Goal: Information Seeking & Learning: Learn about a topic

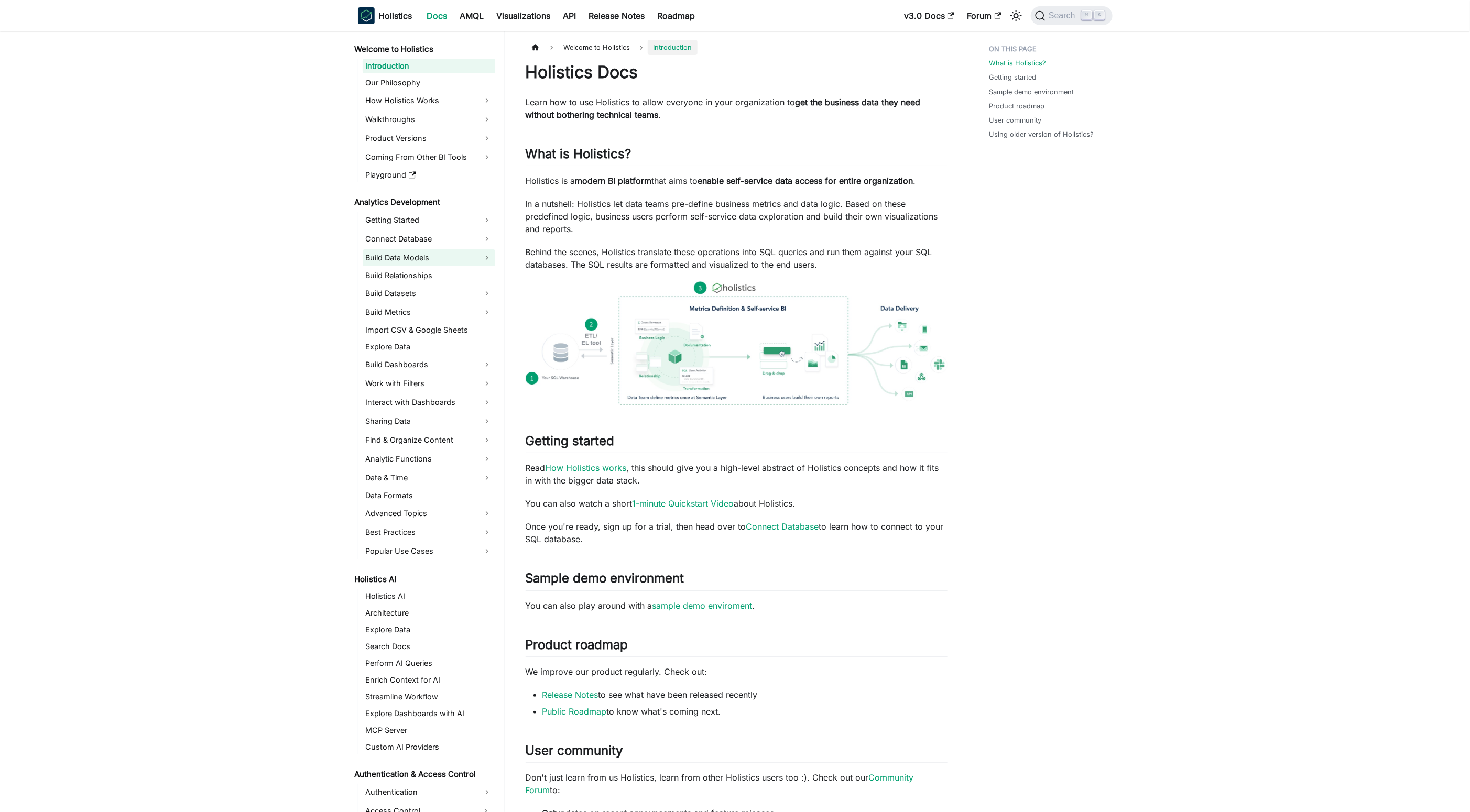
click at [446, 252] on link "Build Data Models" at bounding box center [429, 257] width 133 height 17
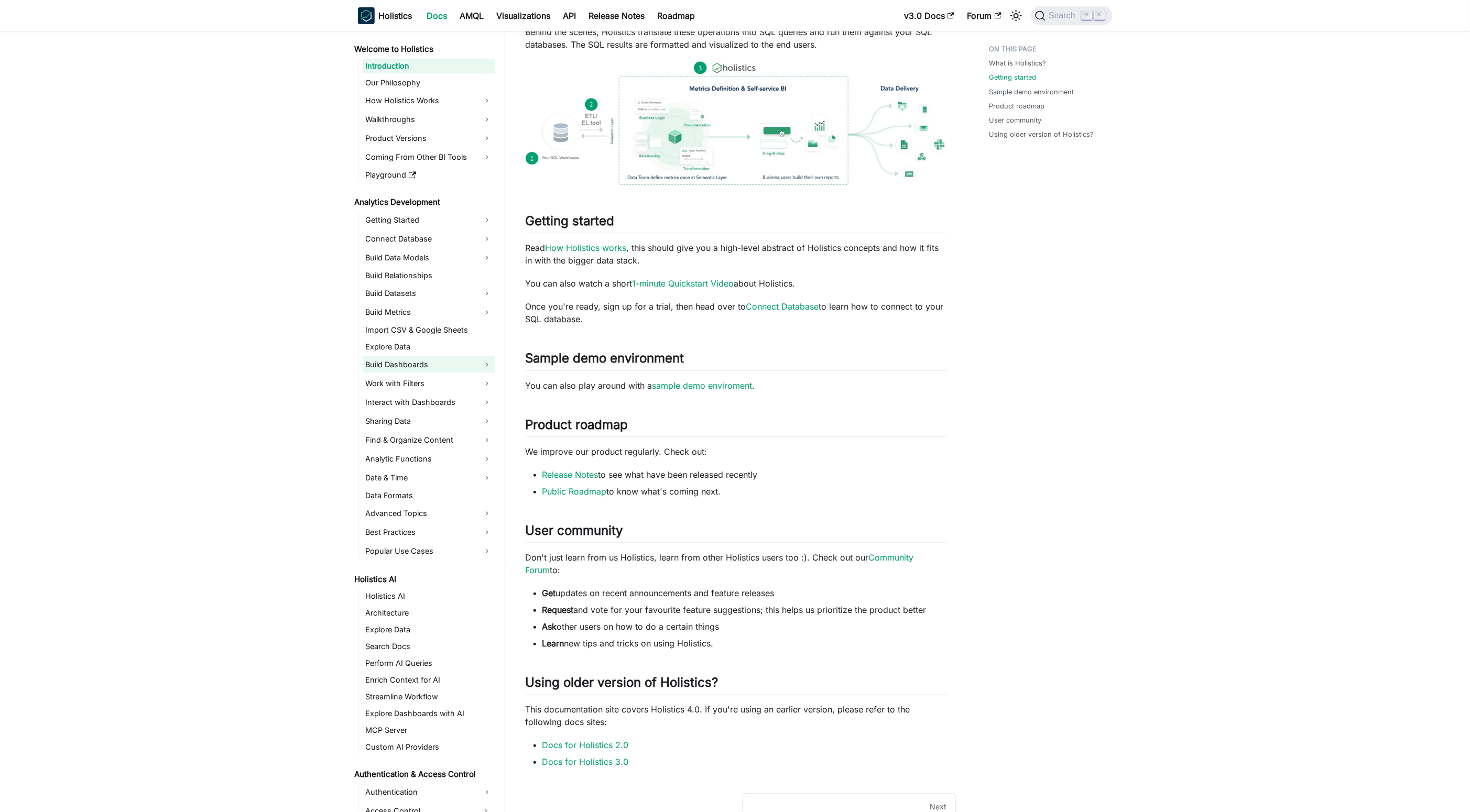
click at [454, 356] on link "Build Dashboards" at bounding box center [429, 364] width 133 height 17
click at [459, 350] on link "Explore Data" at bounding box center [429, 346] width 133 height 15
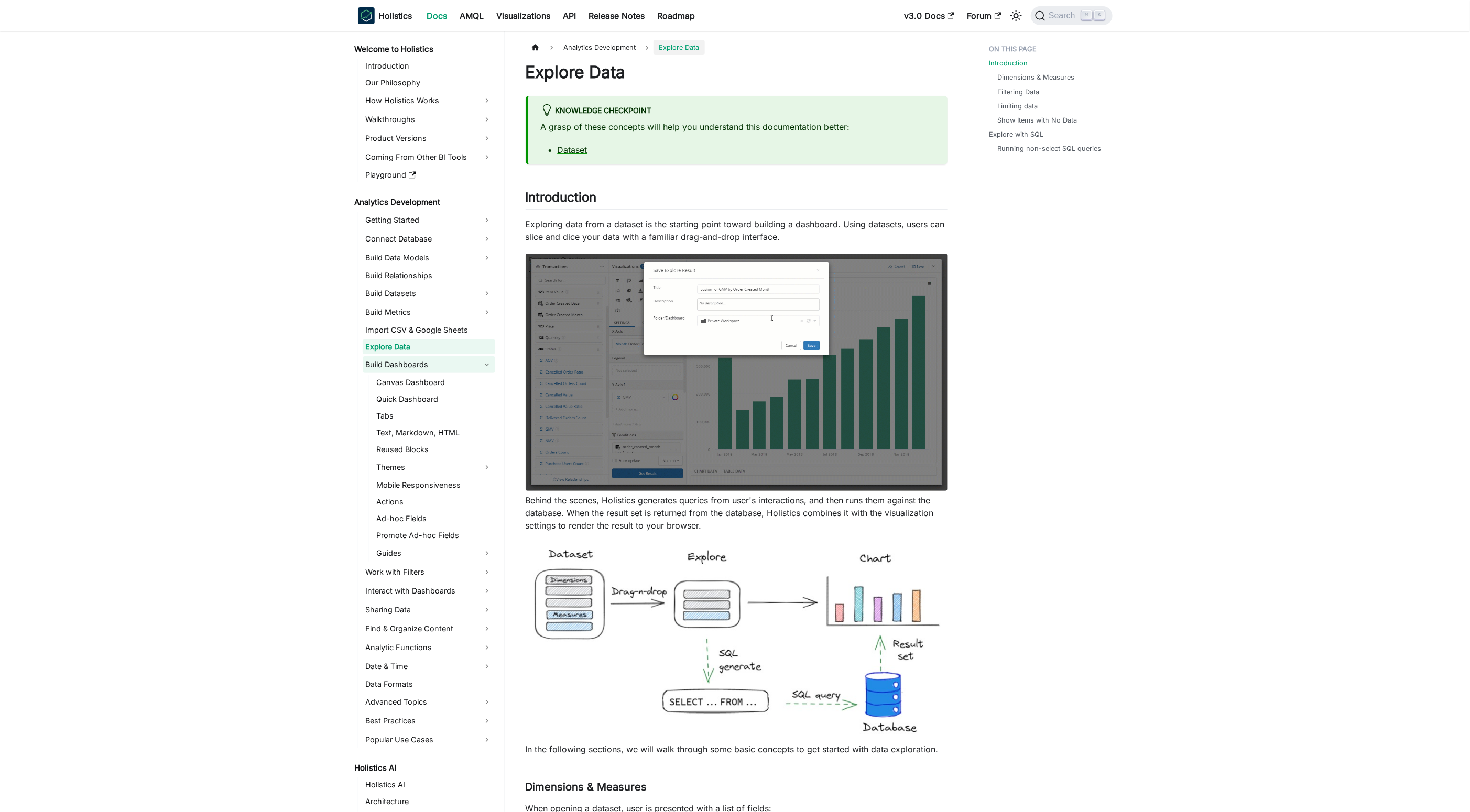
click at [482, 369] on link "Build Dashboards" at bounding box center [429, 364] width 133 height 17
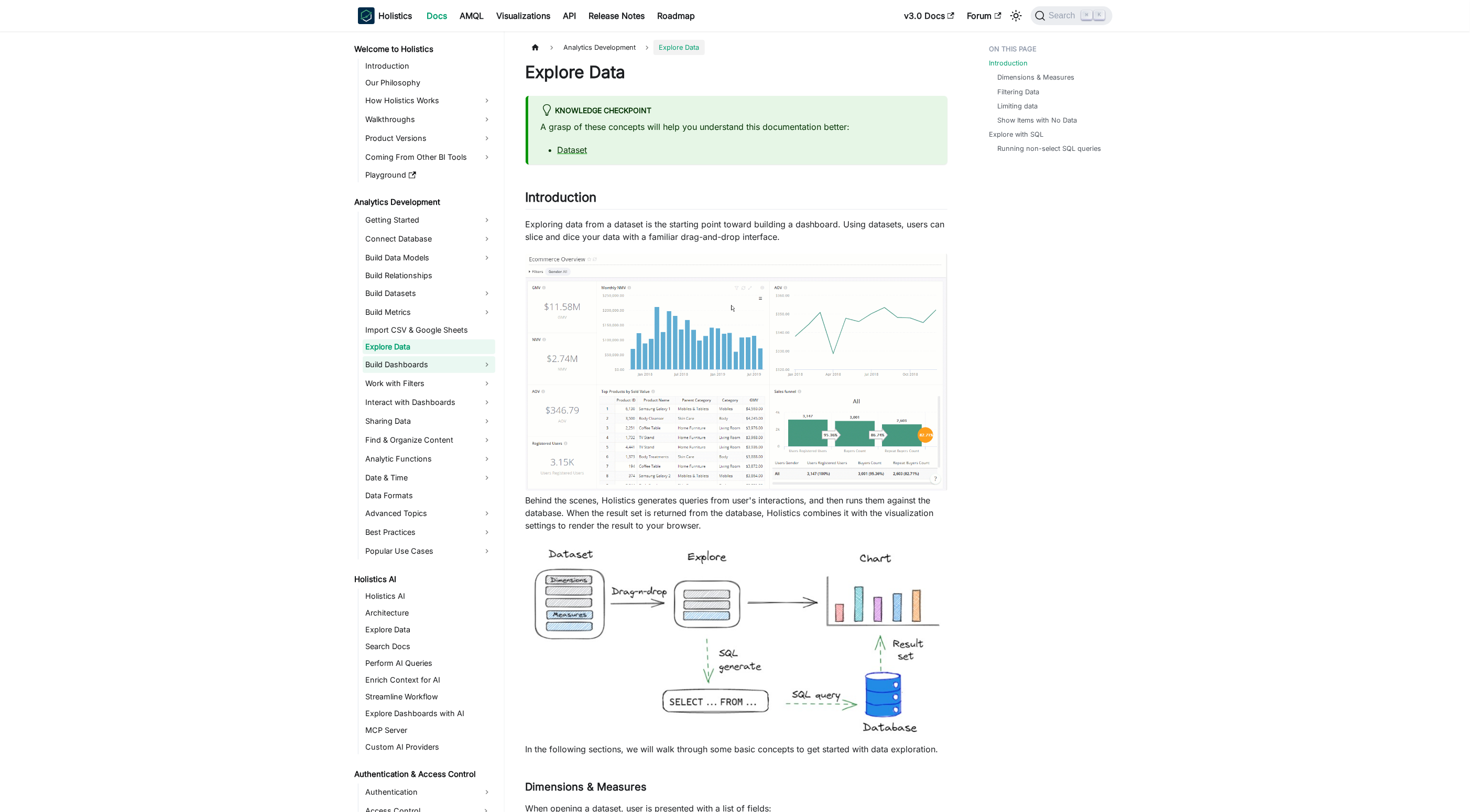
click at [492, 364] on link "Build Dashboards" at bounding box center [429, 364] width 133 height 17
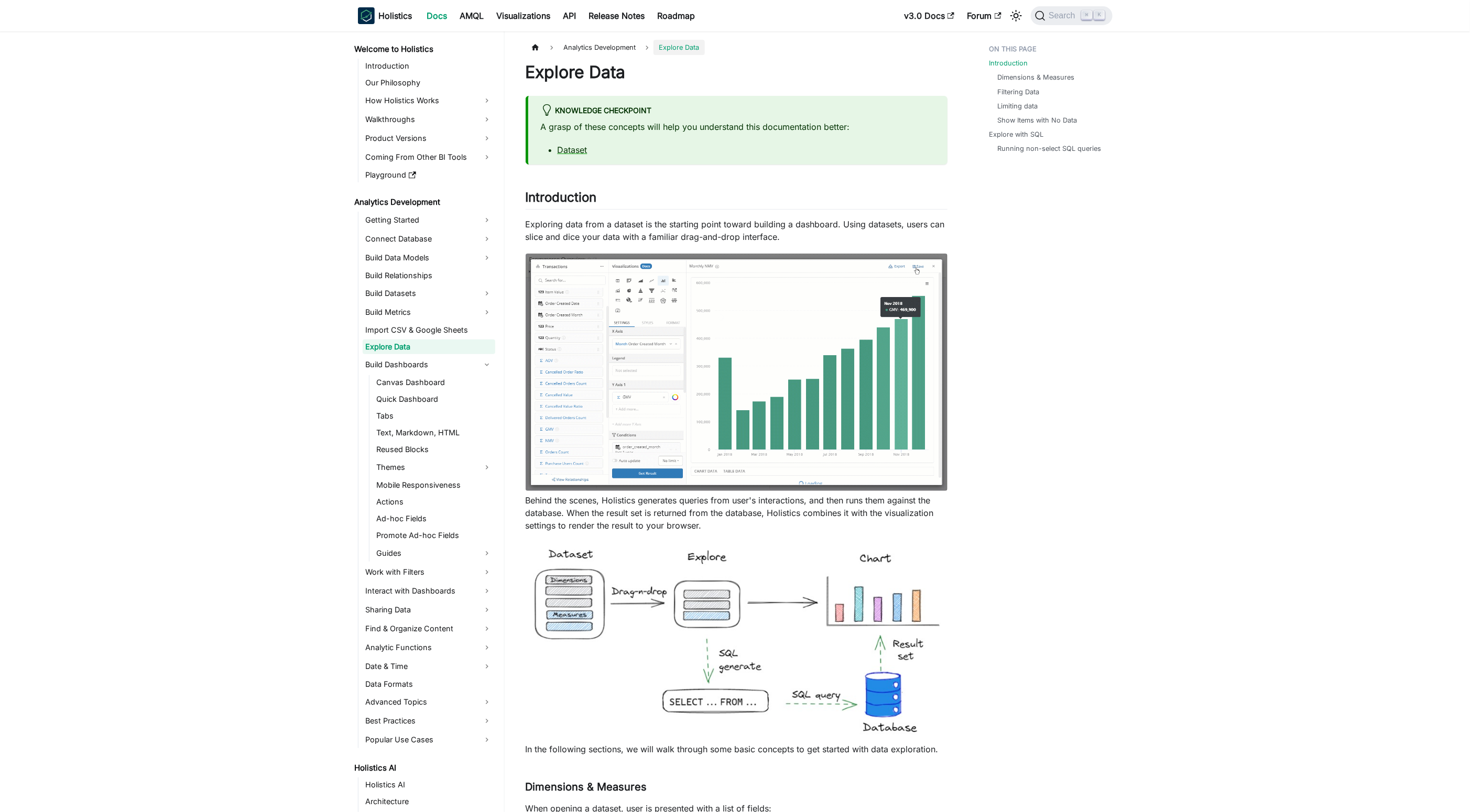
click at [465, 373] on li "Build Dashboards Canvas Dashboard Quick Dashboard Tabs Text, Markdown, HTML Reu…" at bounding box center [429, 458] width 133 height 205
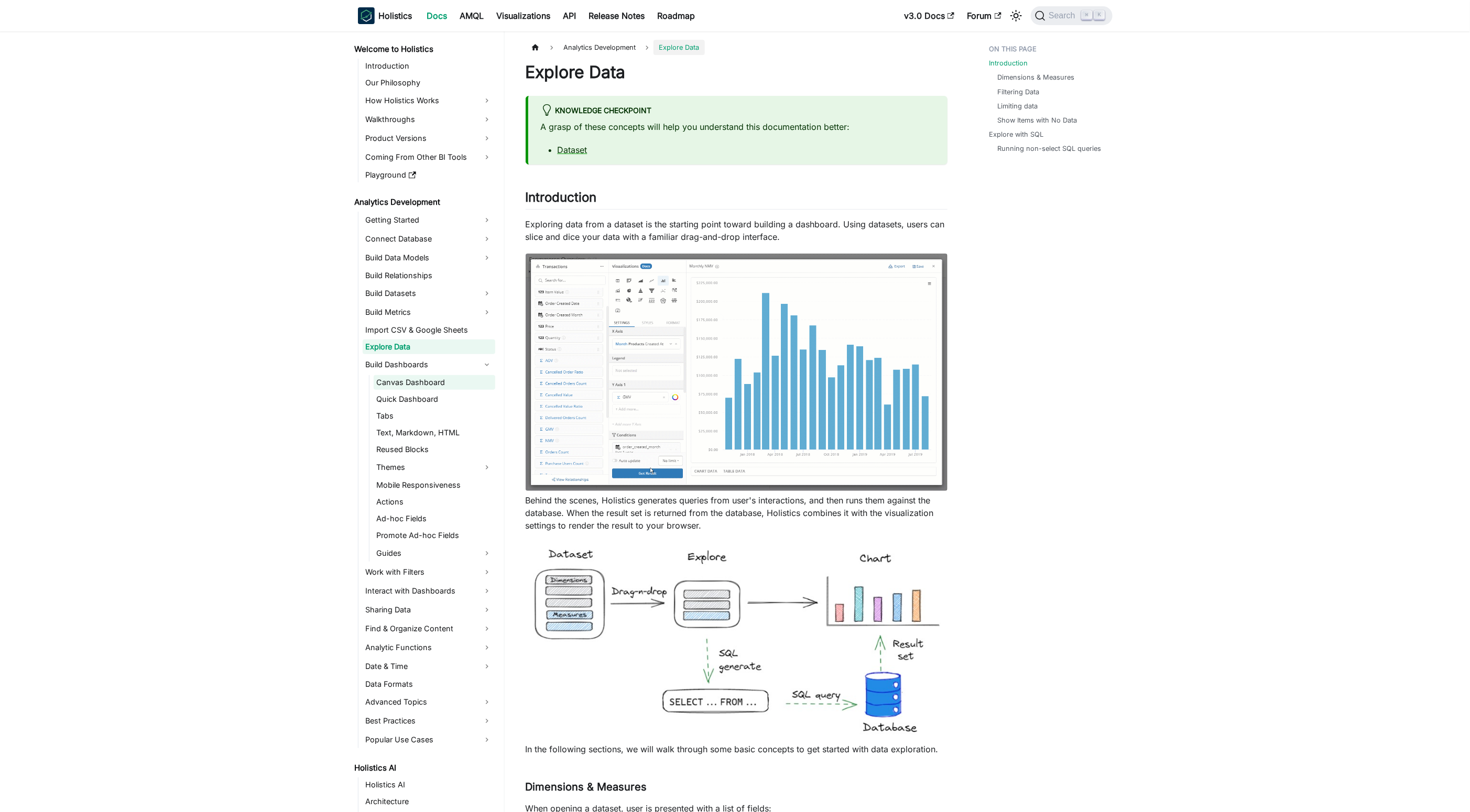
click at [468, 385] on link "Canvas Dashboard" at bounding box center [434, 382] width 122 height 15
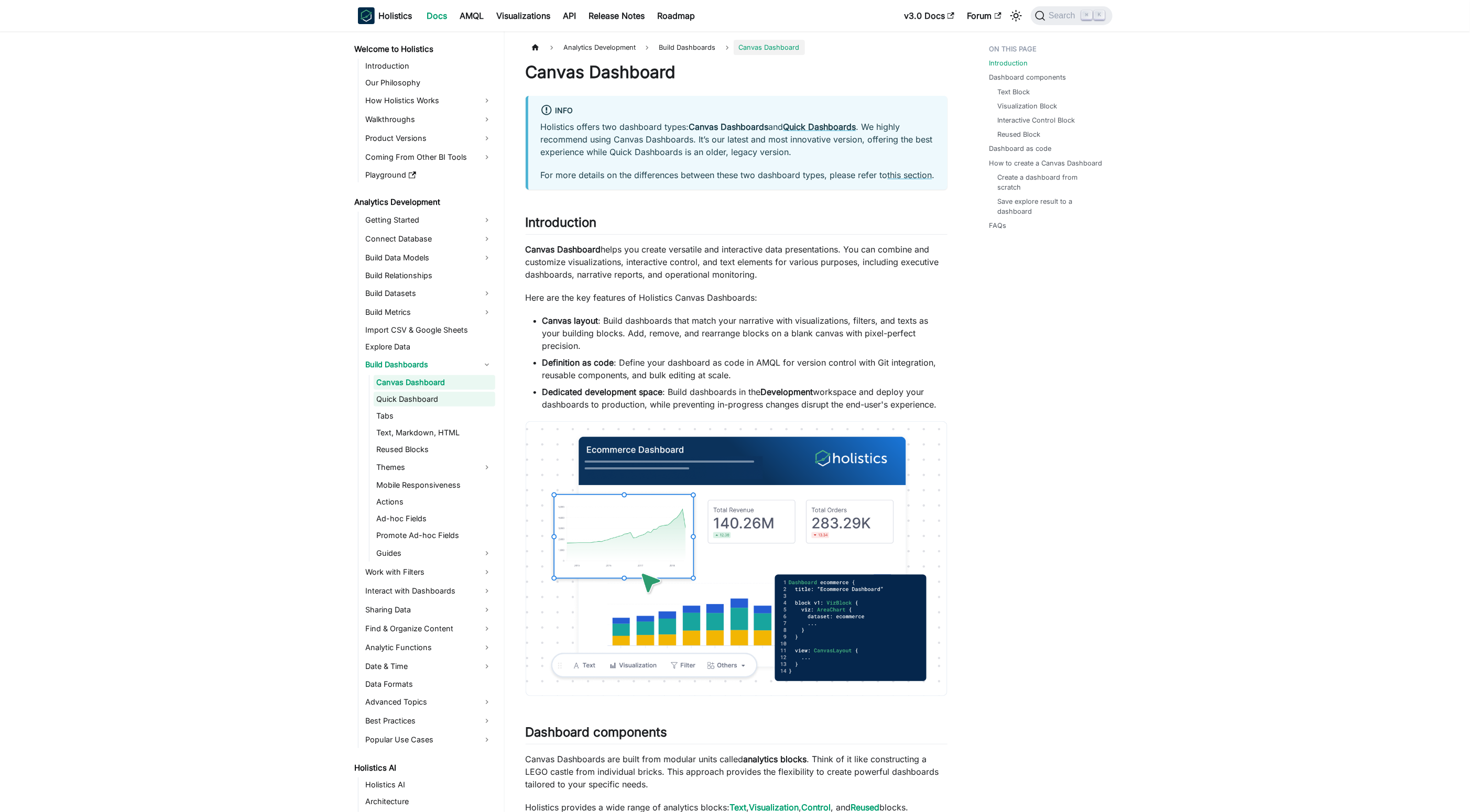
click at [471, 399] on link "Quick Dashboard" at bounding box center [434, 399] width 122 height 15
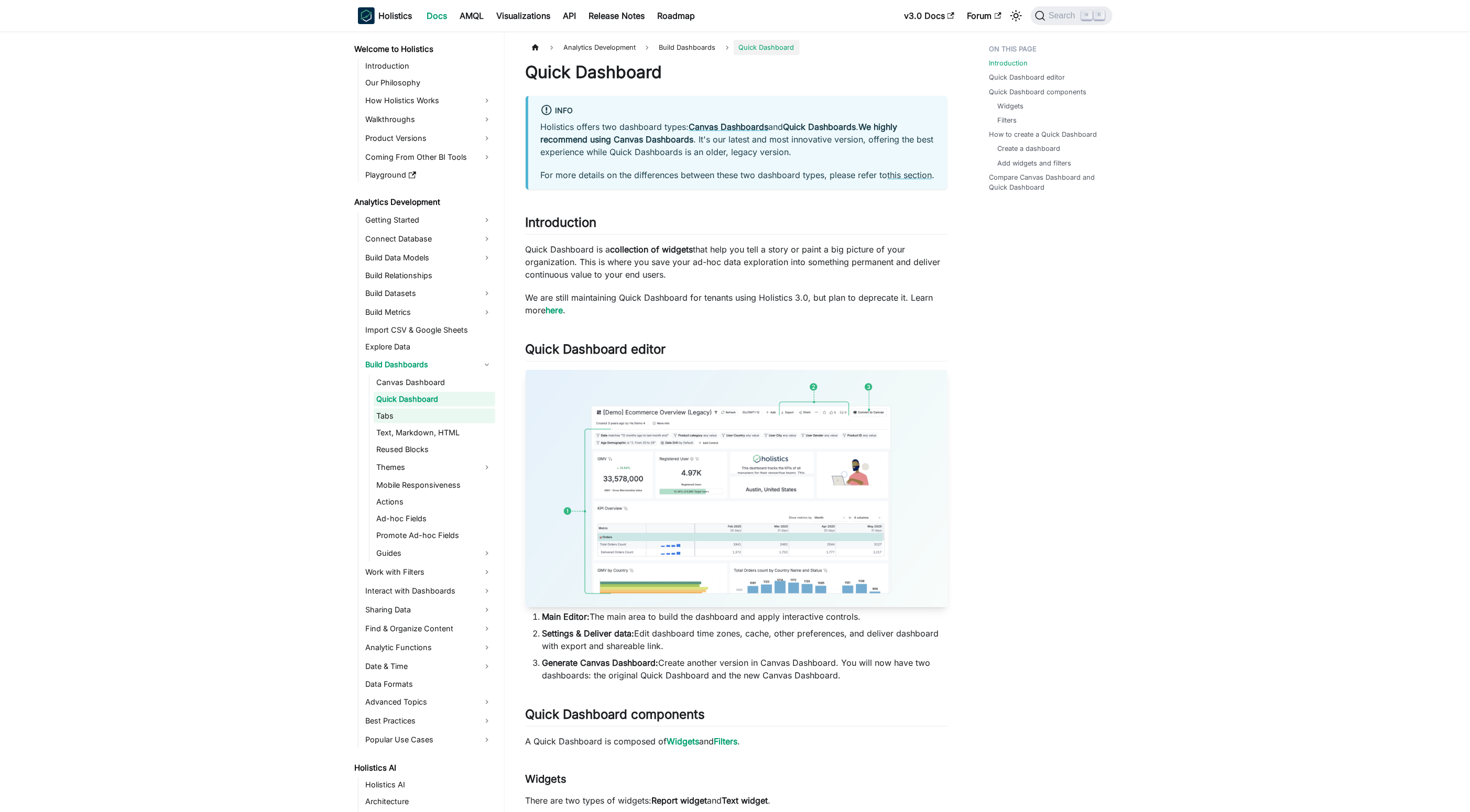
click at [465, 417] on link "Tabs" at bounding box center [434, 416] width 122 height 15
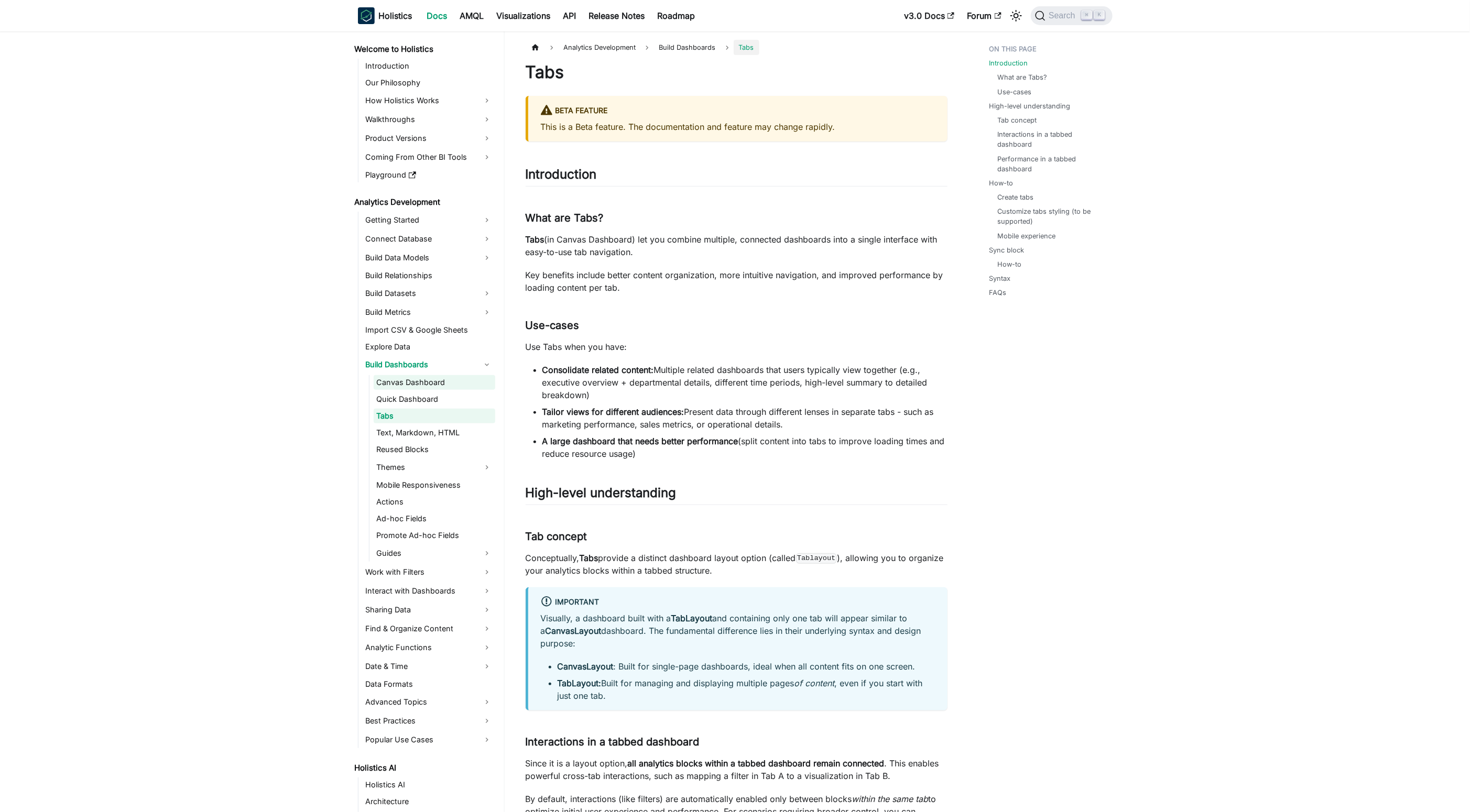
click at [454, 376] on link "Canvas Dashboard" at bounding box center [434, 382] width 122 height 15
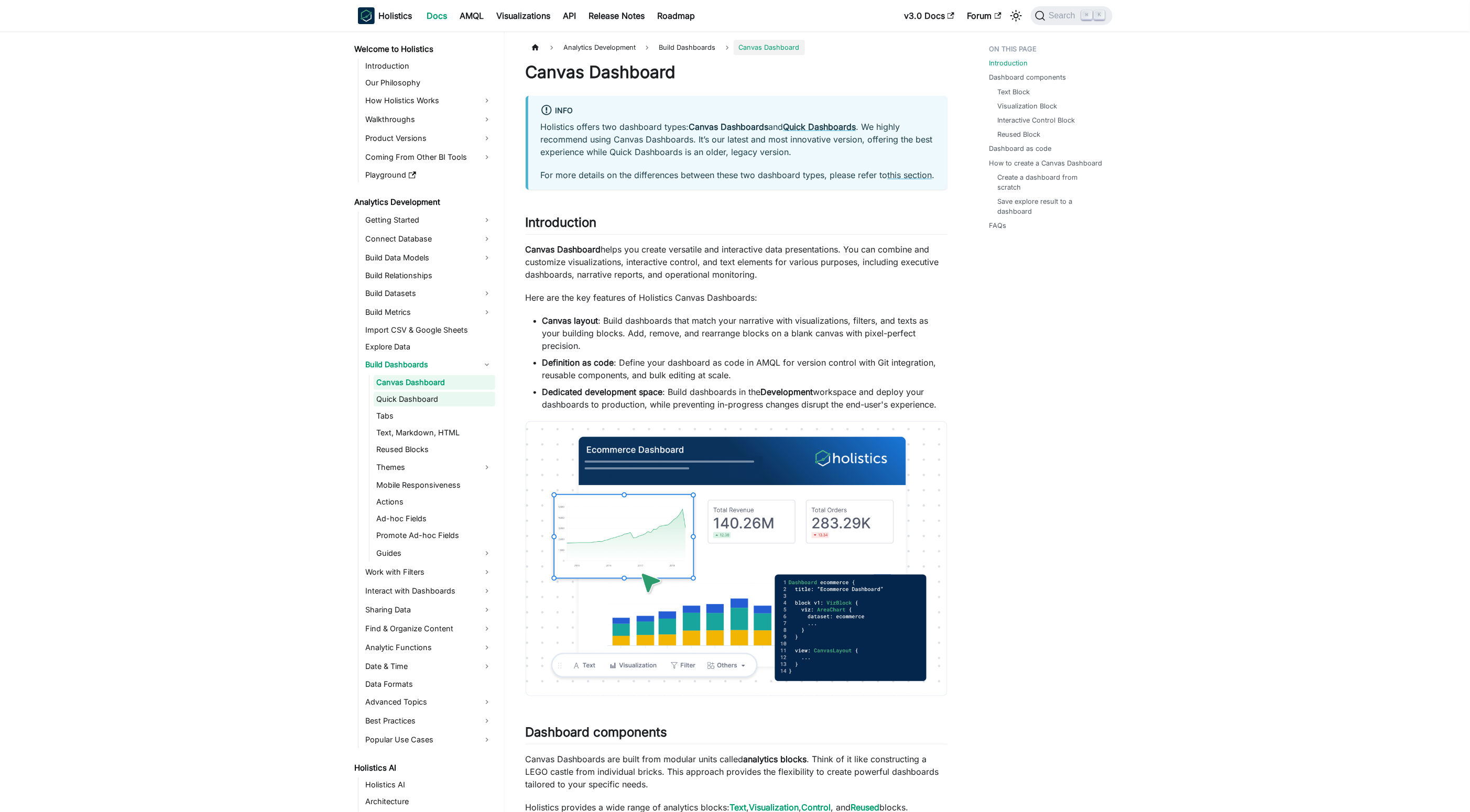
click at [453, 400] on link "Quick Dashboard" at bounding box center [434, 399] width 122 height 15
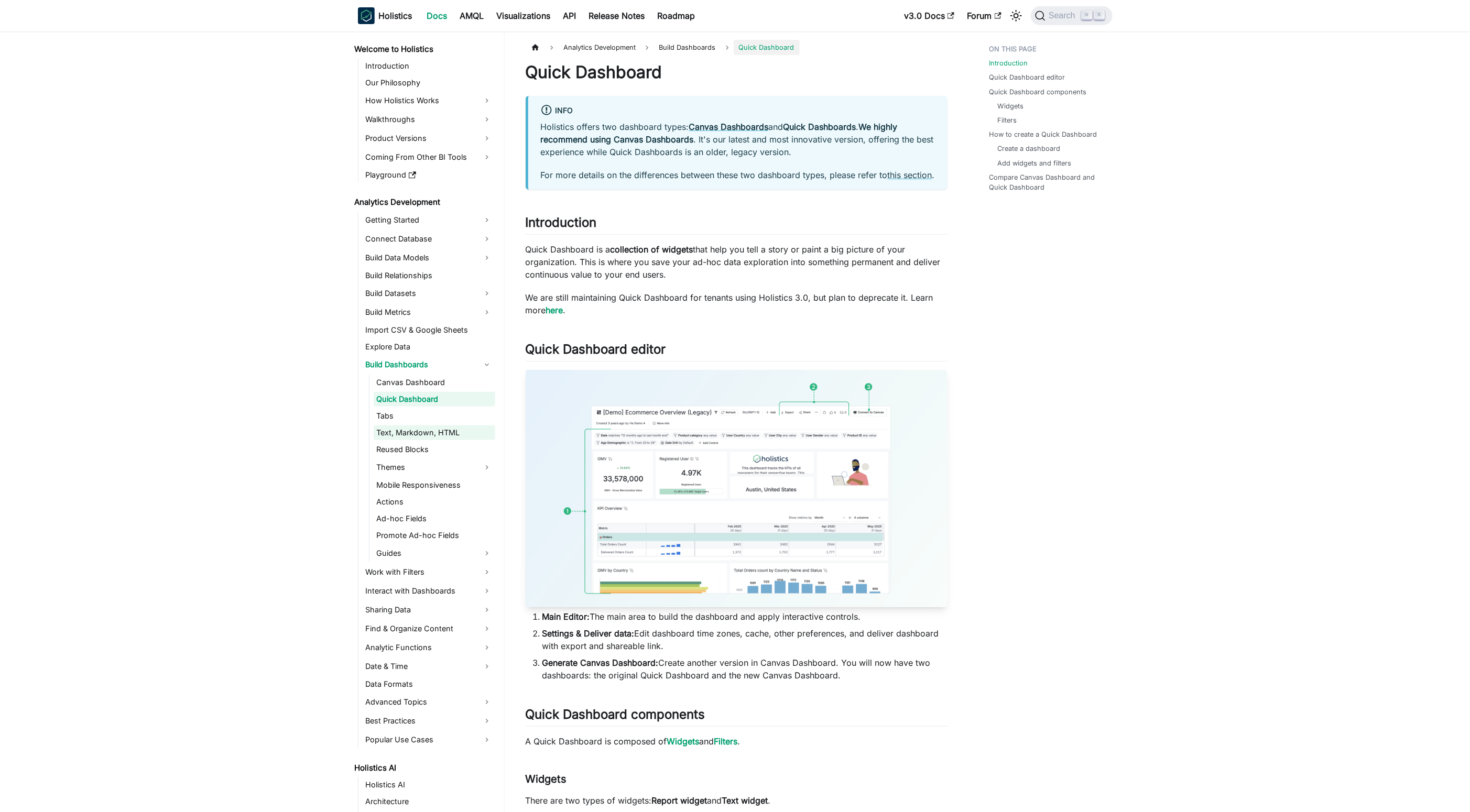
drag, startPoint x: 454, startPoint y: 426, endPoint x: 459, endPoint y: 437, distance: 12.1
click at [454, 426] on link "Text, Markdown, HTML" at bounding box center [434, 432] width 122 height 15
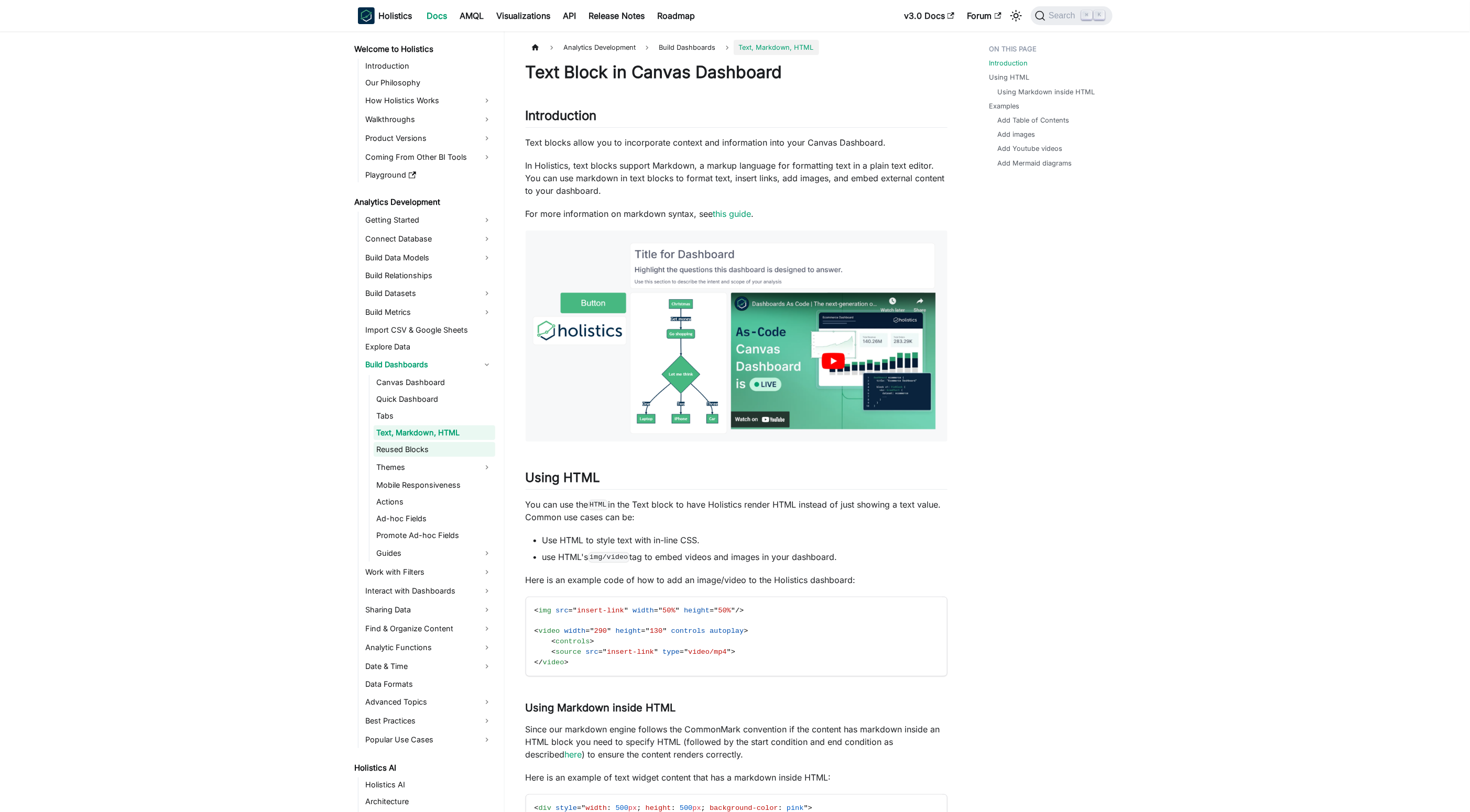
click at [460, 443] on link "Reused Blocks" at bounding box center [434, 449] width 122 height 15
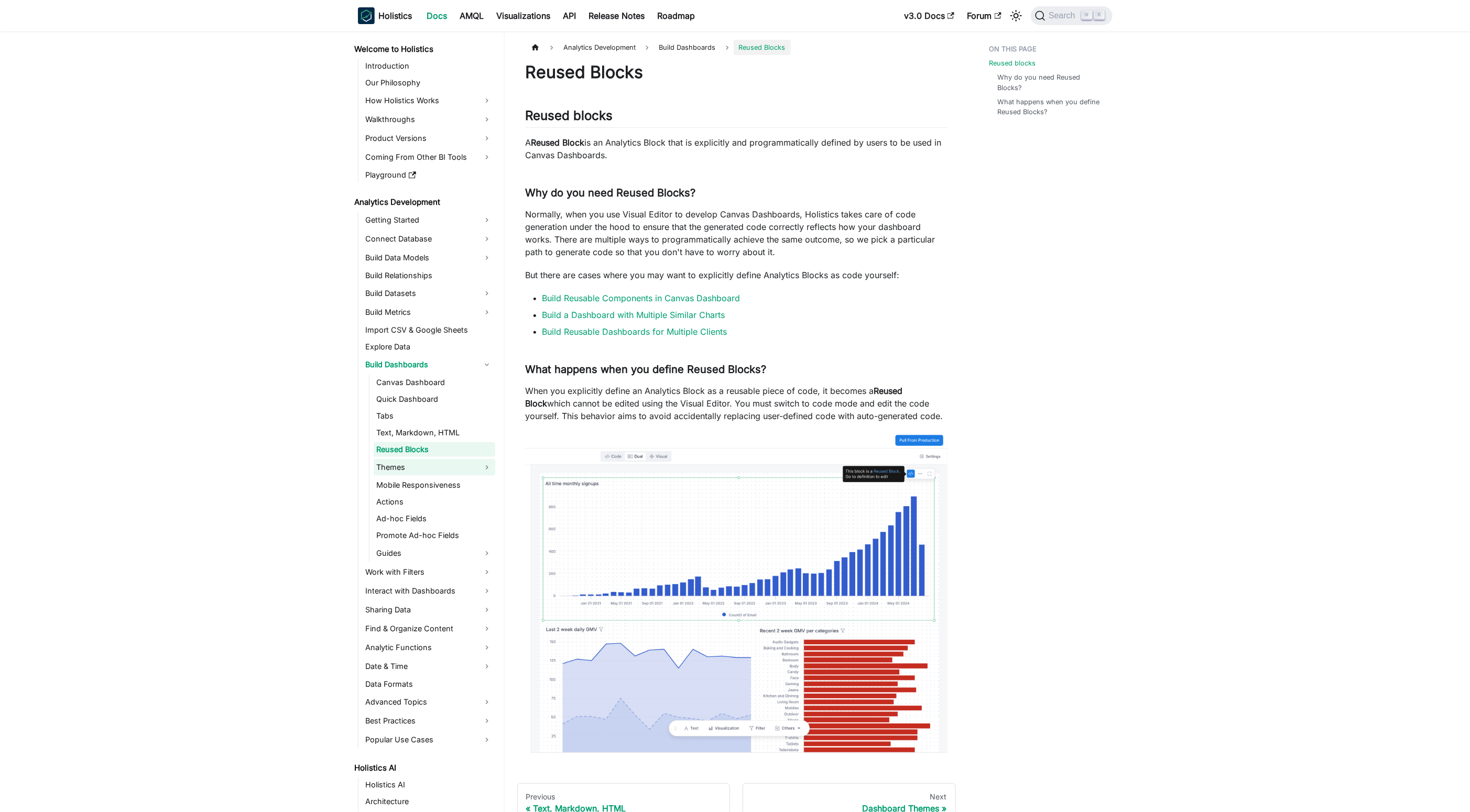
click at [461, 459] on link "Themes" at bounding box center [434, 466] width 122 height 17
click at [459, 485] on link "Dashboard Themes" at bounding box center [440, 485] width 111 height 15
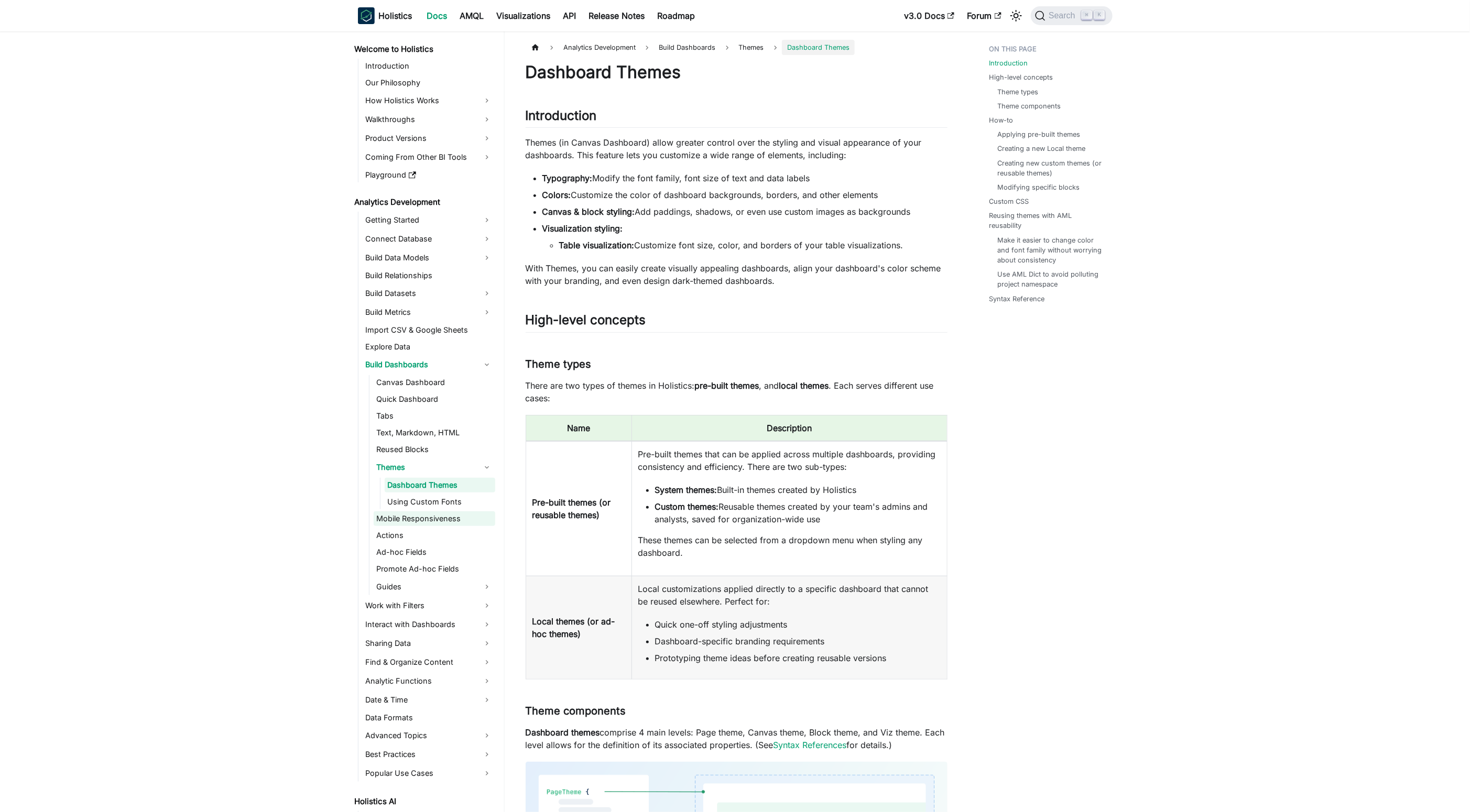
click at [455, 518] on link "Mobile Responsiveness" at bounding box center [434, 518] width 122 height 15
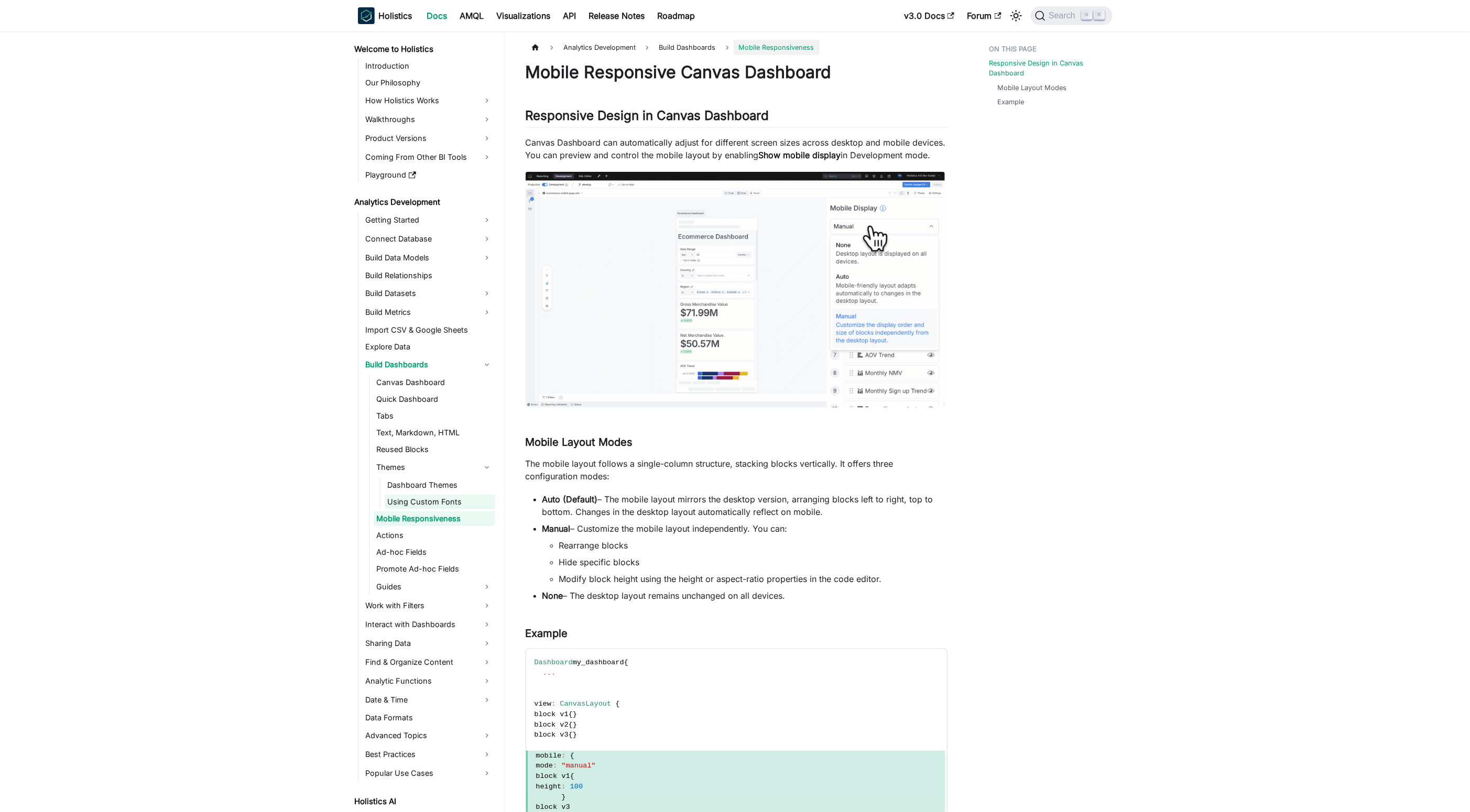
click at [452, 506] on link "Using Custom Fonts" at bounding box center [440, 502] width 111 height 15
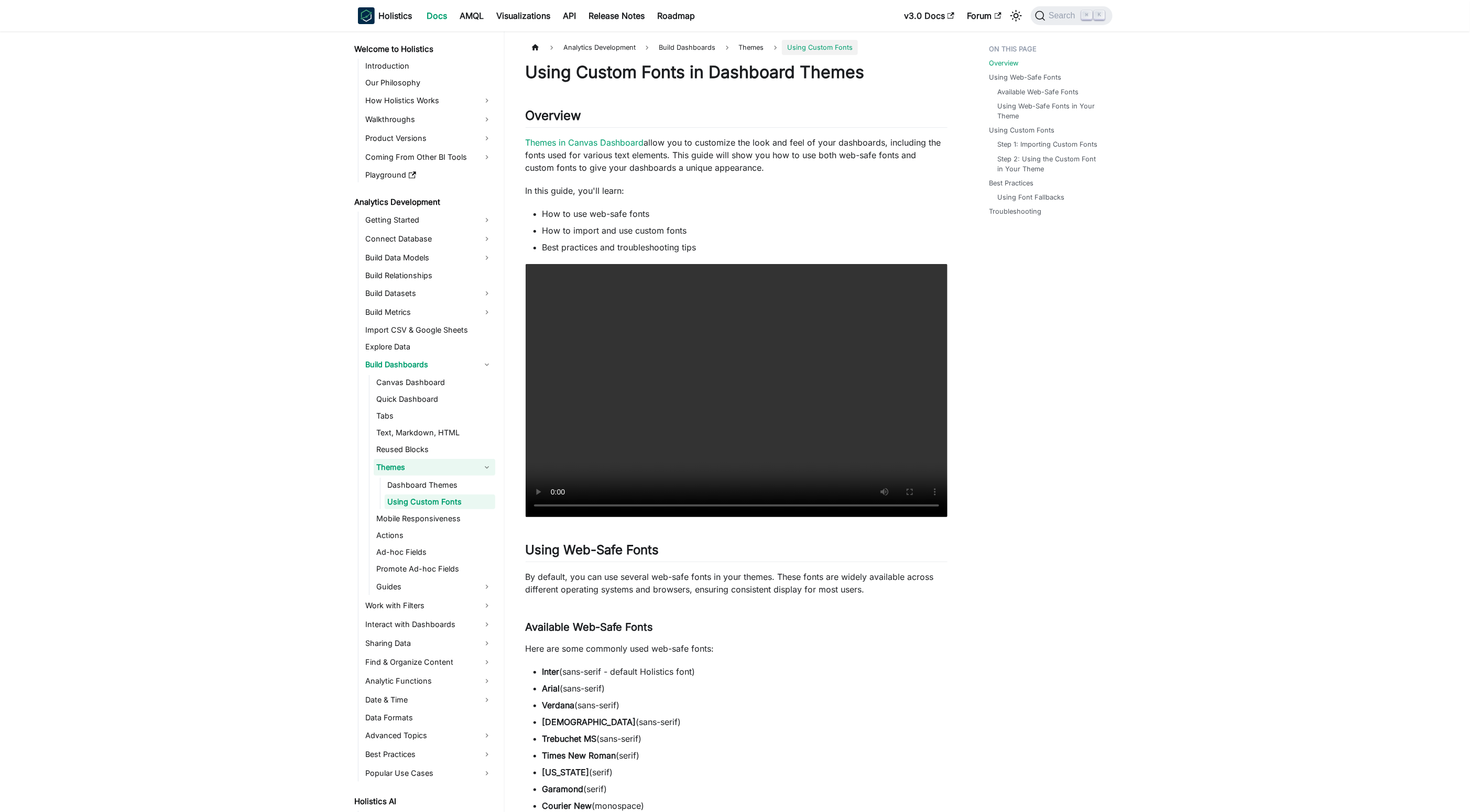
drag, startPoint x: 451, startPoint y: 474, endPoint x: 448, endPoint y: 465, distance: 9.5
click at [450, 474] on link "Themes" at bounding box center [434, 466] width 122 height 17
click at [444, 458] on link "Themes" at bounding box center [434, 466] width 122 height 17
click at [443, 441] on ul "Canvas Dashboard Quick Dashboard Tabs Text, Markdown, HTML Reused Blocks Themes…" at bounding box center [432, 485] width 126 height 220
click at [448, 426] on link "Text, Markdown, HTML" at bounding box center [434, 432] width 122 height 15
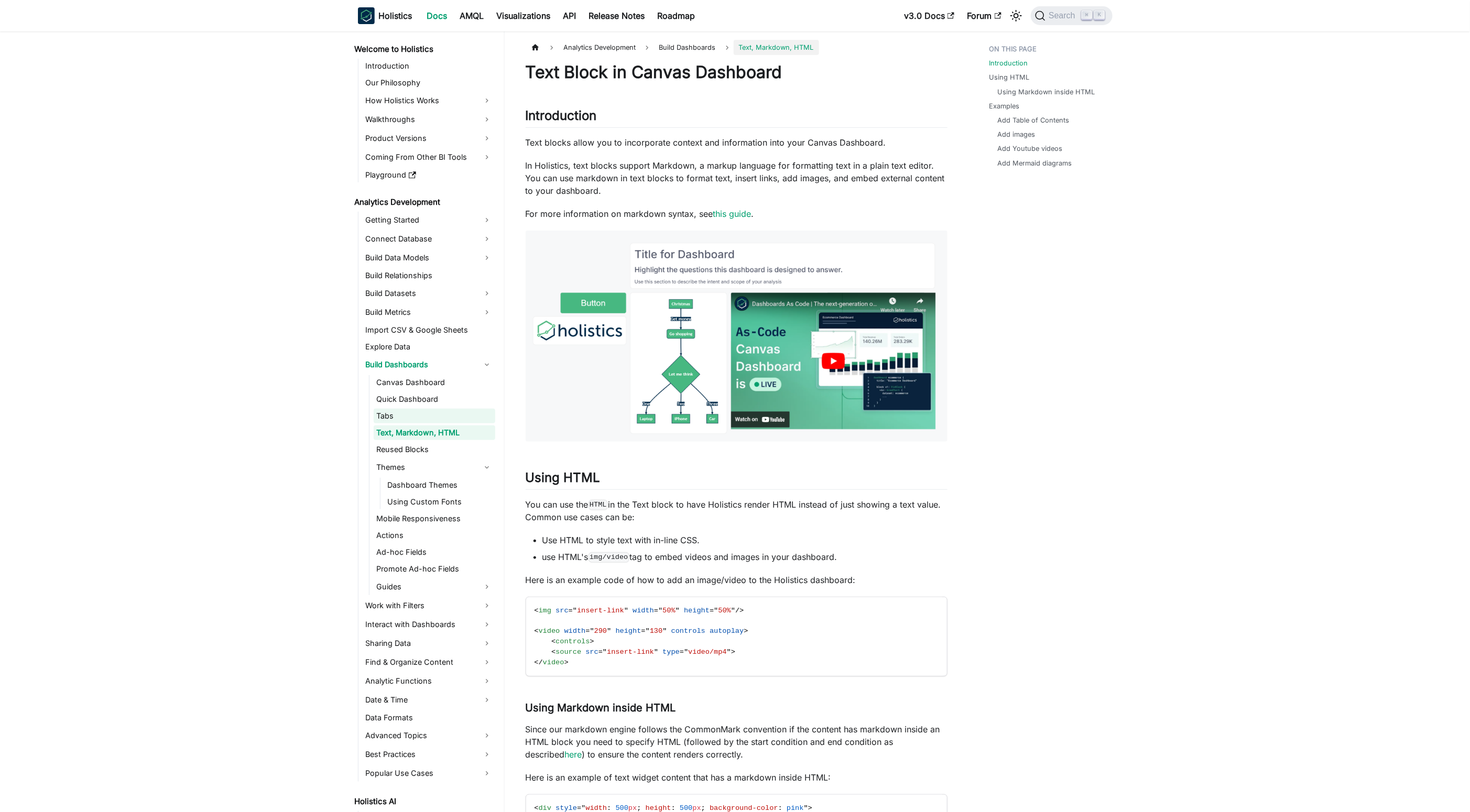
click at [448, 413] on link "Tabs" at bounding box center [434, 416] width 122 height 15
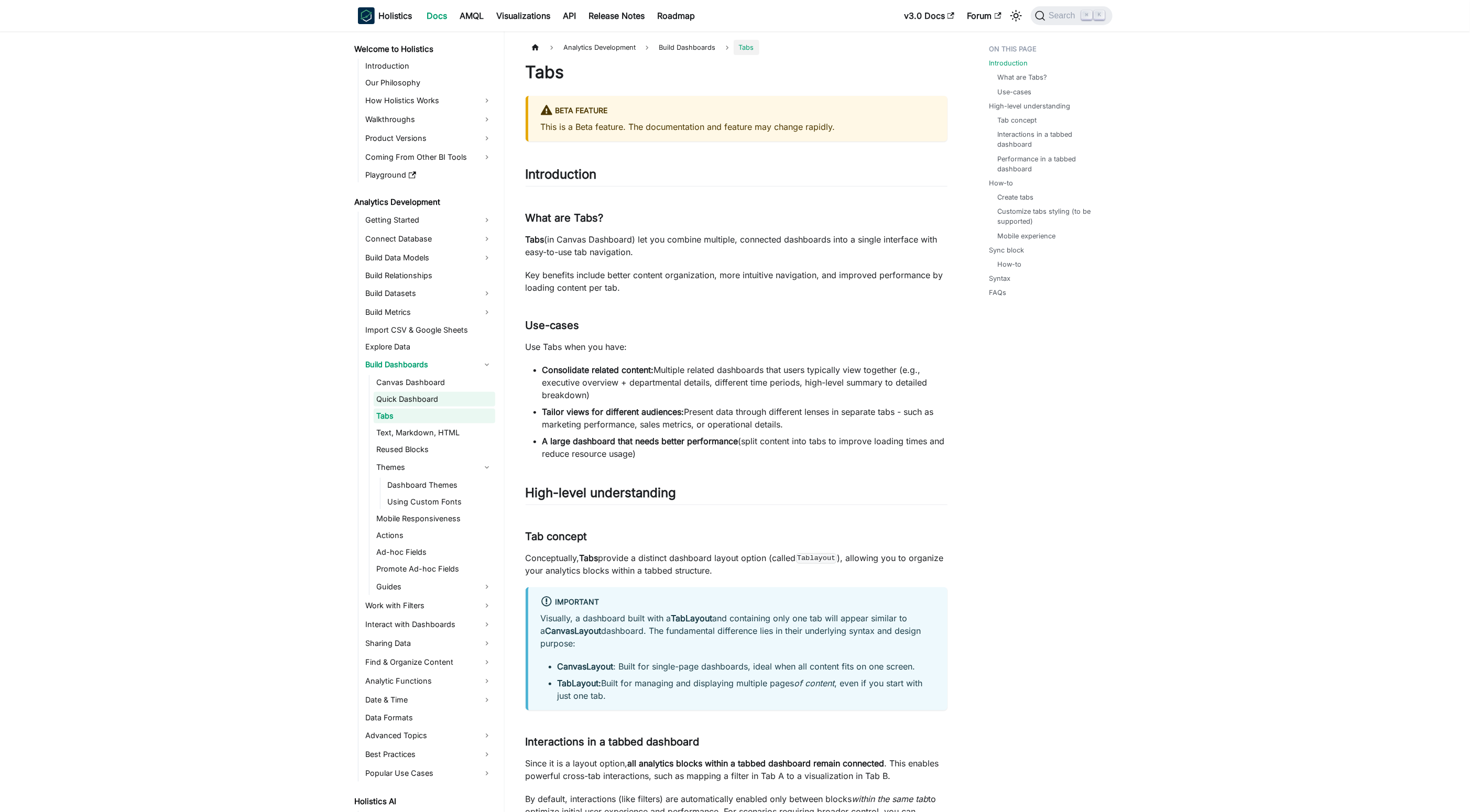
click at [442, 396] on link "Quick Dashboard" at bounding box center [434, 399] width 122 height 15
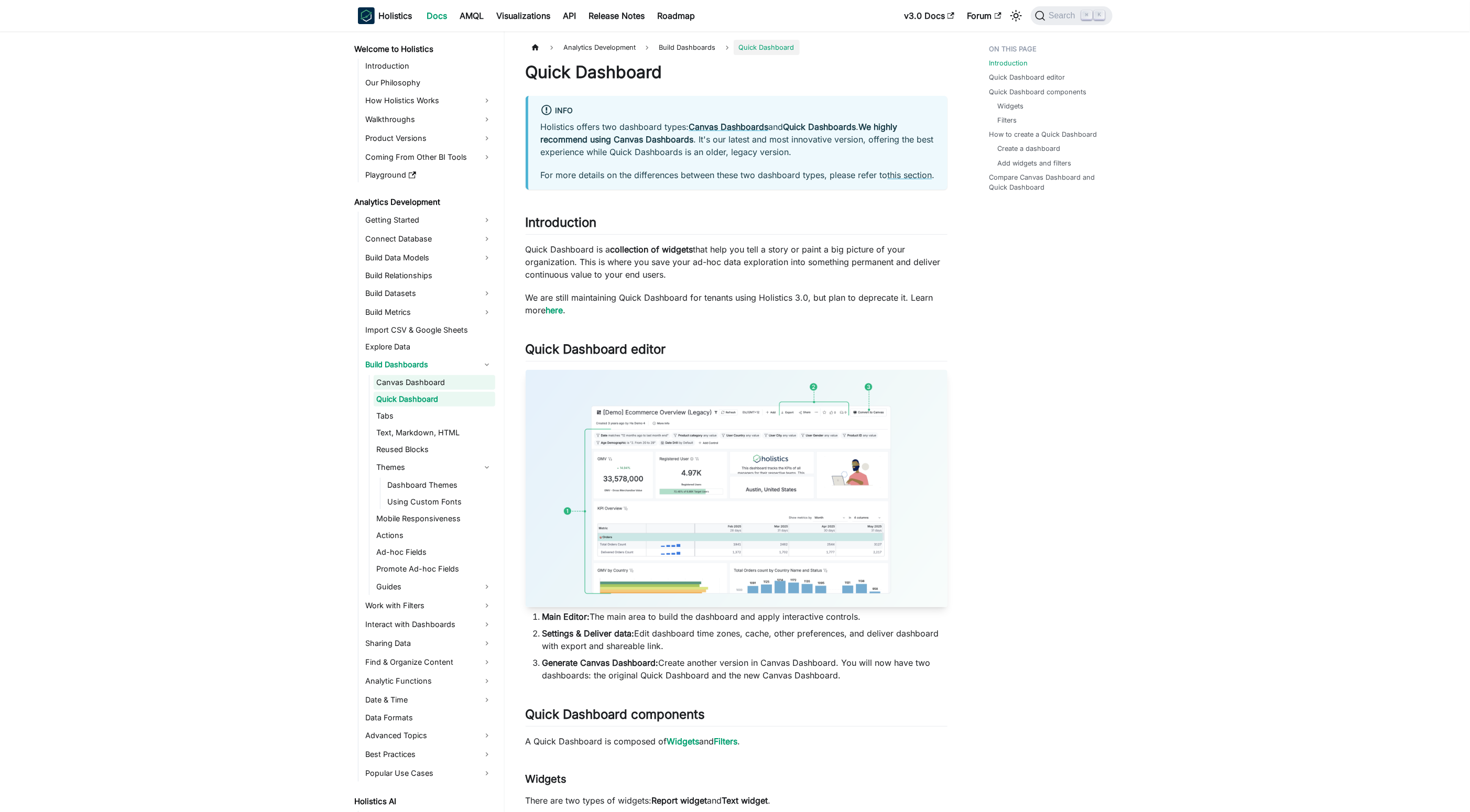
click at [434, 383] on link "Canvas Dashboard" at bounding box center [434, 382] width 122 height 15
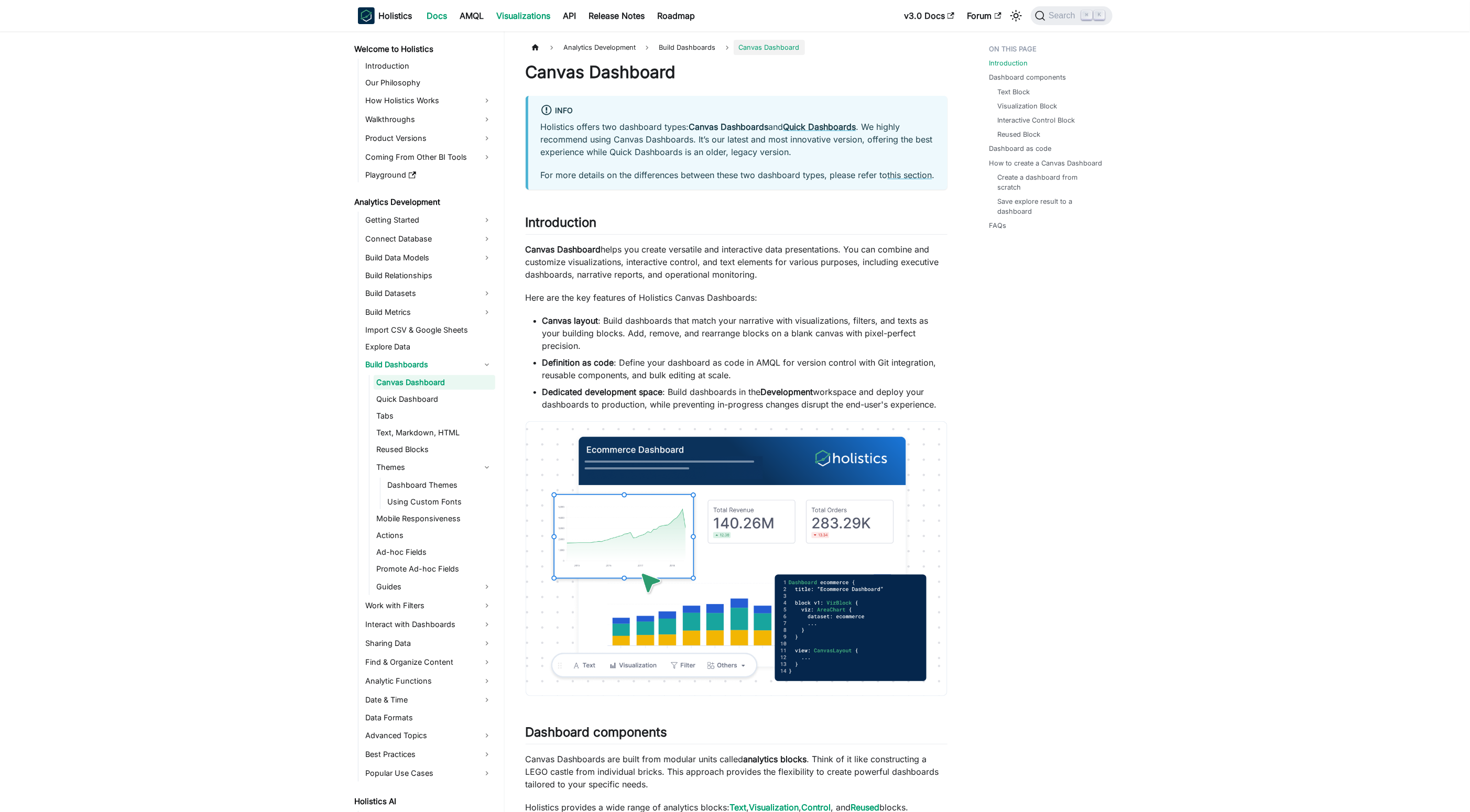
click at [516, 9] on link "Visualizations" at bounding box center [523, 15] width 66 height 17
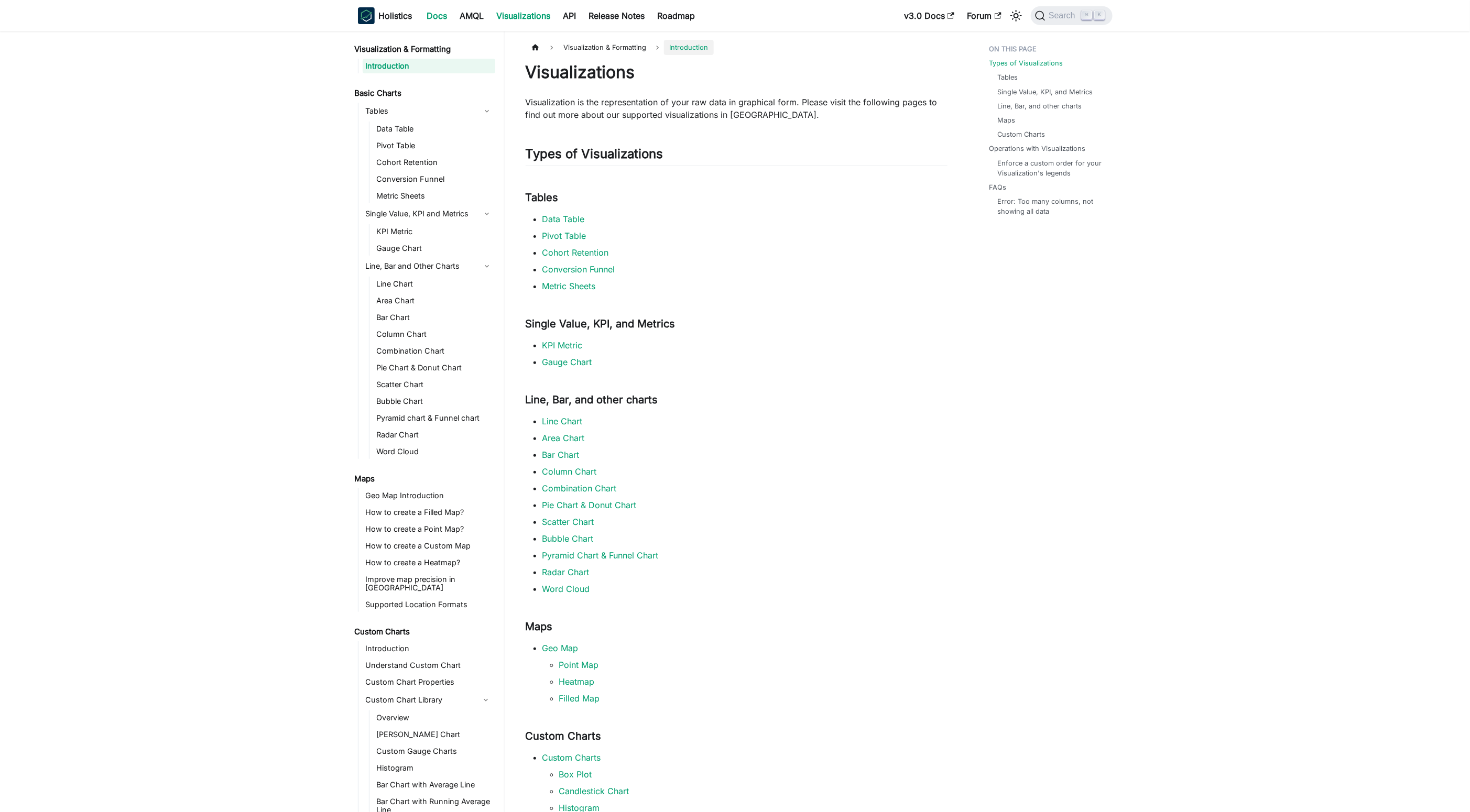
click at [434, 17] on link "Docs" at bounding box center [437, 15] width 33 height 17
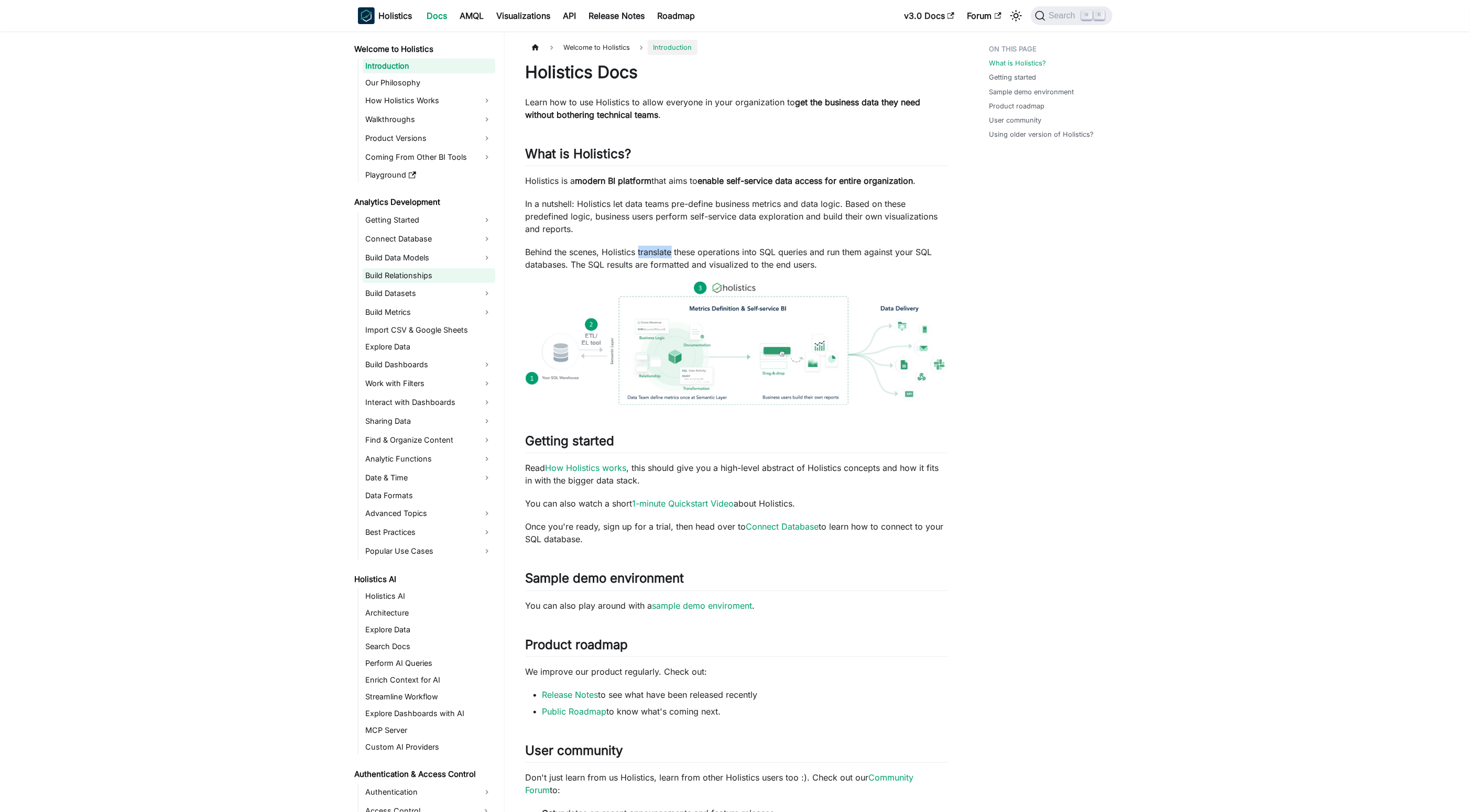
click at [437, 283] on link "Build Relationships" at bounding box center [429, 275] width 133 height 15
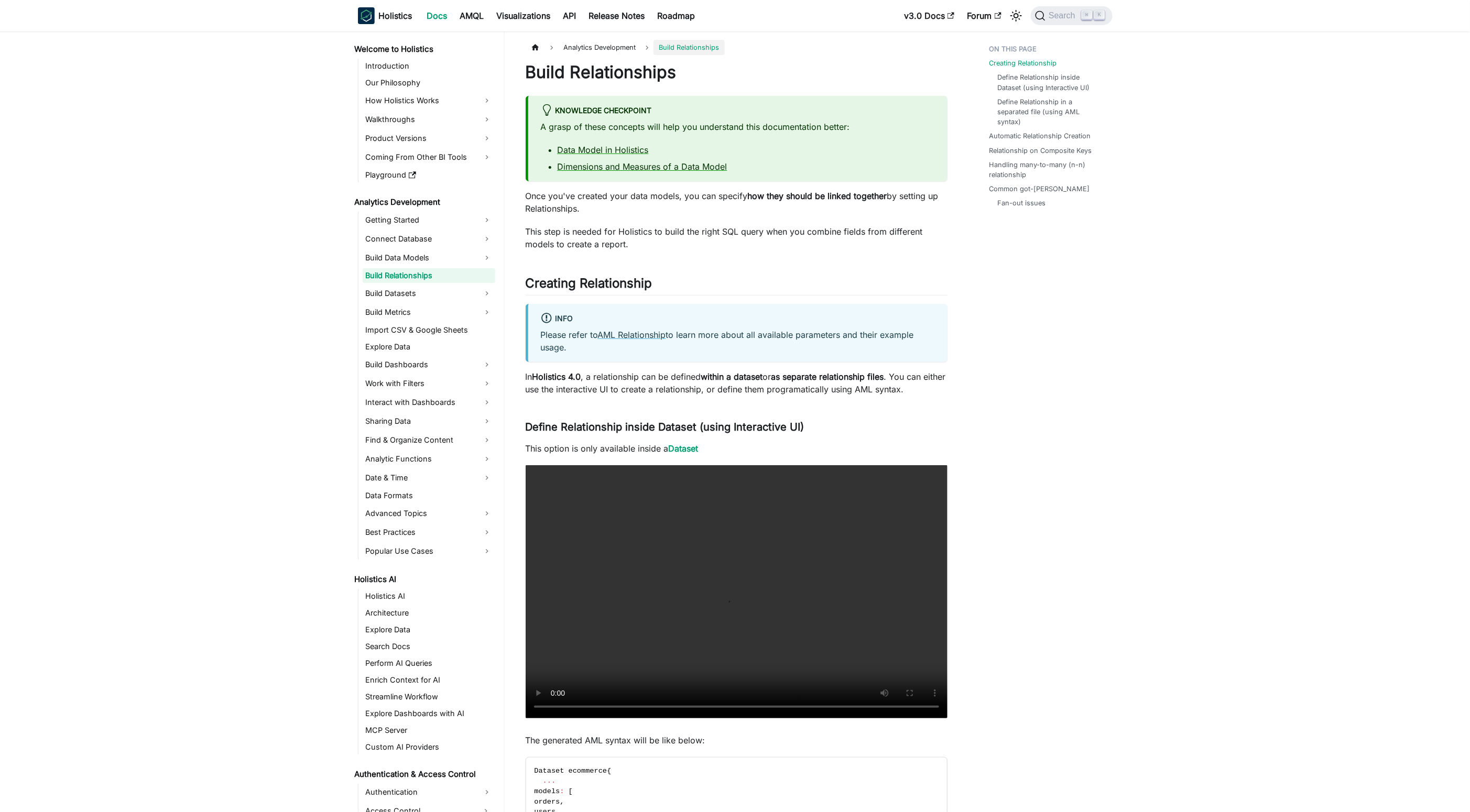
click at [444, 278] on link "Build Relationships" at bounding box center [429, 275] width 133 height 15
click at [452, 290] on link "Build Datasets" at bounding box center [429, 293] width 133 height 17
click at [449, 320] on ul "Dataset Relationships in Dataset Custom Views Build Dataset Dimensions" at bounding box center [432, 336] width 126 height 65
click at [444, 309] on link "Dataset" at bounding box center [434, 311] width 122 height 15
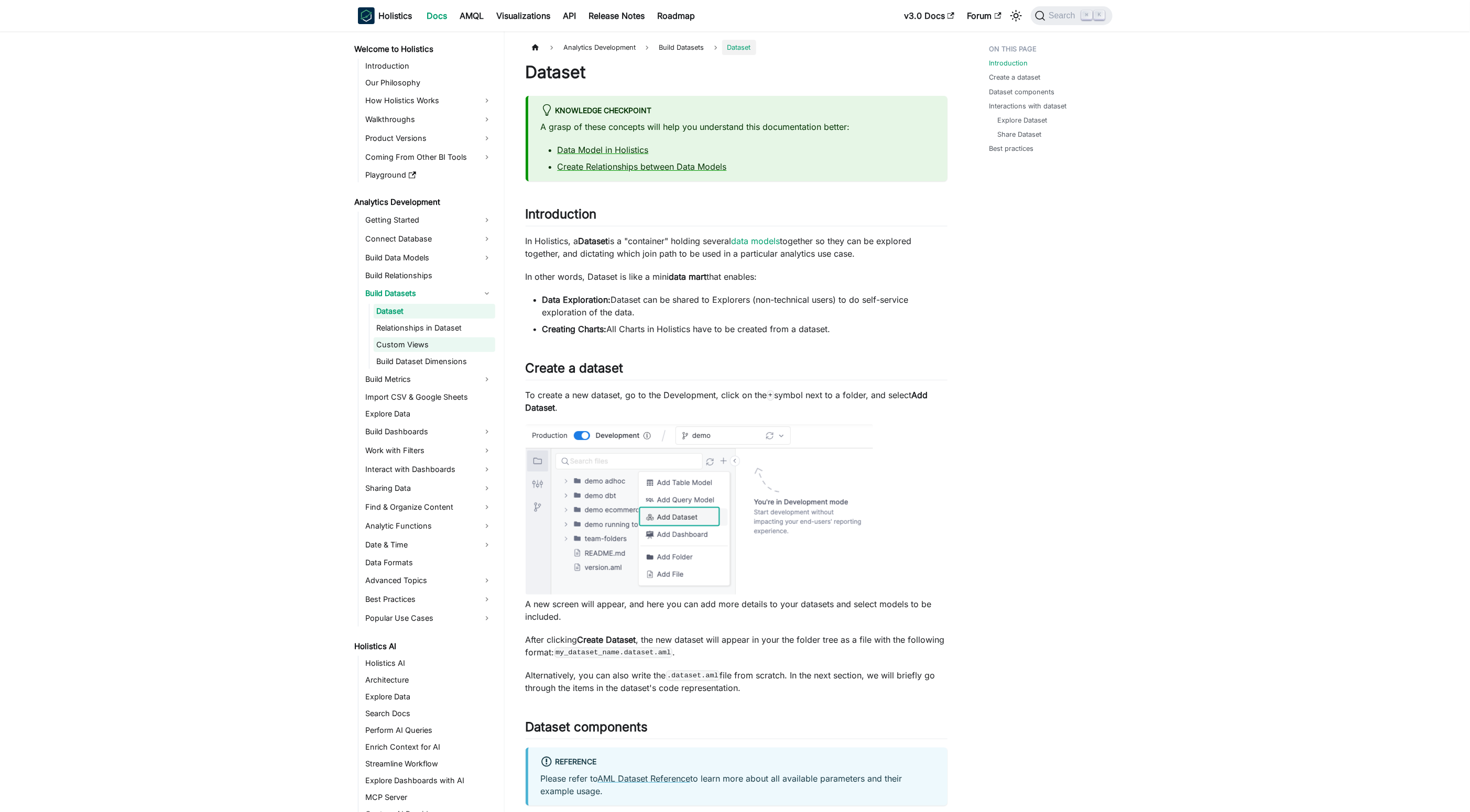
click at [446, 337] on link "Custom Views" at bounding box center [434, 344] width 122 height 15
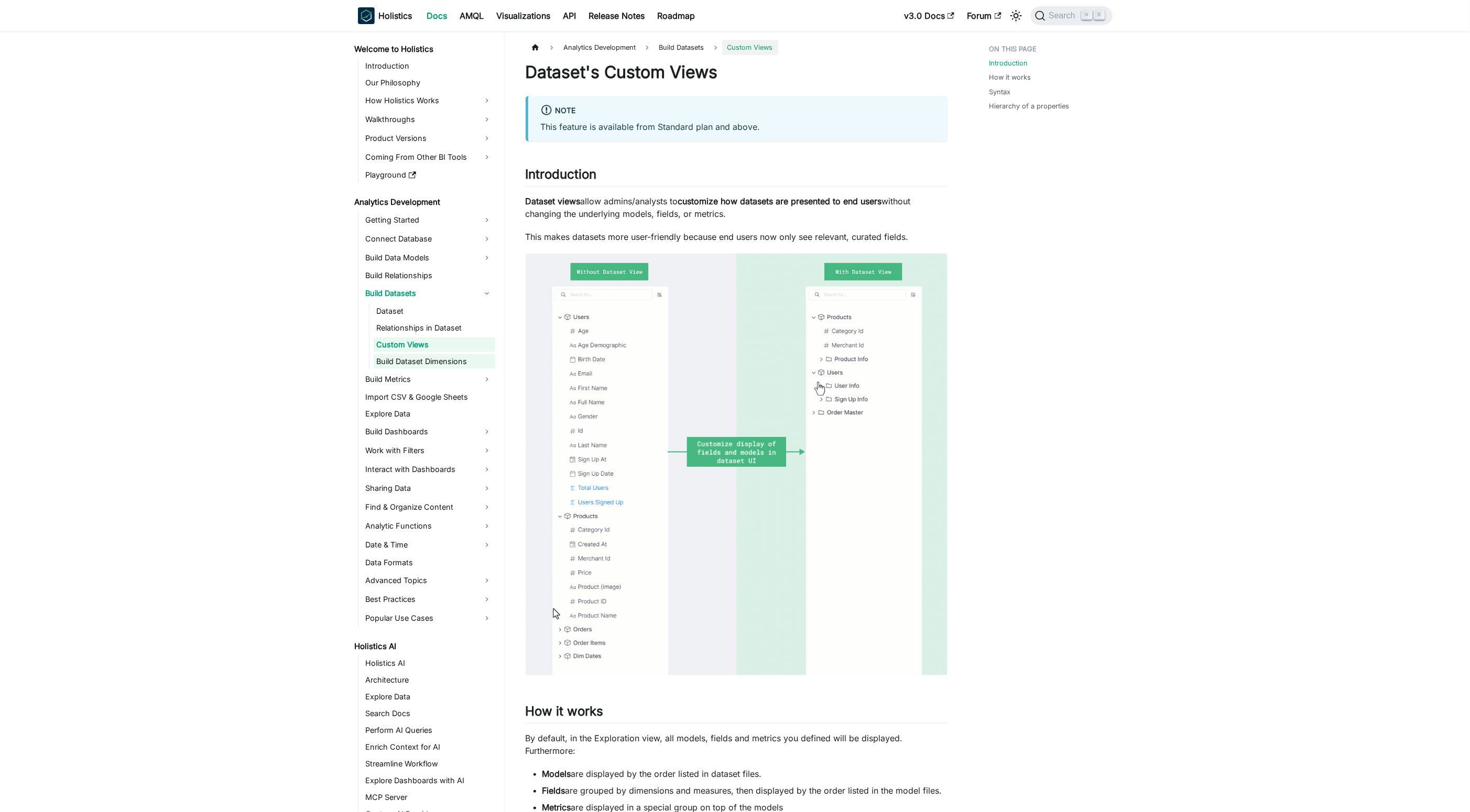
click at [441, 358] on link "Build Dataset Dimensions" at bounding box center [434, 361] width 122 height 15
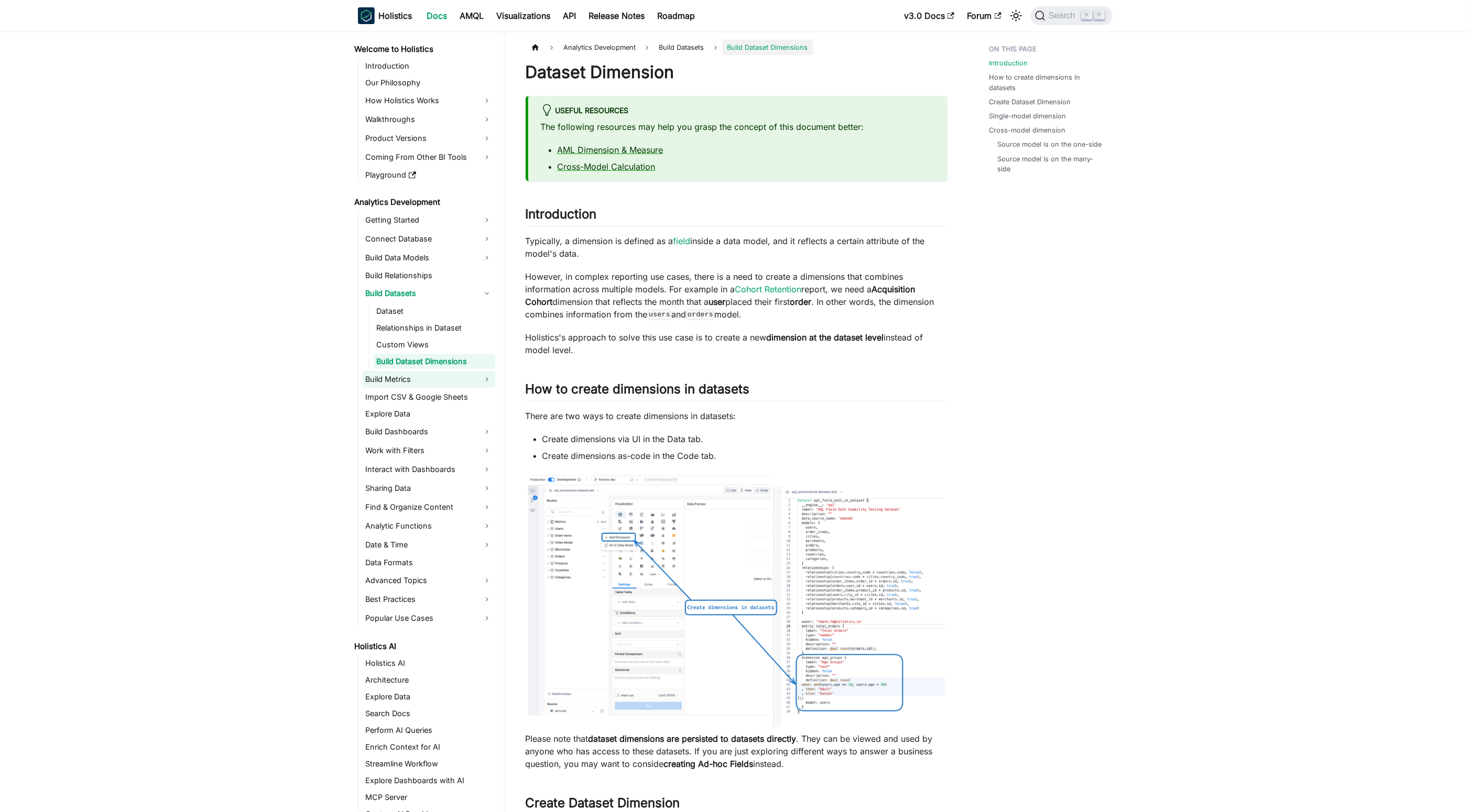
click at [446, 376] on link "Build Metrics" at bounding box center [429, 379] width 133 height 17
click at [425, 292] on link "Build Datasets" at bounding box center [429, 293] width 133 height 17
click at [490, 321] on li "Build Metrics What is a Metric? Create metrics in datasets Single vs Multiple-a…" at bounding box center [429, 358] width 133 height 109
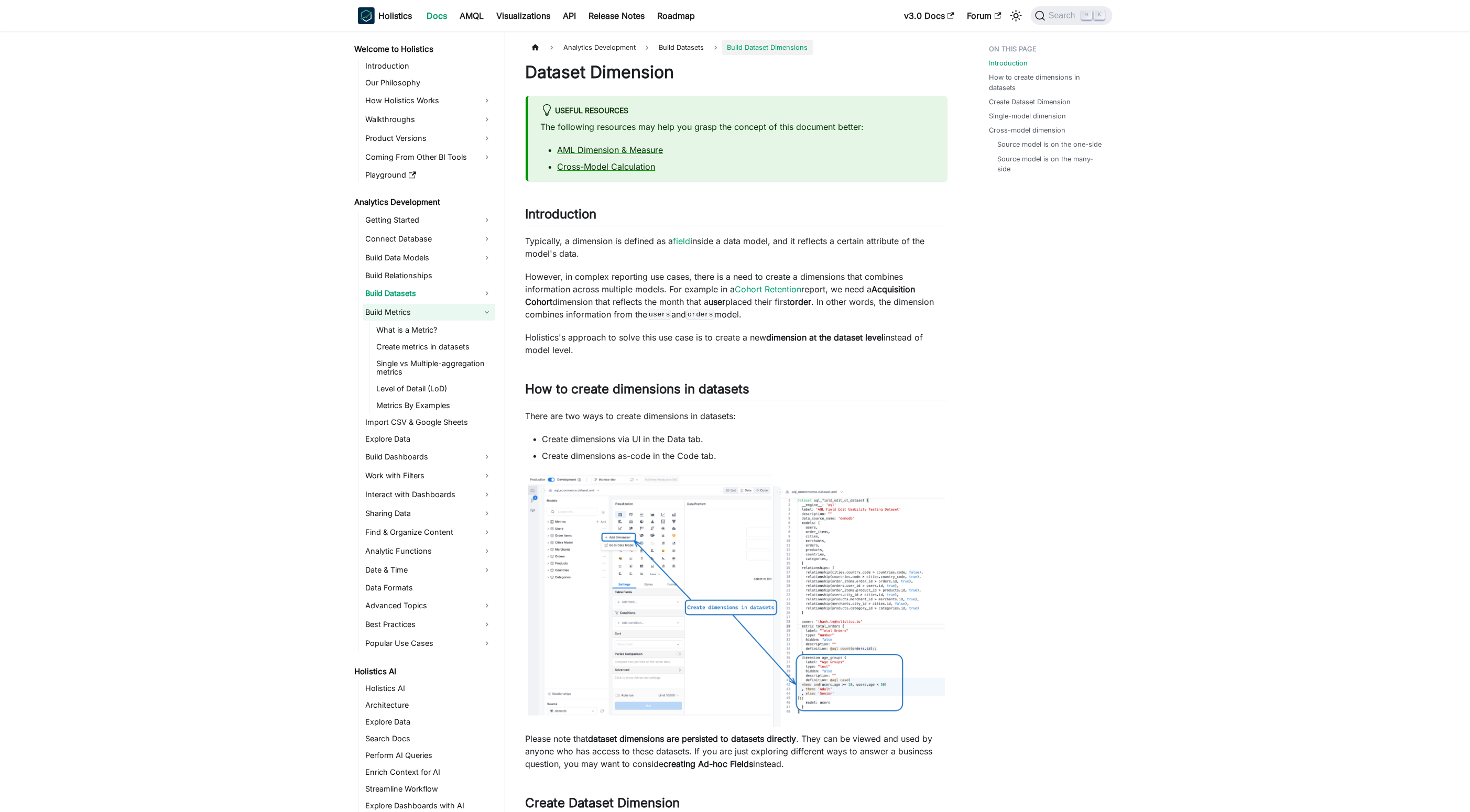
click at [474, 305] on link "Build Metrics" at bounding box center [429, 312] width 133 height 17
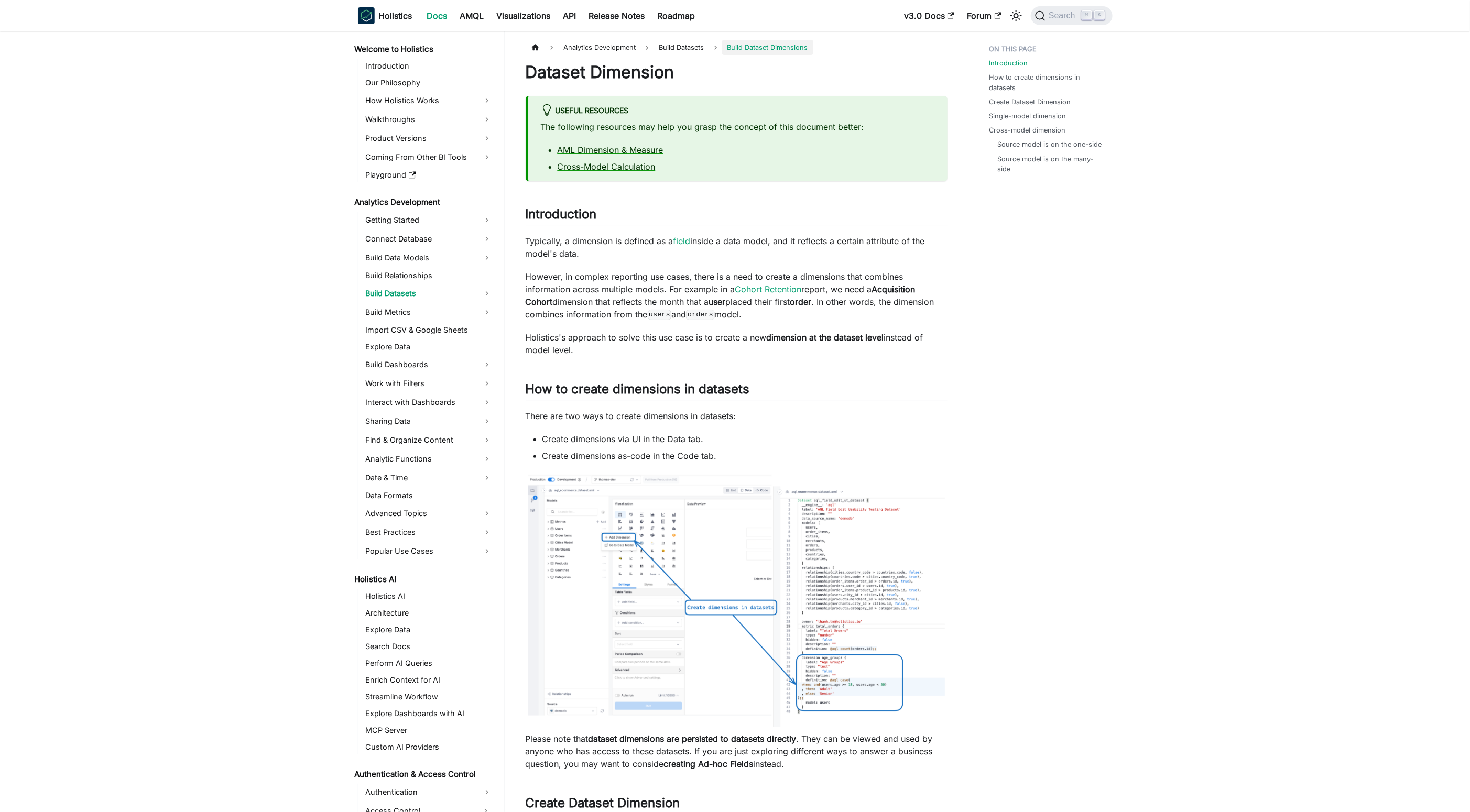
click at [487, 373] on ul "Getting Started Connect Database Build Data Models Build Relationships Build Da…" at bounding box center [426, 385] width 137 height 348
click at [476, 368] on link "Build Dashboards" at bounding box center [429, 364] width 133 height 17
click at [469, 386] on link "Canvas Dashboard" at bounding box center [434, 382] width 122 height 15
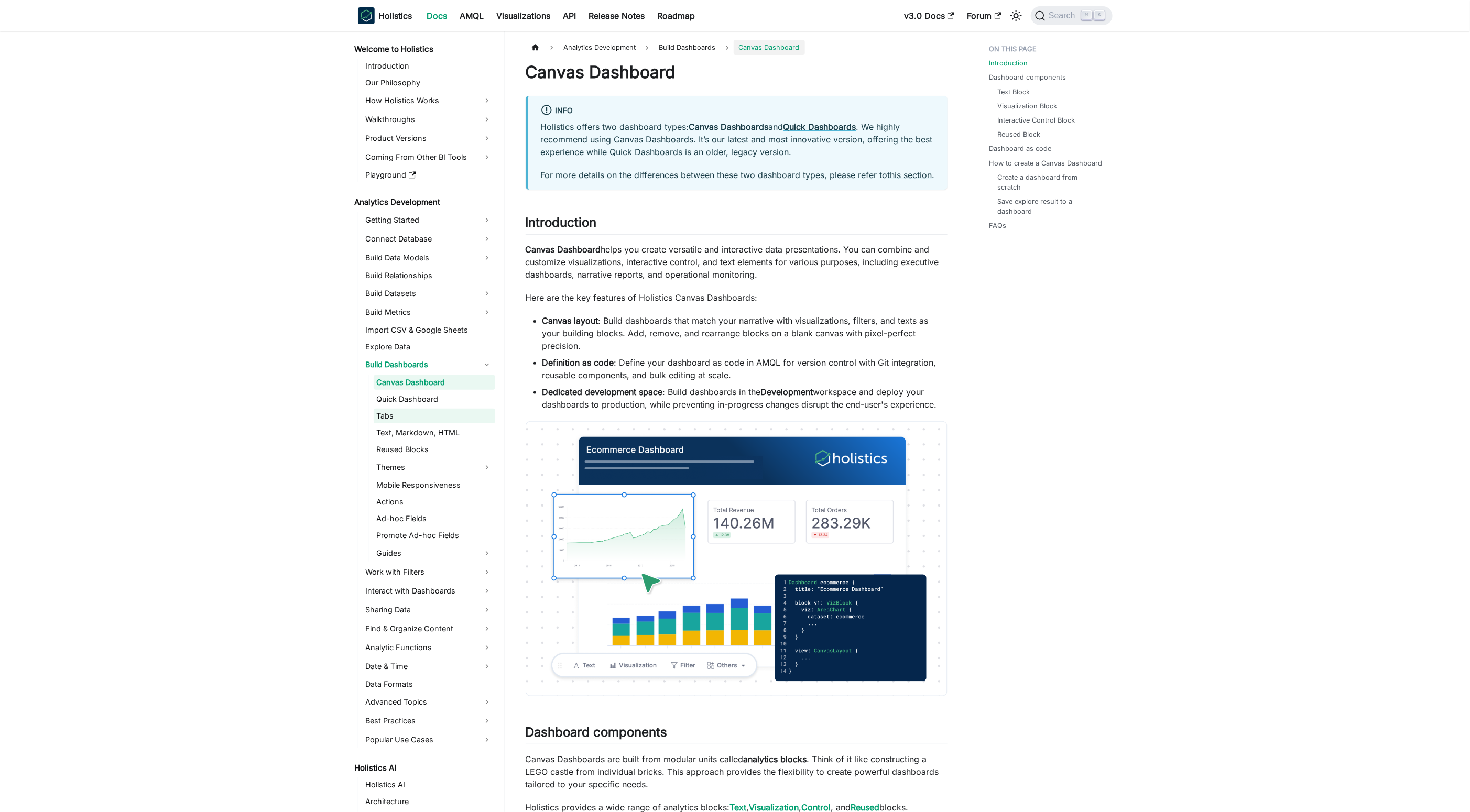
click at [474, 413] on link "Tabs" at bounding box center [434, 416] width 122 height 15
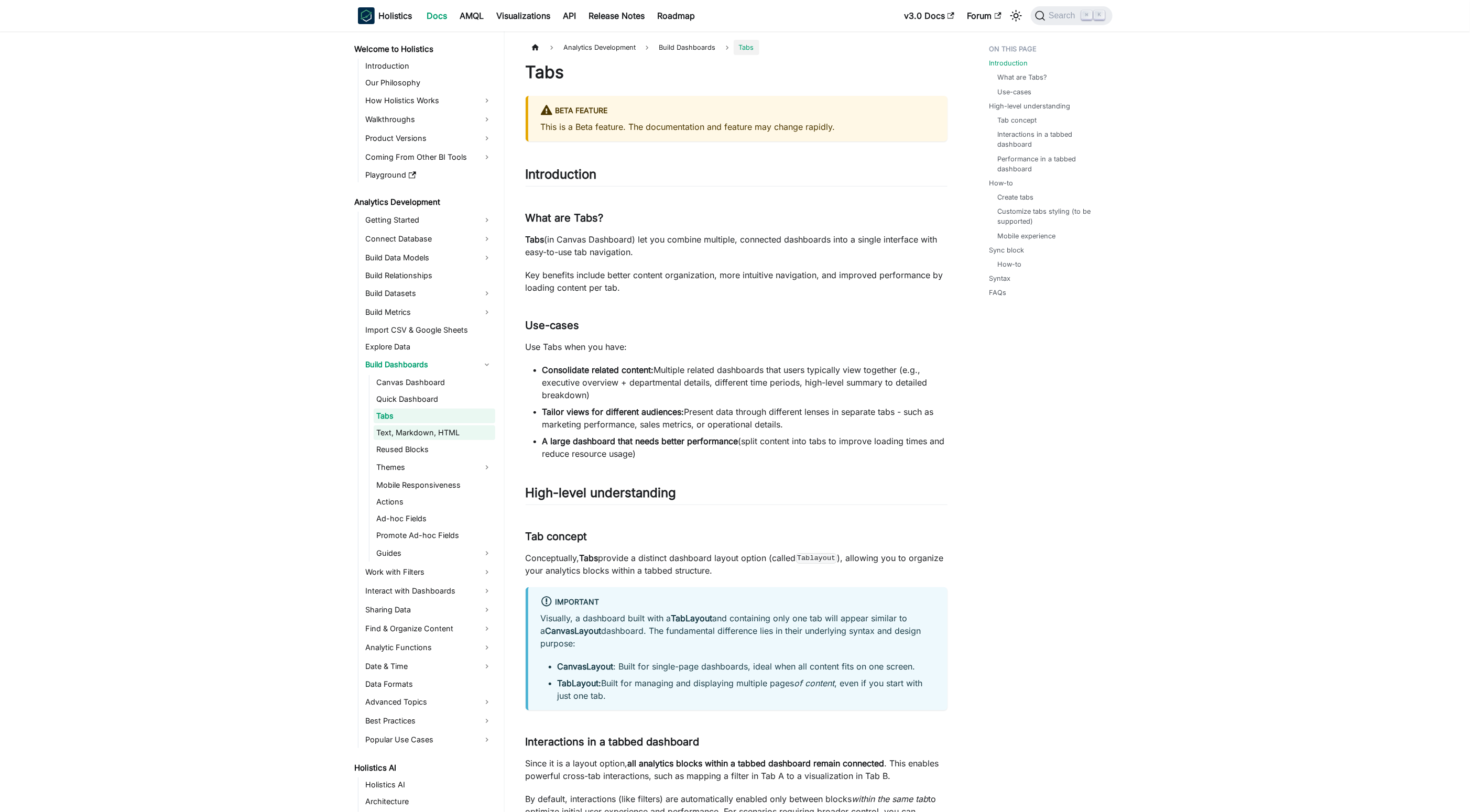
click at [470, 437] on link "Text, Markdown, HTML" at bounding box center [434, 432] width 122 height 15
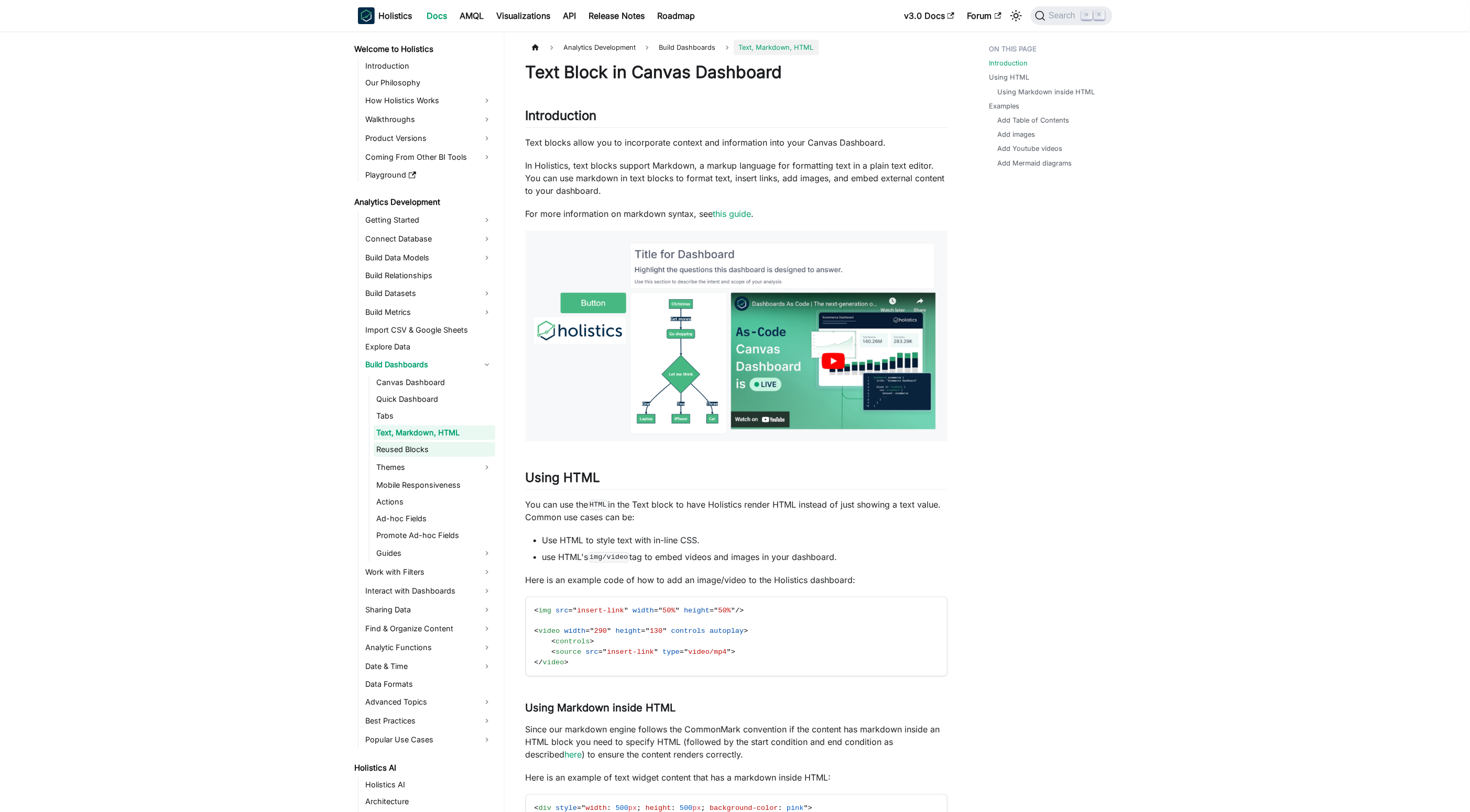
click at [470, 451] on link "Reused Blocks" at bounding box center [434, 449] width 122 height 15
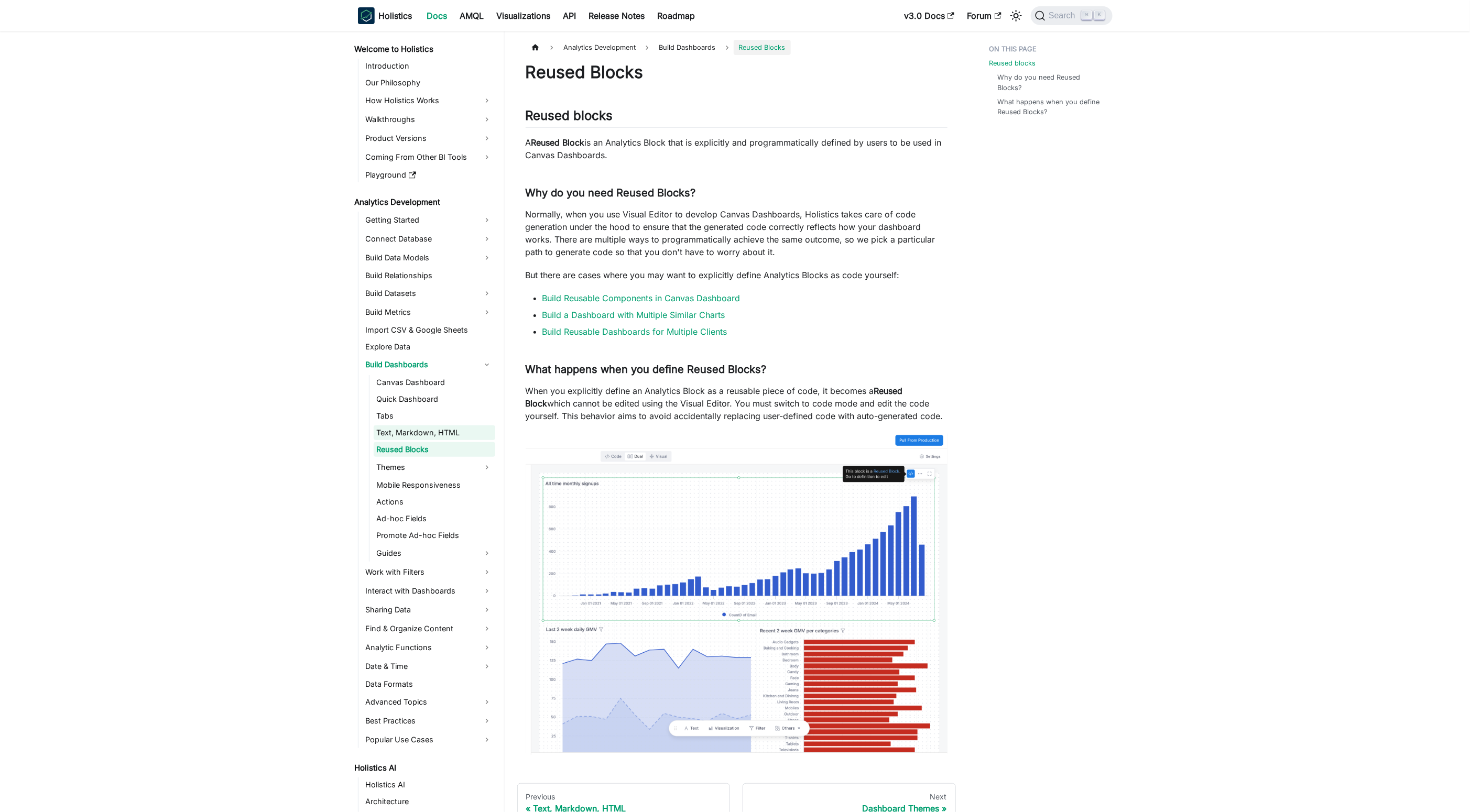
click at [470, 432] on link "Text, Markdown, HTML" at bounding box center [434, 432] width 122 height 15
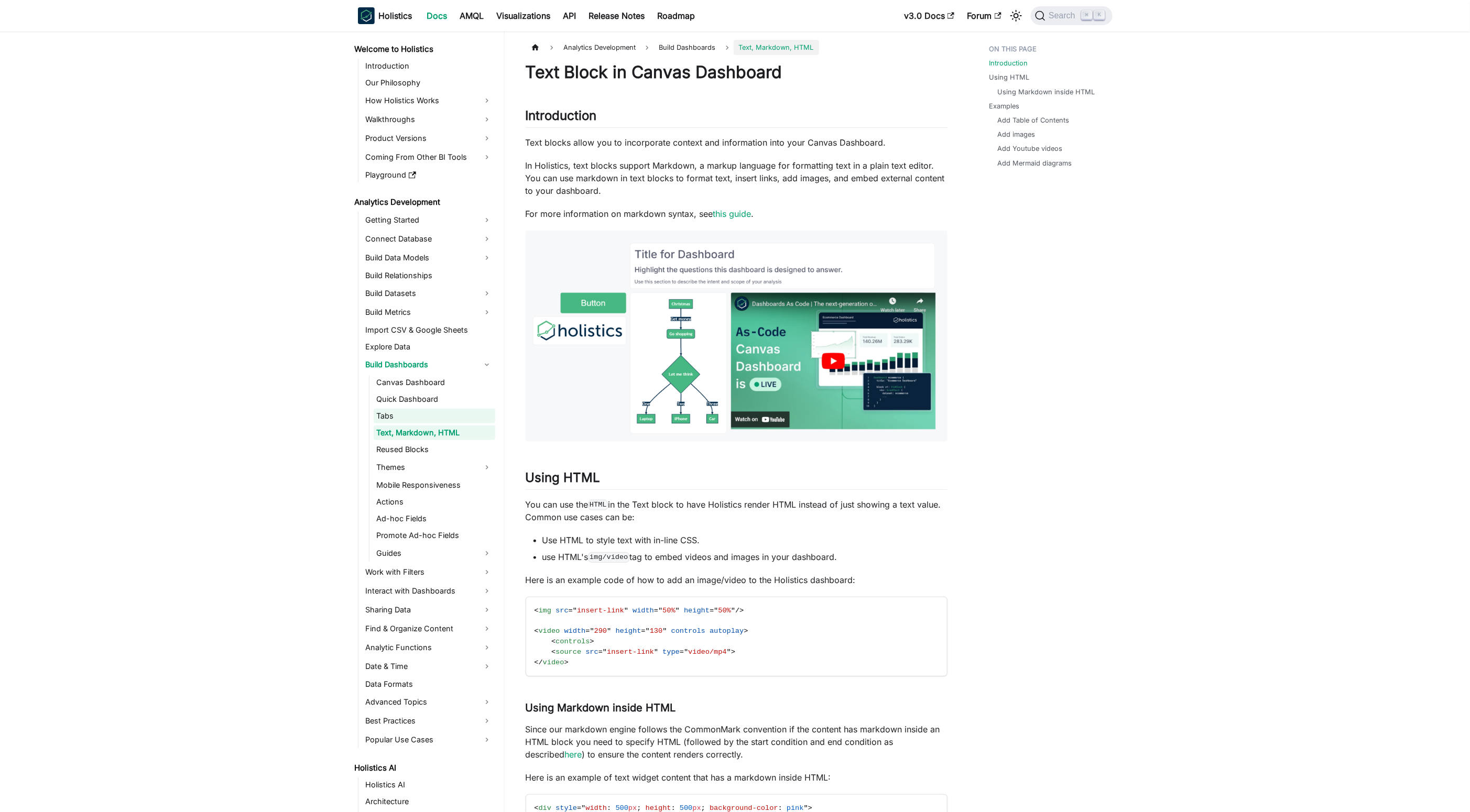
click at [470, 421] on link "Tabs" at bounding box center [434, 416] width 122 height 15
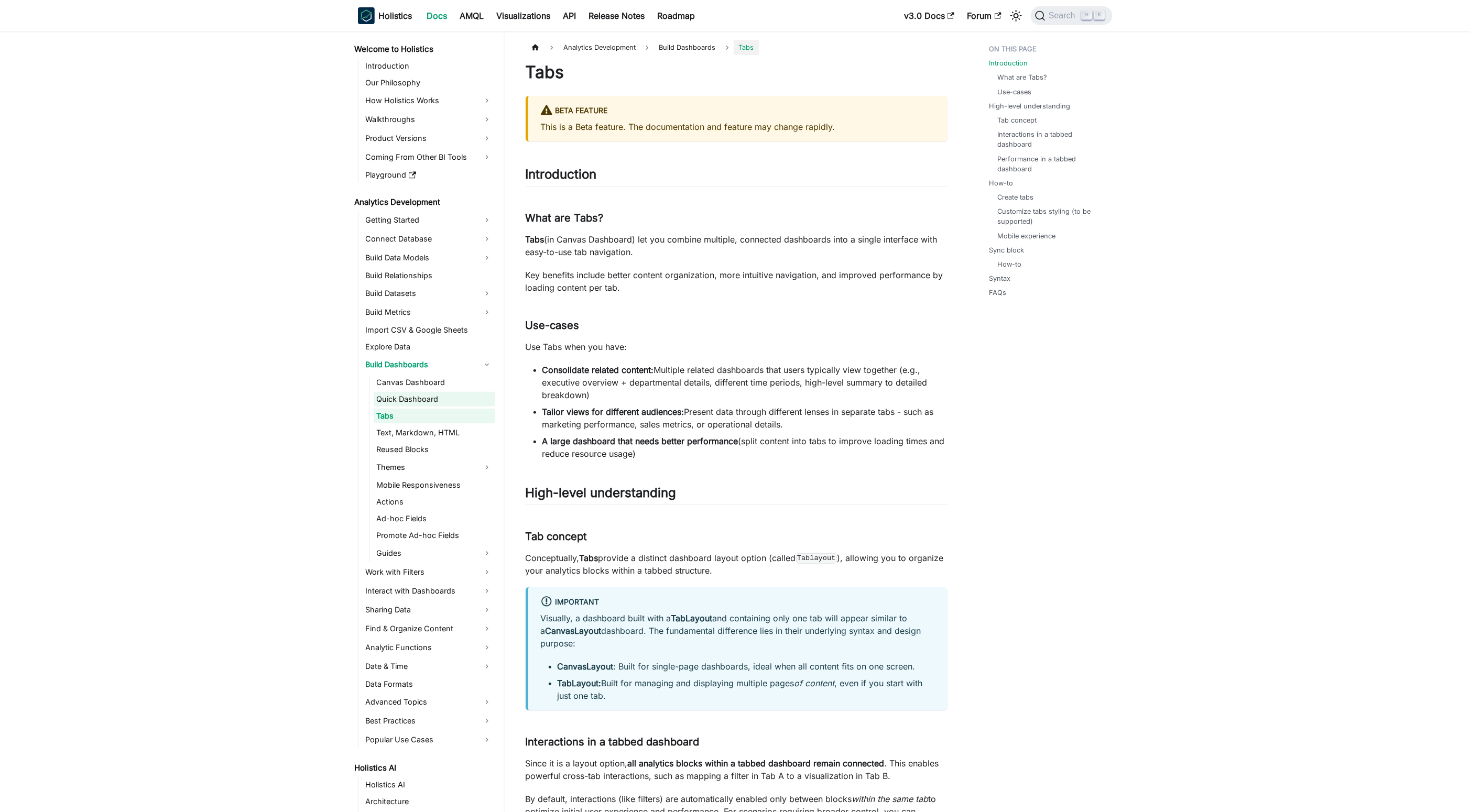
click at [460, 404] on link "Quick Dashboard" at bounding box center [434, 399] width 122 height 15
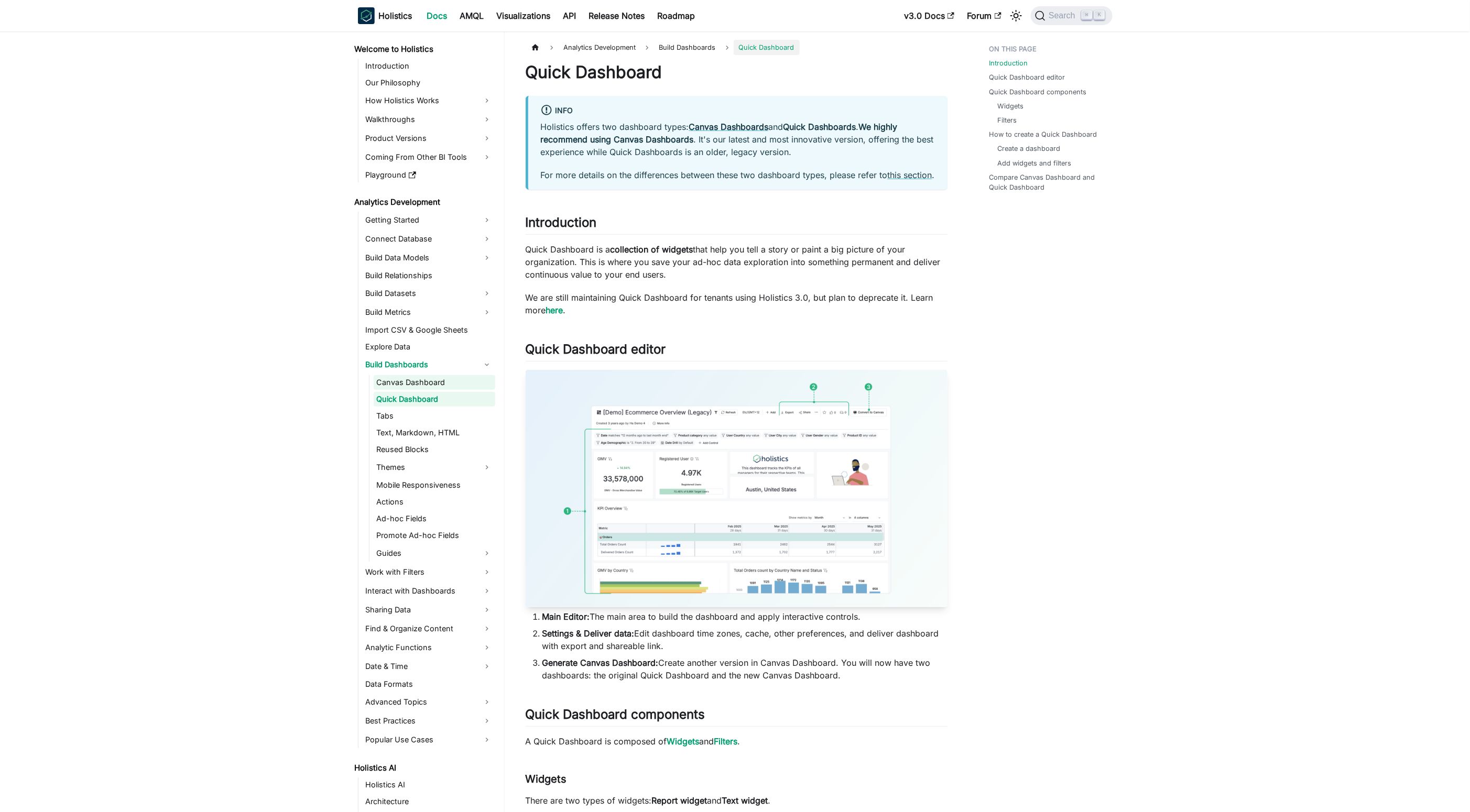
click at [456, 387] on link "Canvas Dashboard" at bounding box center [434, 382] width 122 height 15
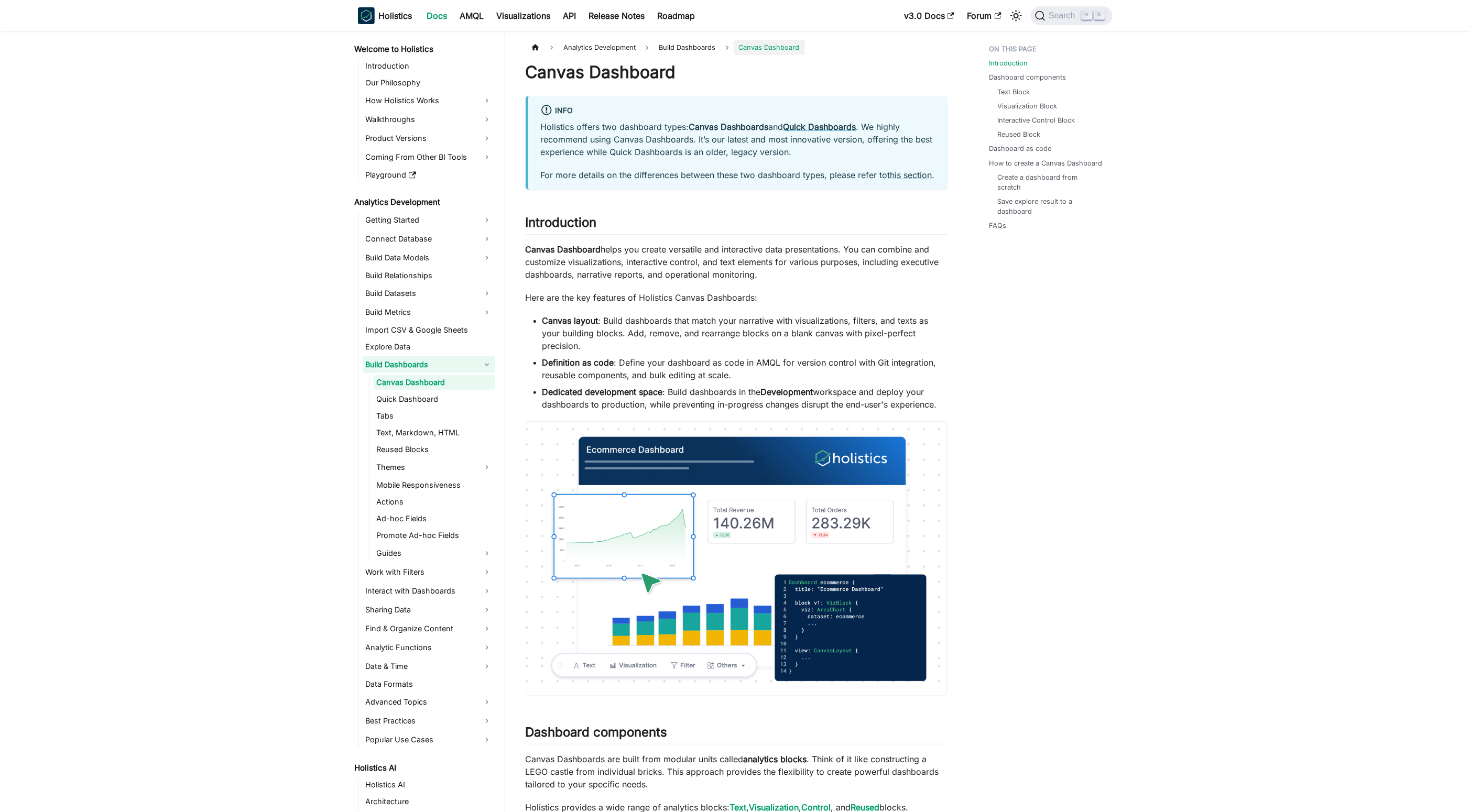
click at [452, 372] on link "Build Dashboards" at bounding box center [429, 364] width 133 height 17
click at [456, 365] on link "Build Dashboards" at bounding box center [429, 364] width 133 height 17
click at [468, 390] on ul "Canvas Dashboard Quick Dashboard Tabs Text, Markdown, HTML Reused Blocks Themes…" at bounding box center [432, 468] width 126 height 186
click at [471, 406] on link "Quick Dashboard" at bounding box center [434, 399] width 122 height 15
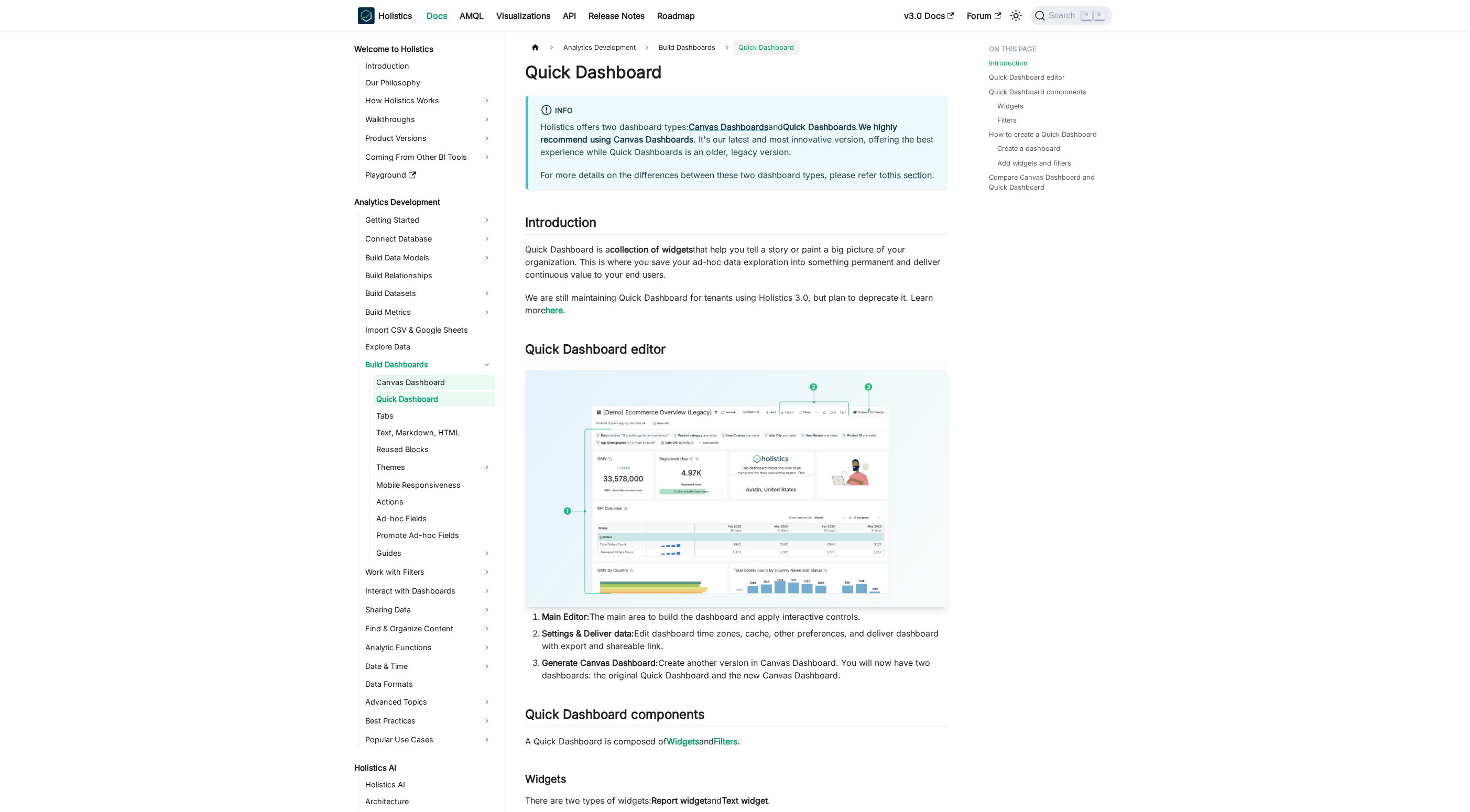
click at [463, 385] on link "Canvas Dashboard" at bounding box center [434, 382] width 122 height 15
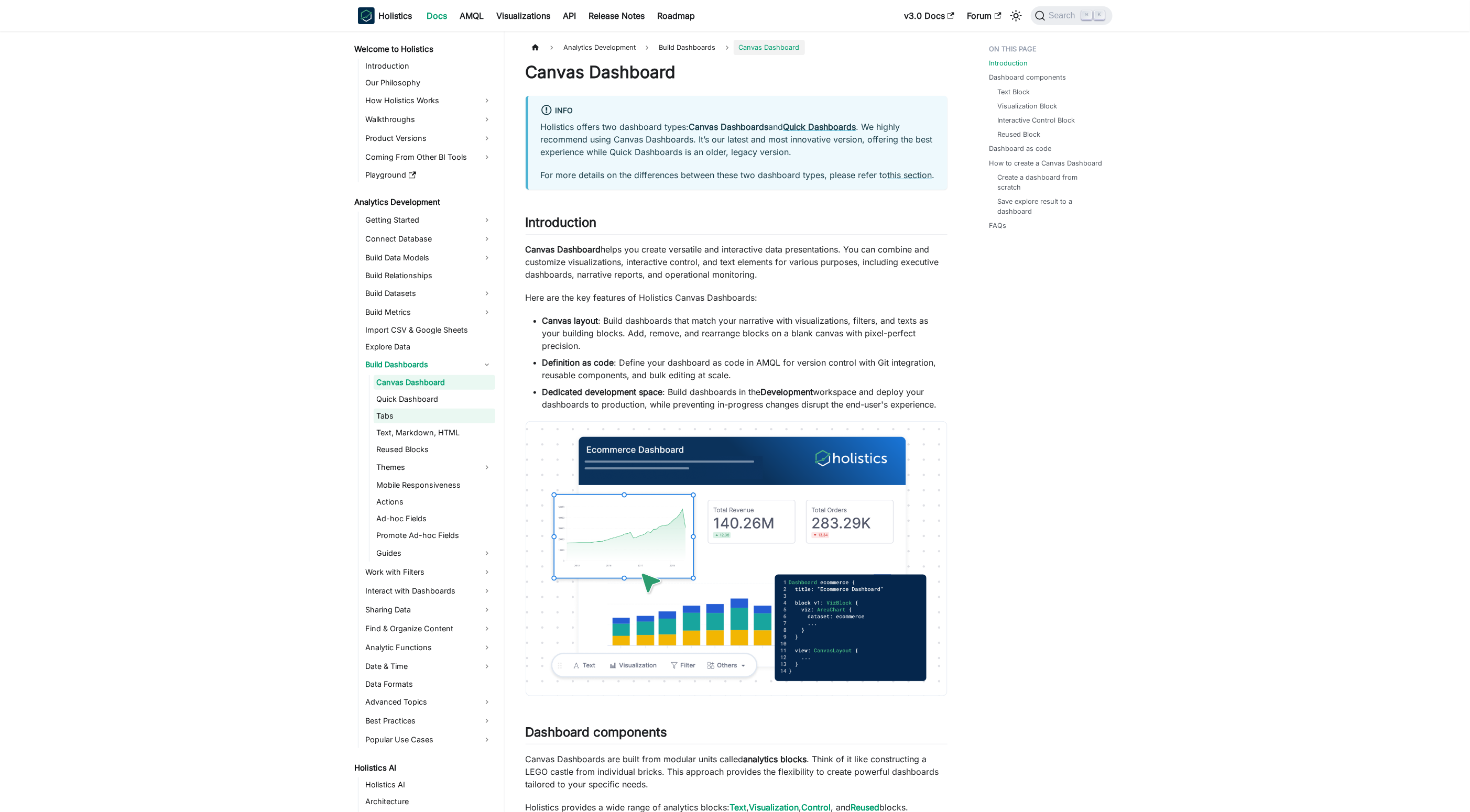
click at [472, 417] on link "Tabs" at bounding box center [434, 416] width 122 height 15
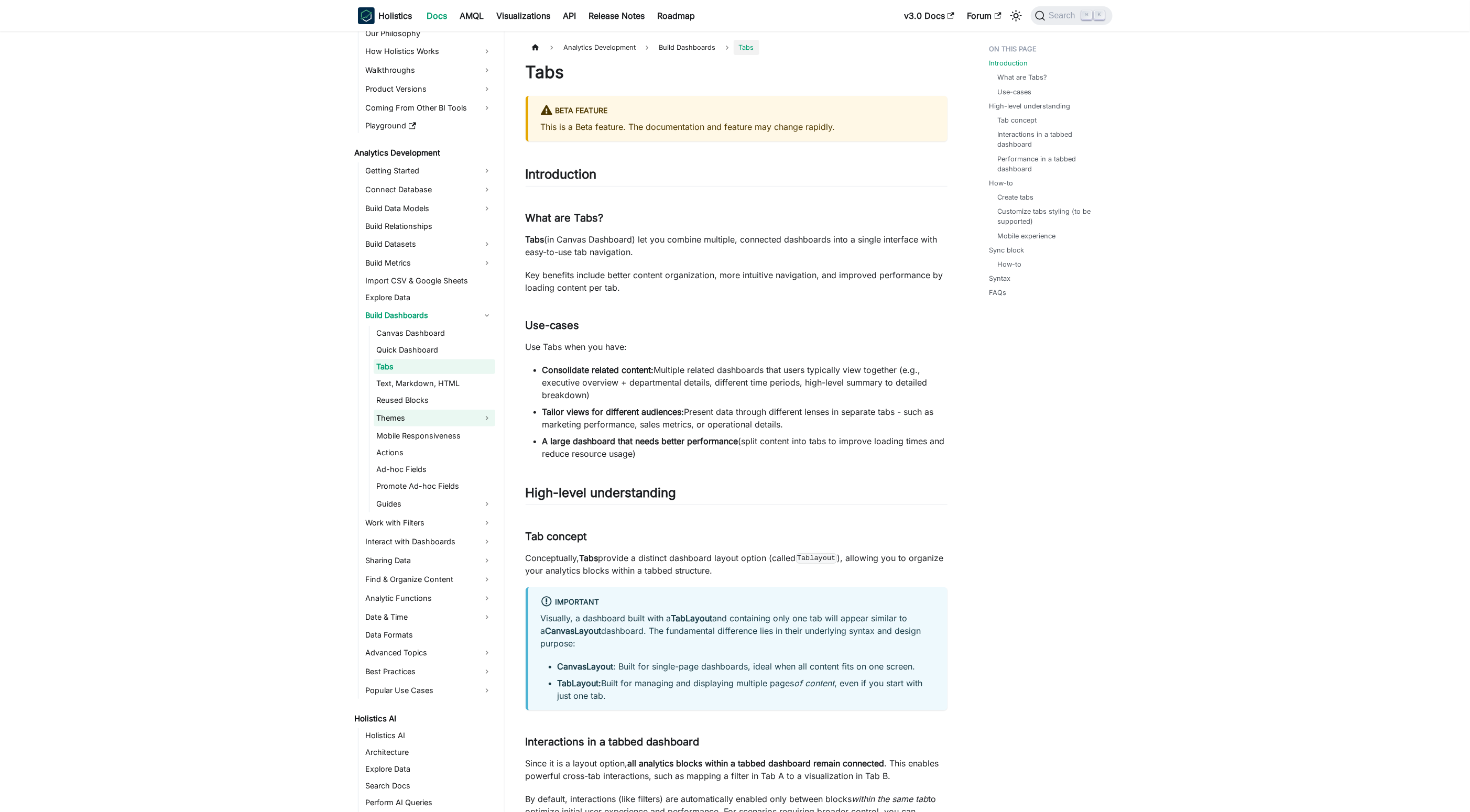
scroll to position [69, 0]
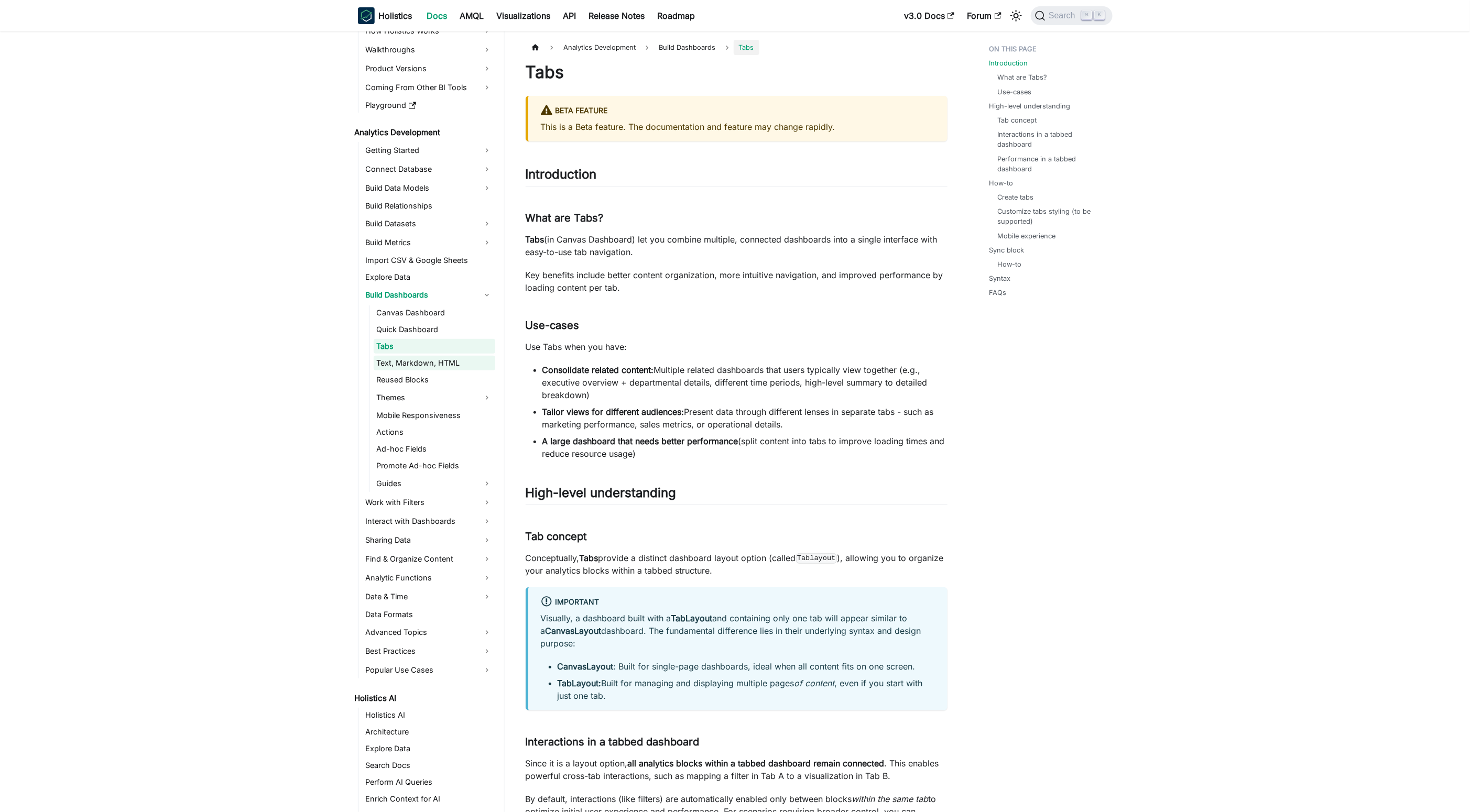
click at [451, 369] on link "Text, Markdown, HTML" at bounding box center [434, 363] width 122 height 15
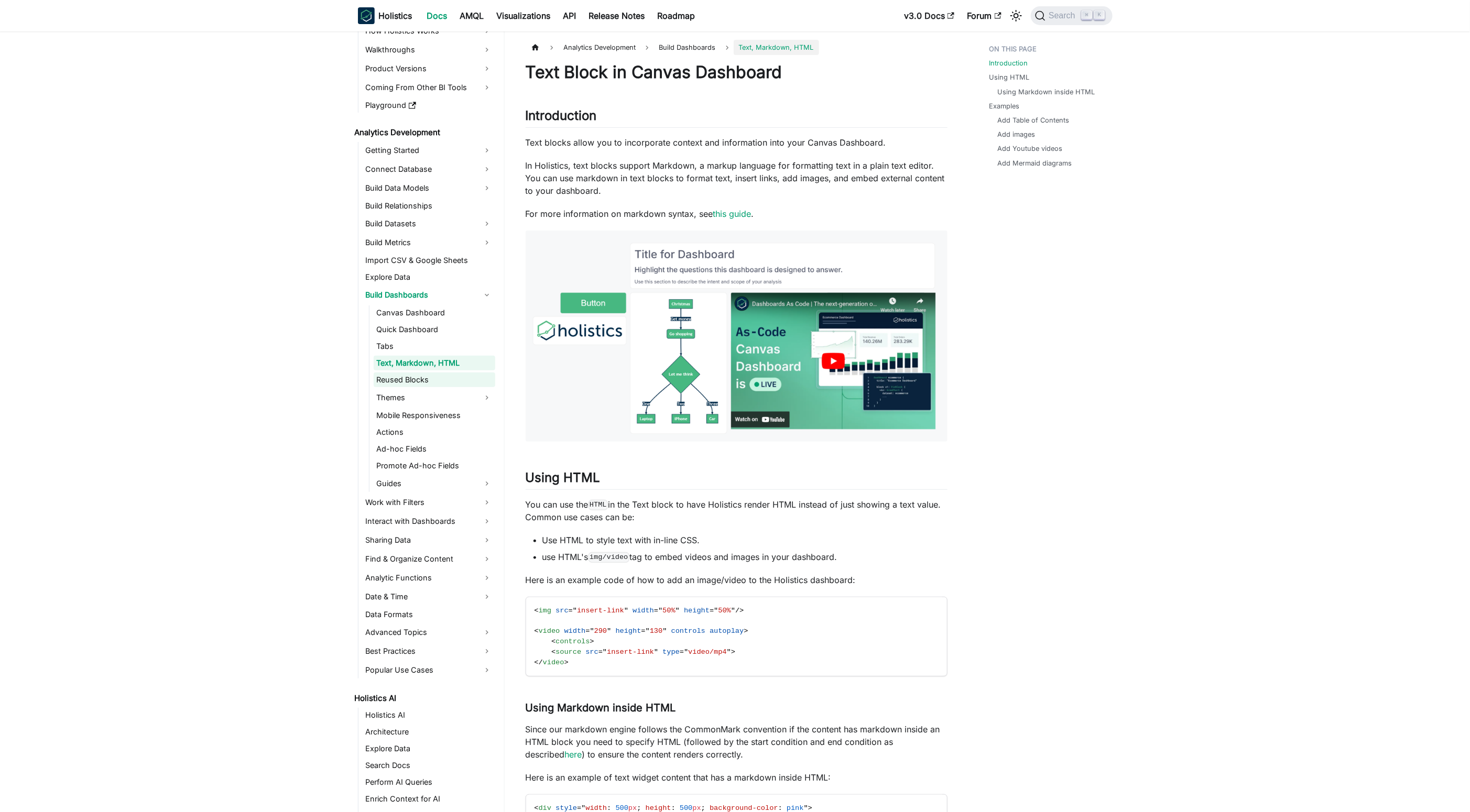
click at [457, 382] on link "Reused Blocks" at bounding box center [434, 380] width 122 height 15
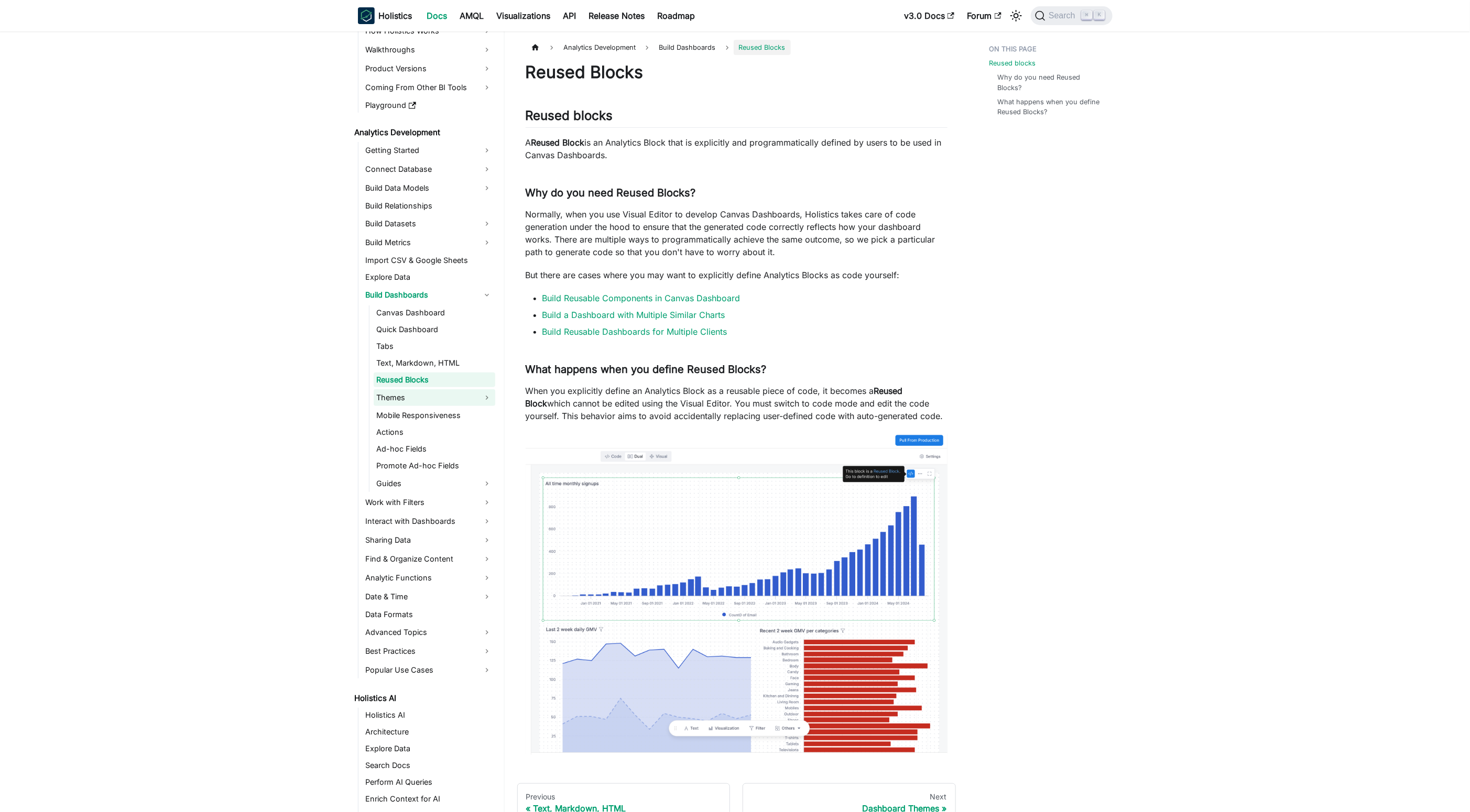
click at [462, 398] on link "Themes" at bounding box center [434, 397] width 122 height 17
click at [468, 427] on link "Using Custom Fonts" at bounding box center [440, 432] width 111 height 15
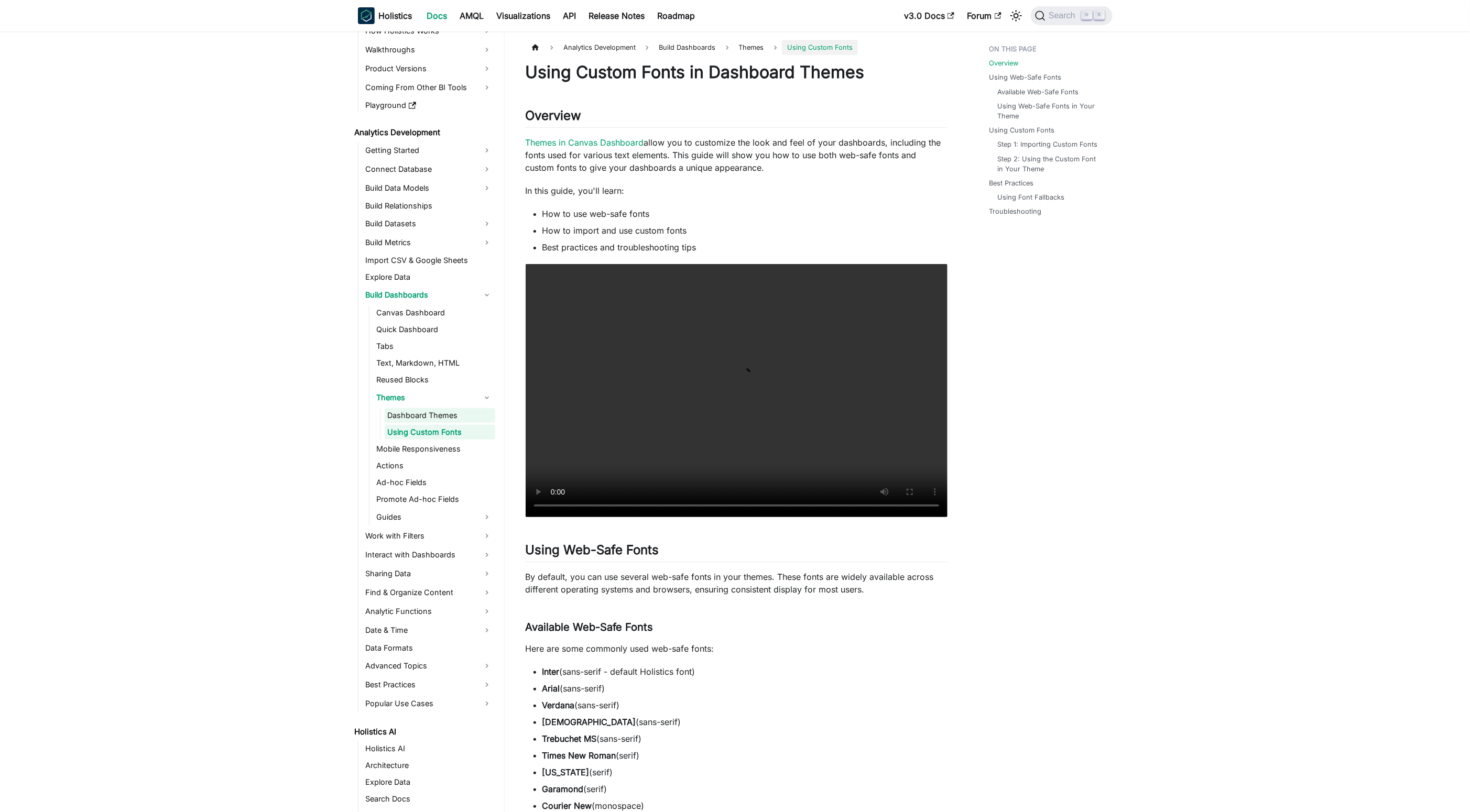
click at [456, 413] on link "Dashboard Themes" at bounding box center [440, 415] width 111 height 15
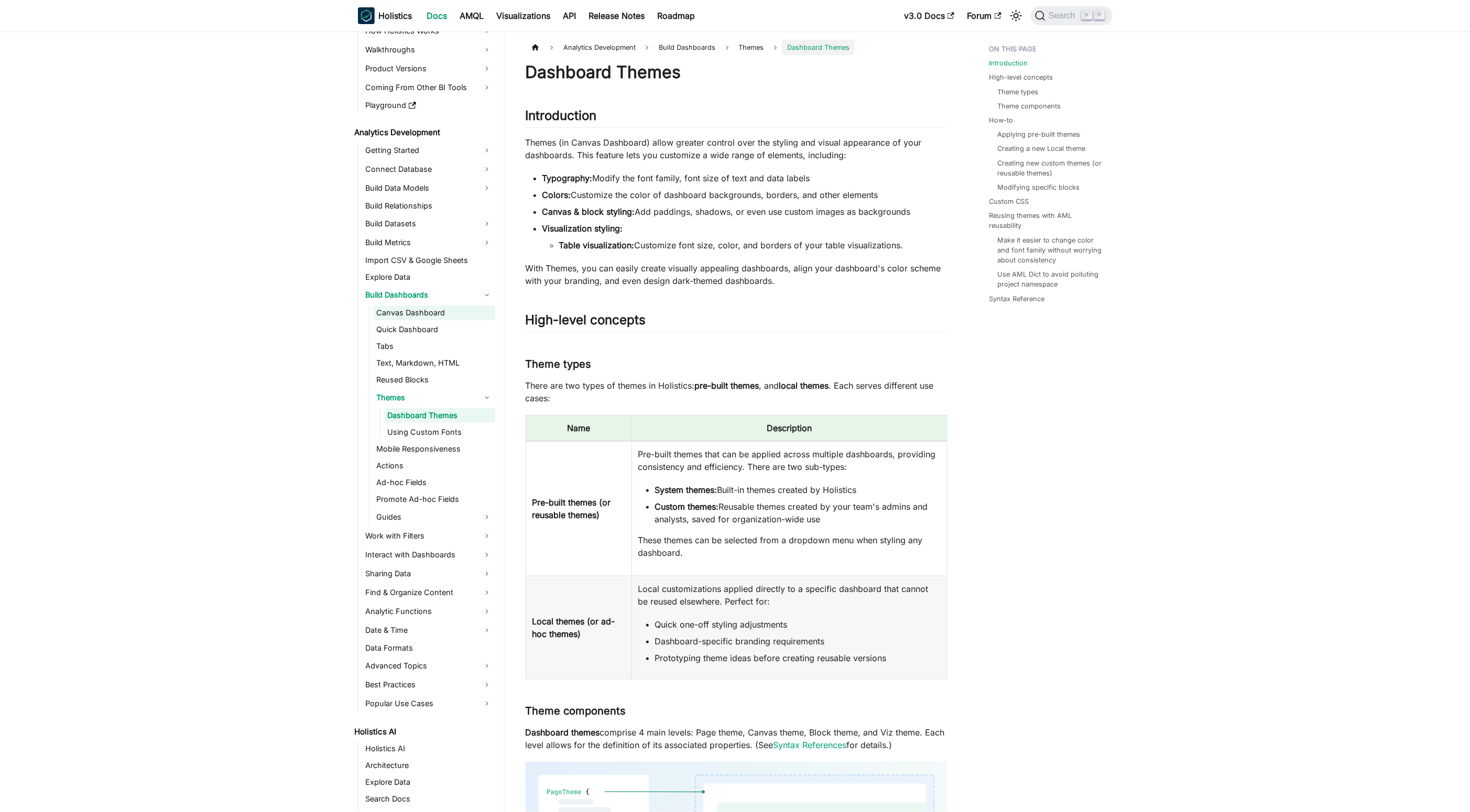
click at [456, 314] on link "Canvas Dashboard" at bounding box center [434, 312] width 122 height 15
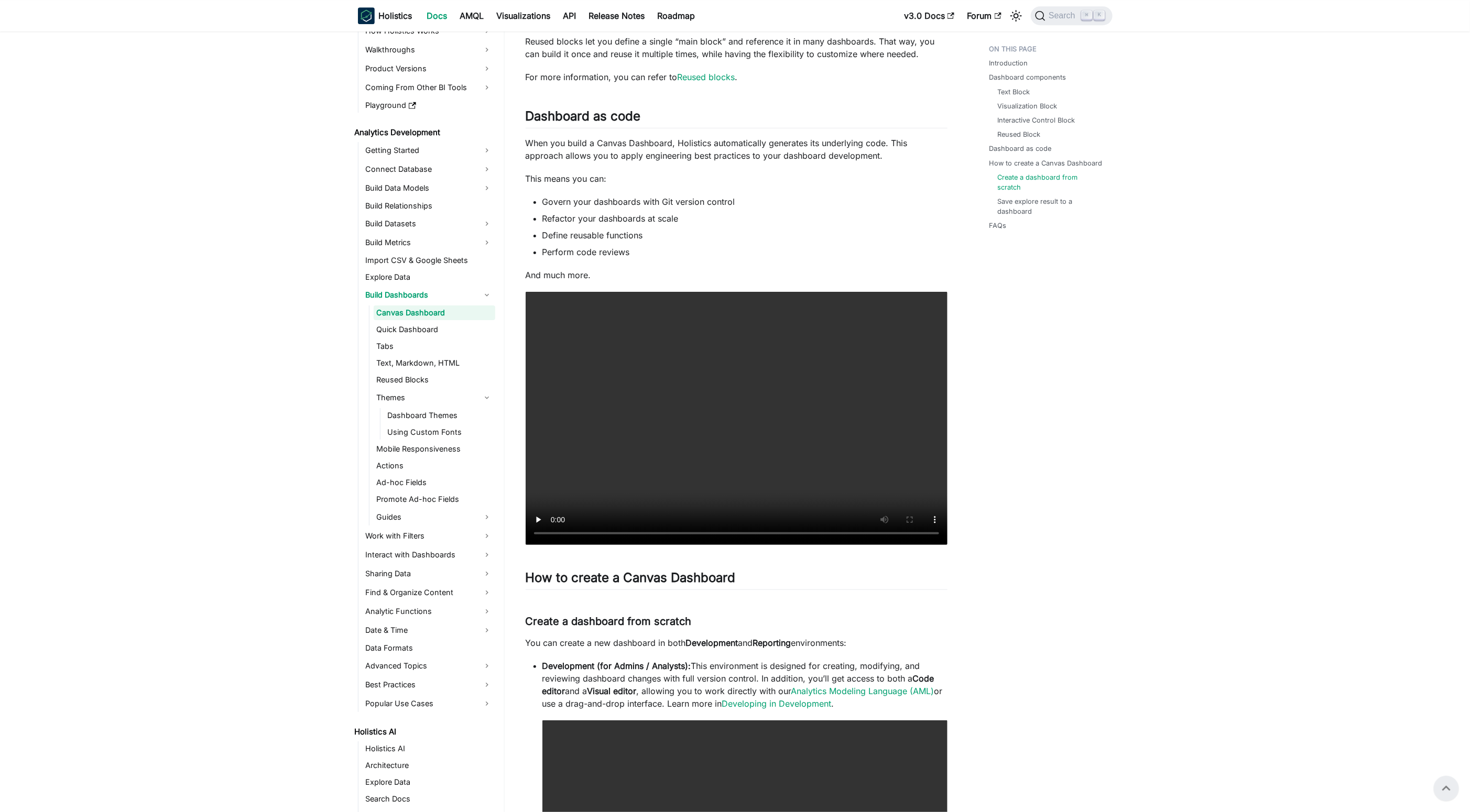
scroll to position [1196, 0]
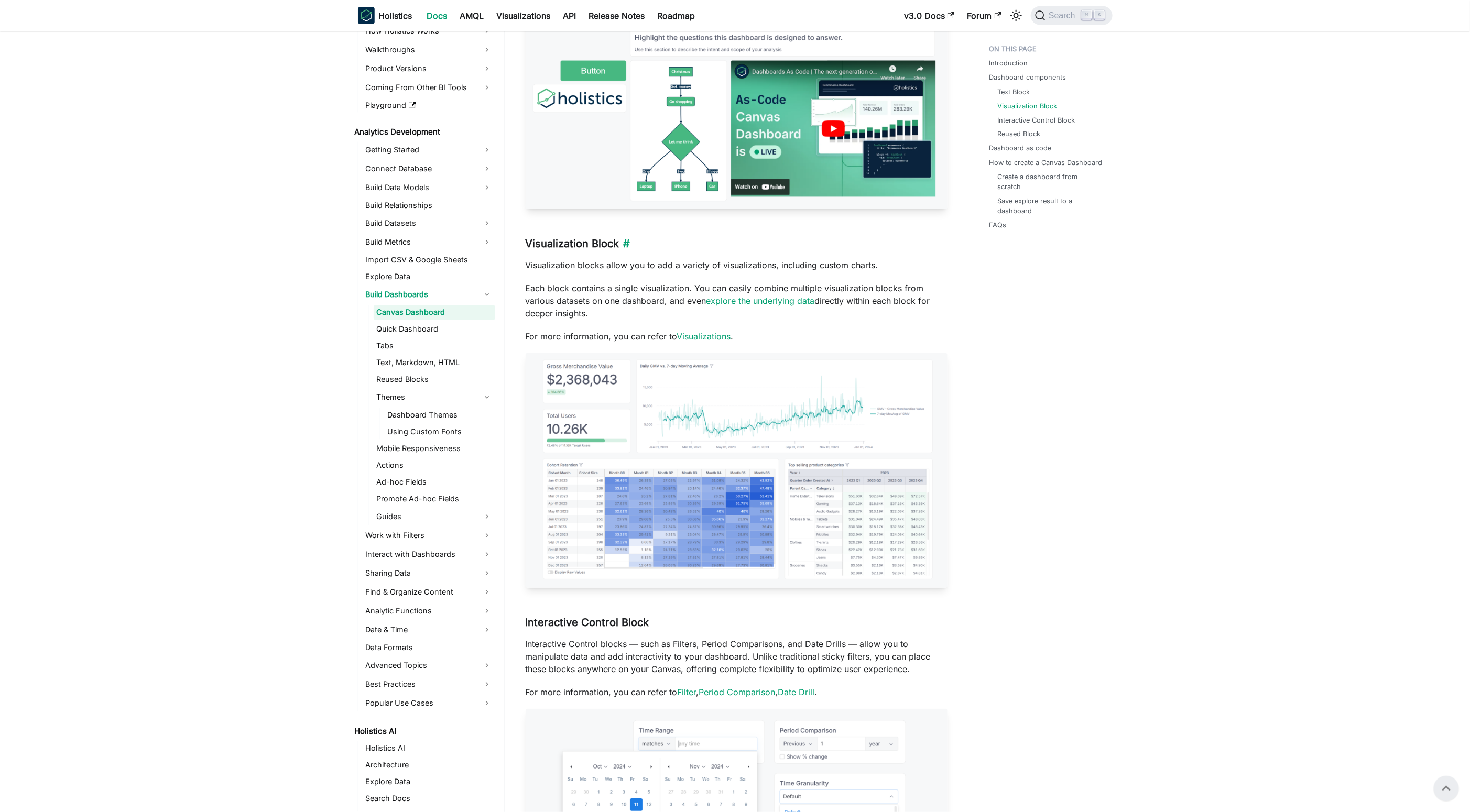
click at [602, 250] on h3 "Visualization Block ​" at bounding box center [737, 244] width 422 height 13
click at [722, 250] on h3 "Visualization Block ​" at bounding box center [737, 244] width 422 height 13
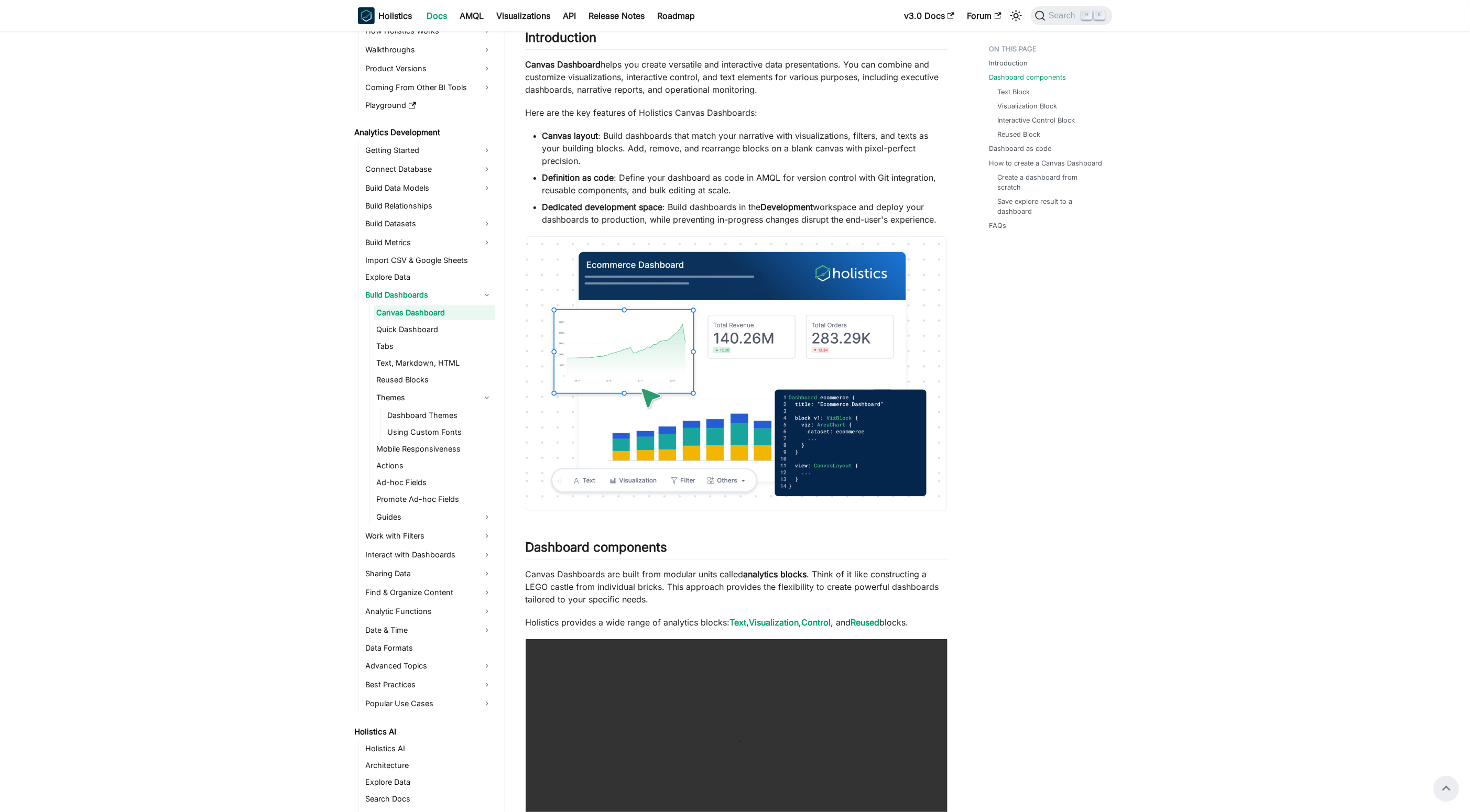
scroll to position [0, 0]
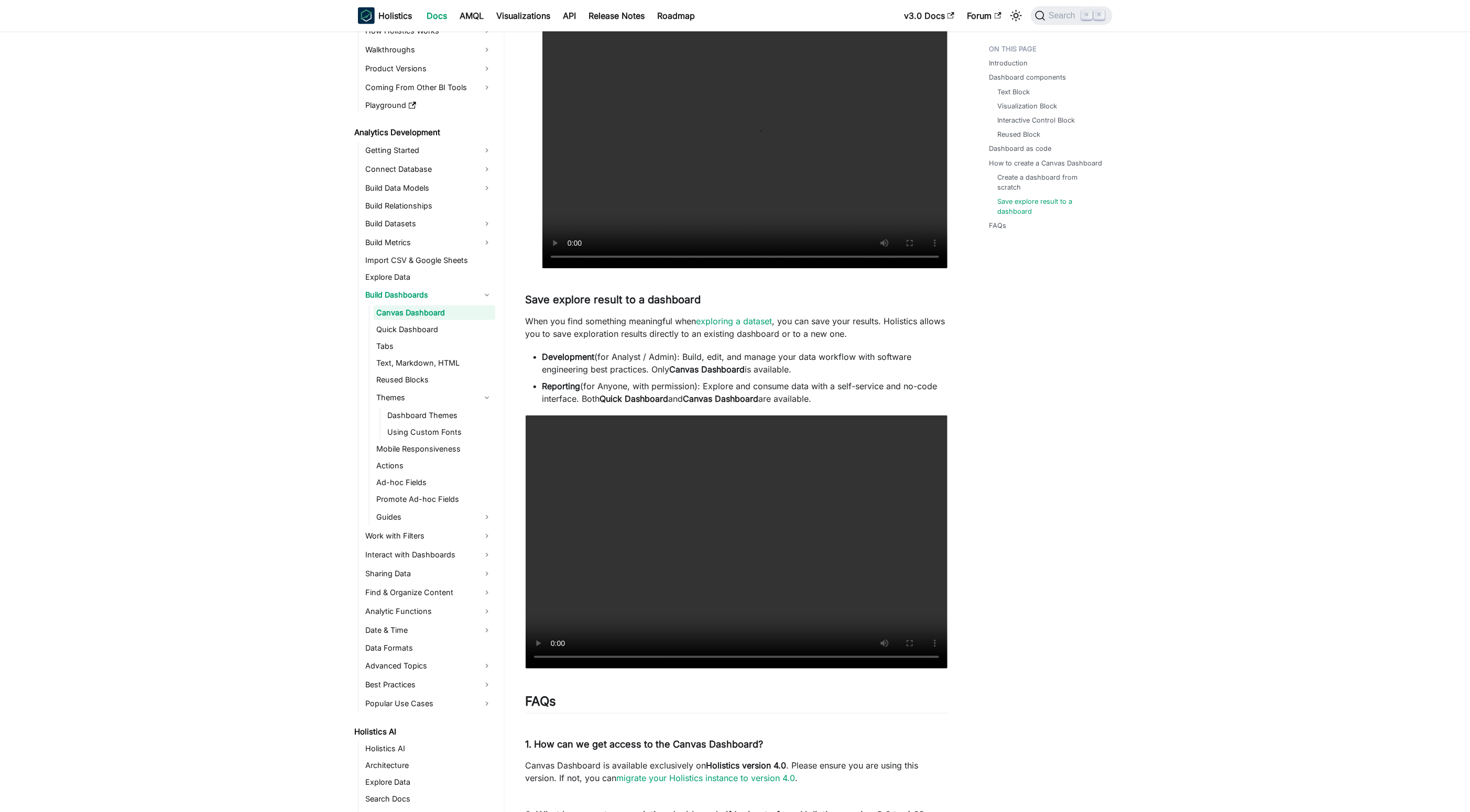
click at [1048, 112] on ul "Text Block Visualization Block Interactive Control Block Reused Block" at bounding box center [1048, 113] width 117 height 53
click at [1042, 108] on link "Visualization Block" at bounding box center [1029, 106] width 60 height 10
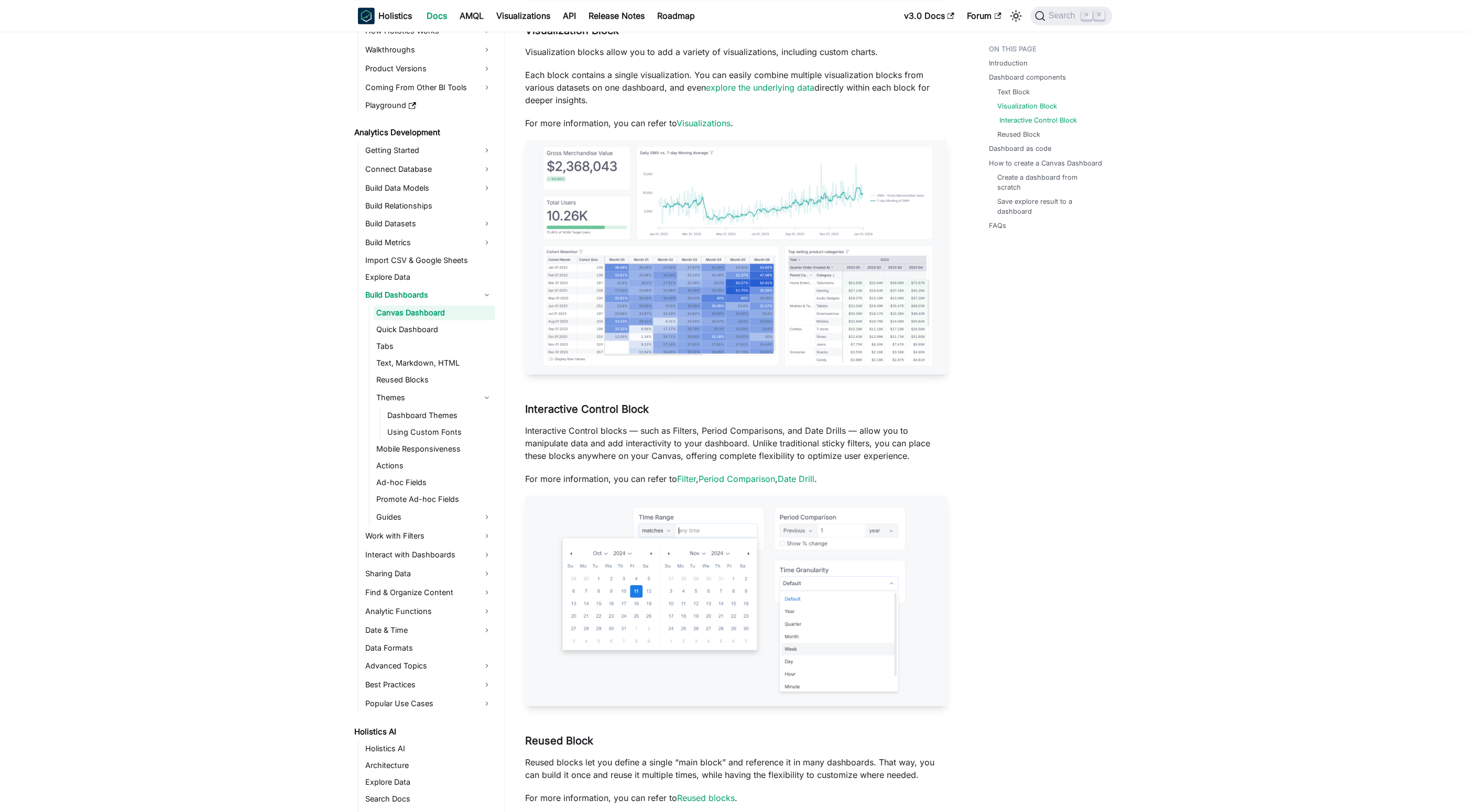
click at [1045, 119] on link "Interactive Control Block" at bounding box center [1038, 120] width 77 height 10
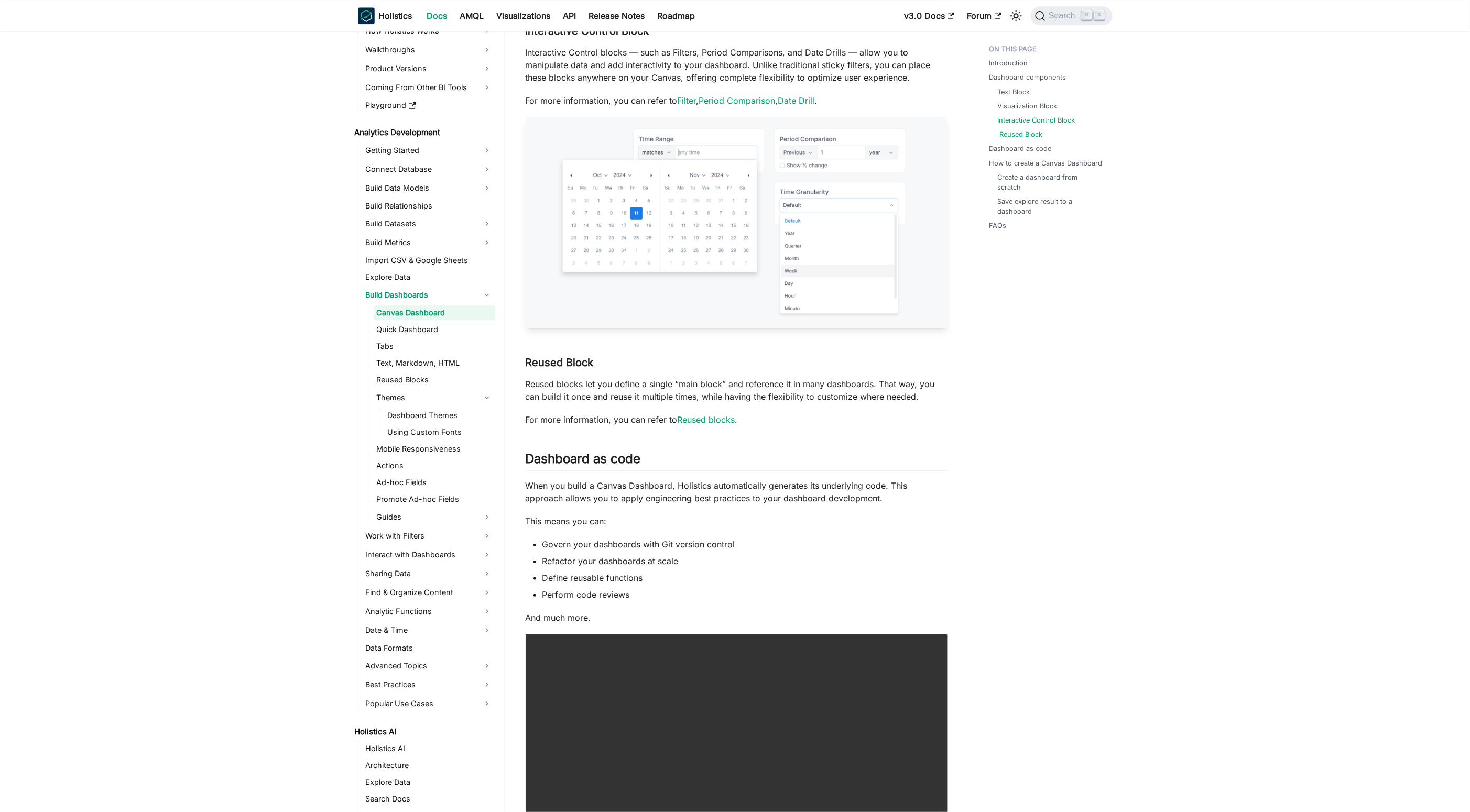
click at [1031, 133] on link "Reused Block" at bounding box center [1021, 134] width 43 height 10
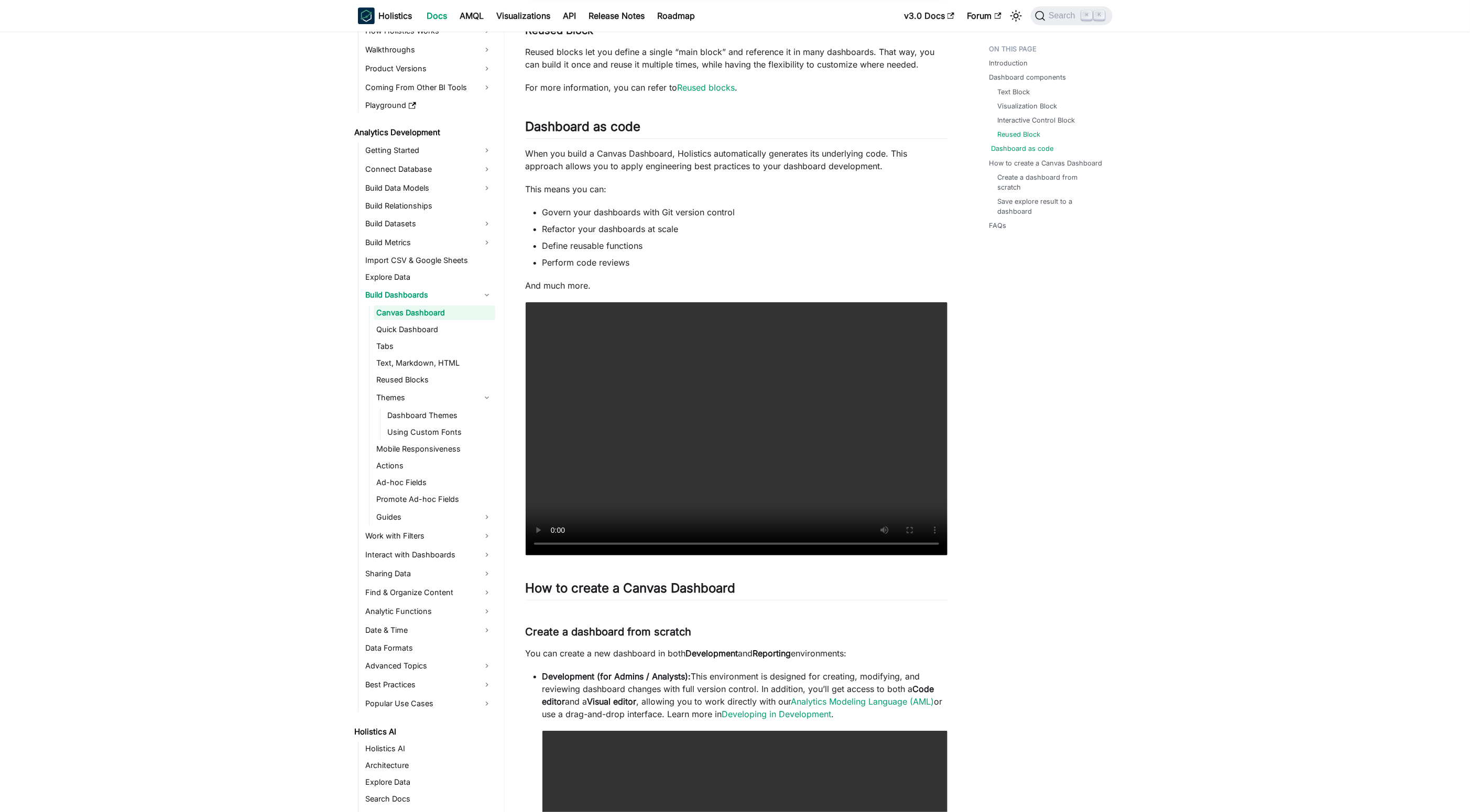
click at [1033, 145] on link "Dashboard as code" at bounding box center [1022, 148] width 62 height 10
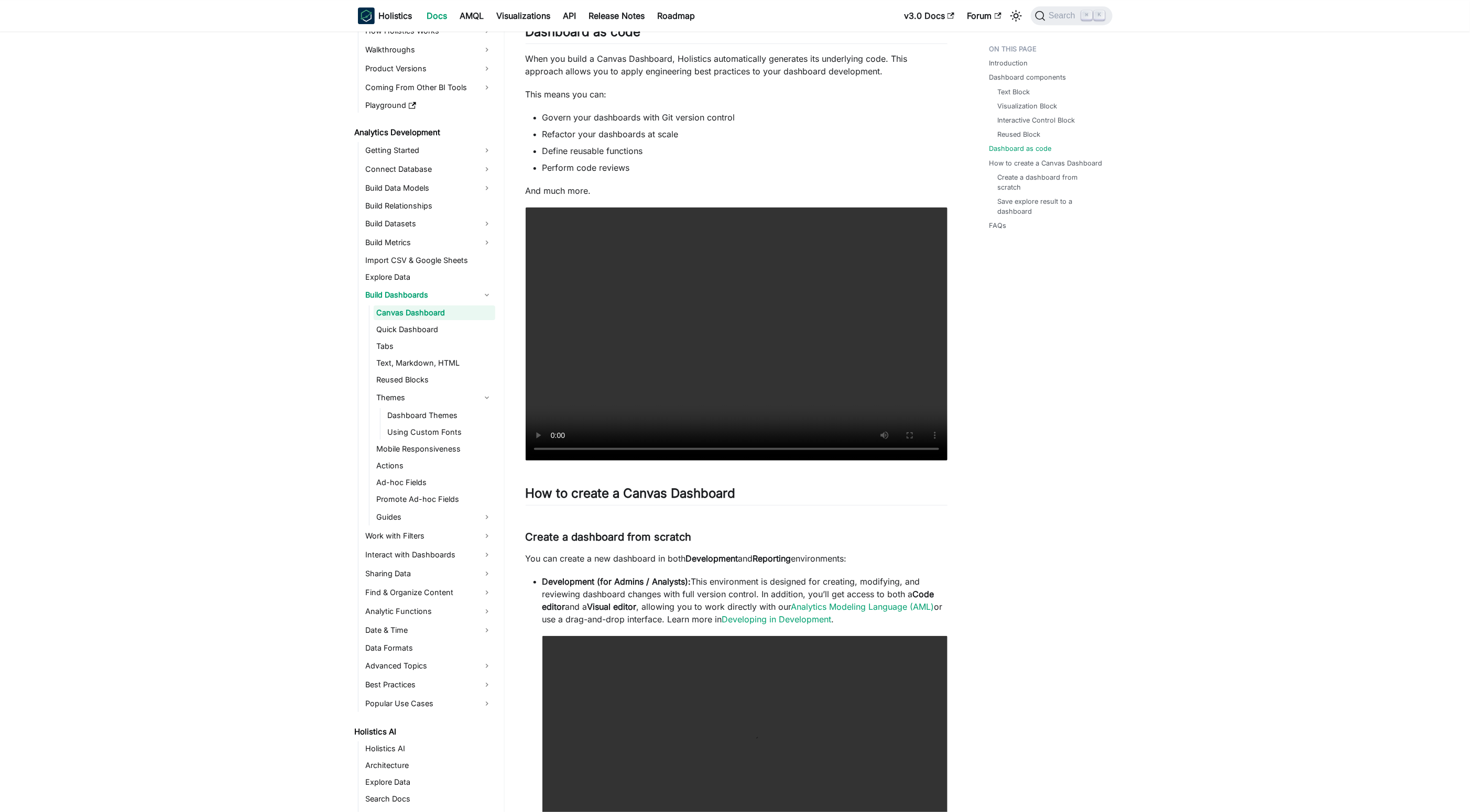
click at [1029, 125] on ul "Text Block Visualization Block Interactive Control Block Reused Block" at bounding box center [1048, 113] width 117 height 53
click at [1031, 111] on ul "Text Block Visualization Block Interactive Control Block Reused Block" at bounding box center [1048, 113] width 117 height 53
click at [1026, 97] on ul "Text Block Visualization Block Interactive Control Block Reused Block" at bounding box center [1048, 113] width 117 height 53
click at [1029, 112] on ul "Text Block Visualization Block Interactive Control Block Reused Block" at bounding box center [1048, 113] width 117 height 53
click at [1026, 106] on link "Visualization Block" at bounding box center [1029, 106] width 60 height 10
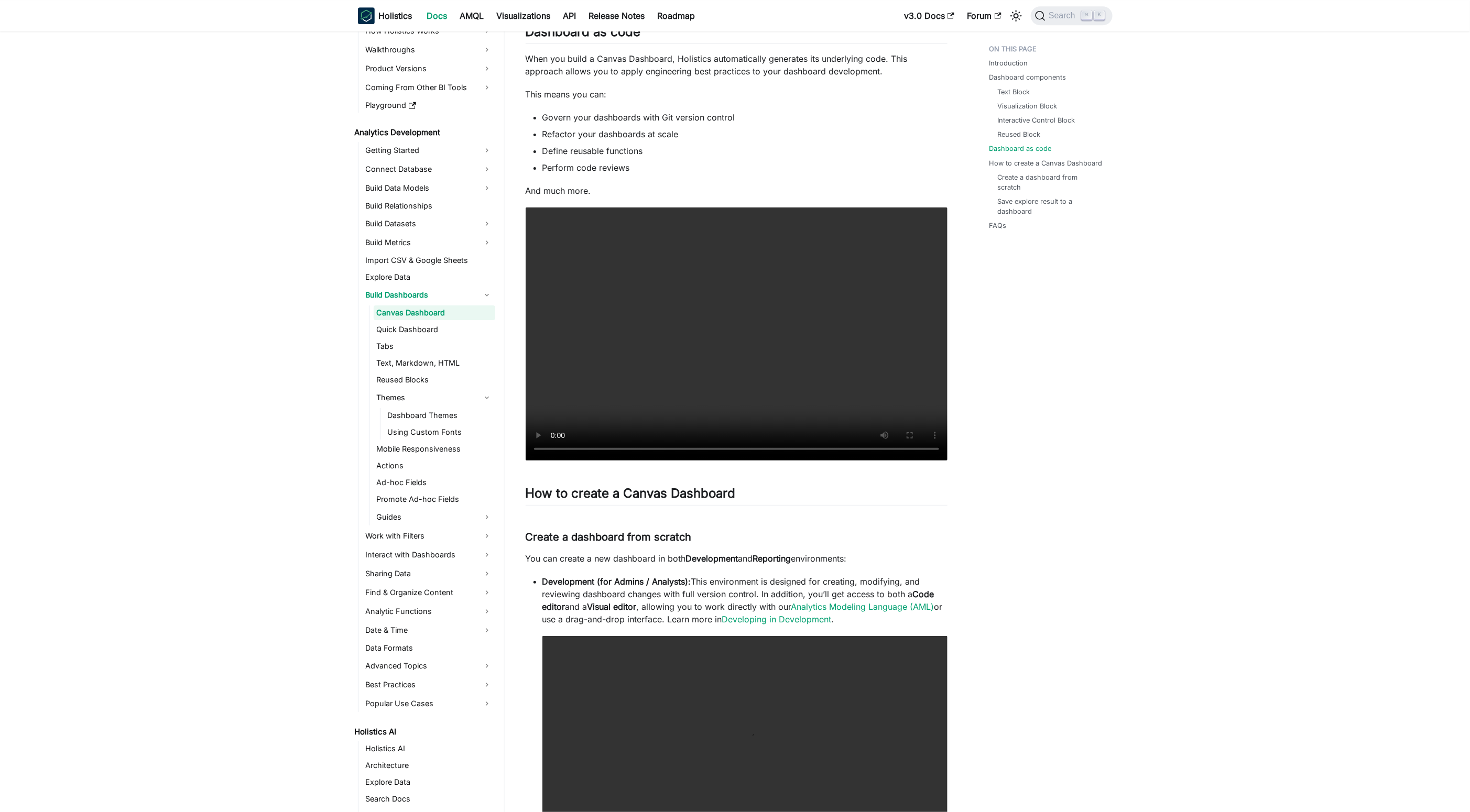
scroll to position [1409, 0]
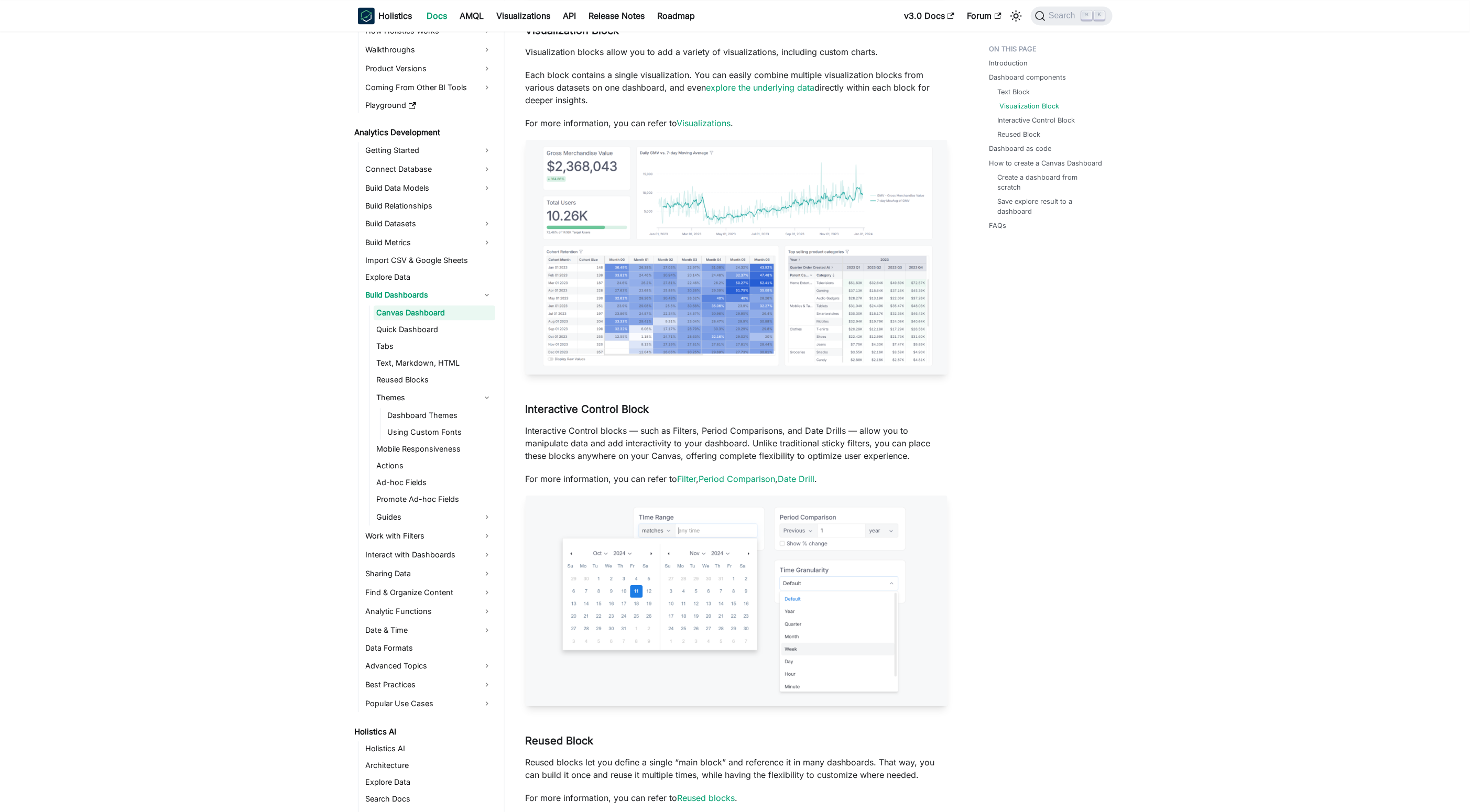
click at [1033, 102] on link "Visualization Block" at bounding box center [1029, 106] width 60 height 10
click at [1023, 87] on link "Text Block" at bounding box center [1015, 92] width 32 height 10
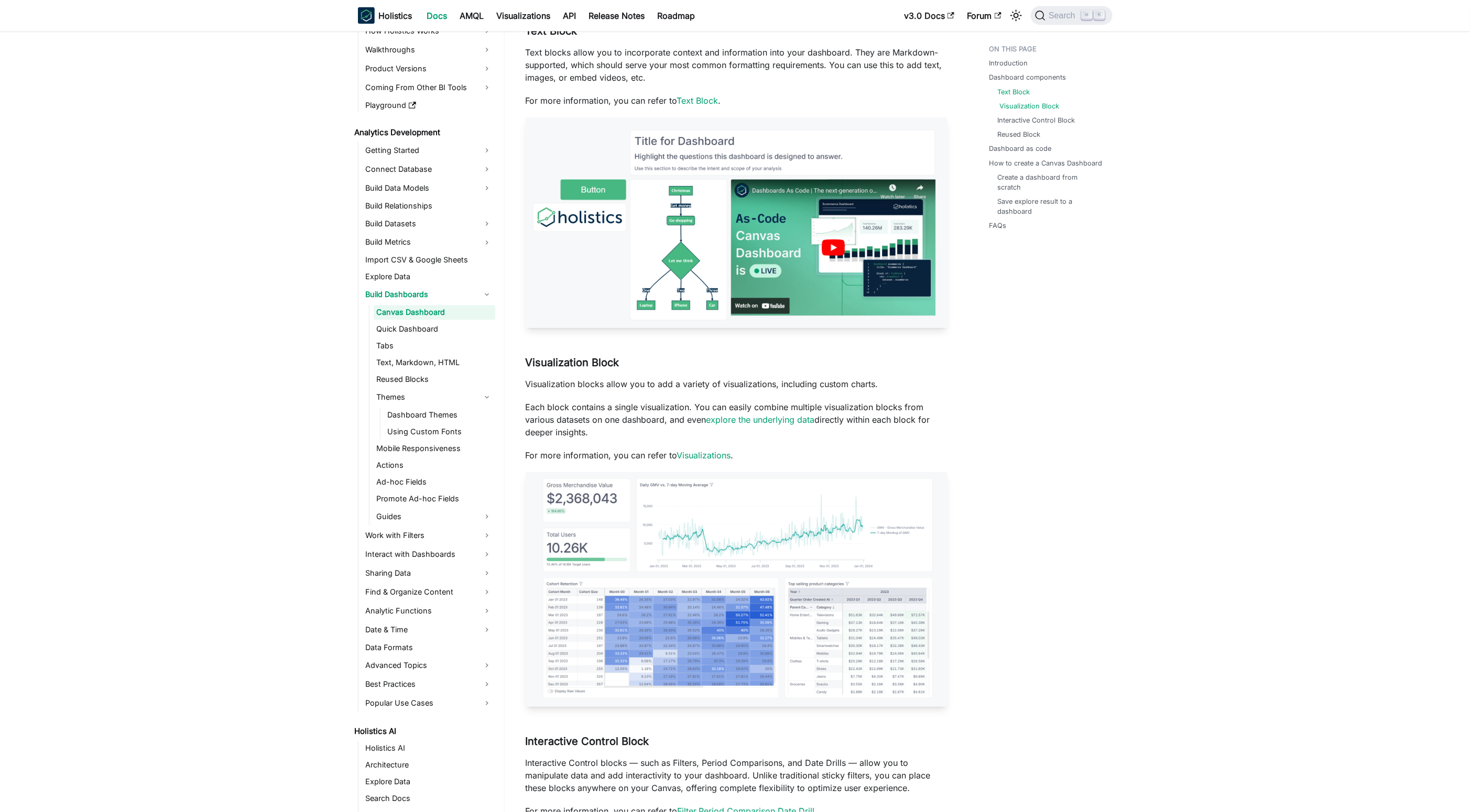
click at [1027, 108] on link "Visualization Block" at bounding box center [1029, 106] width 60 height 10
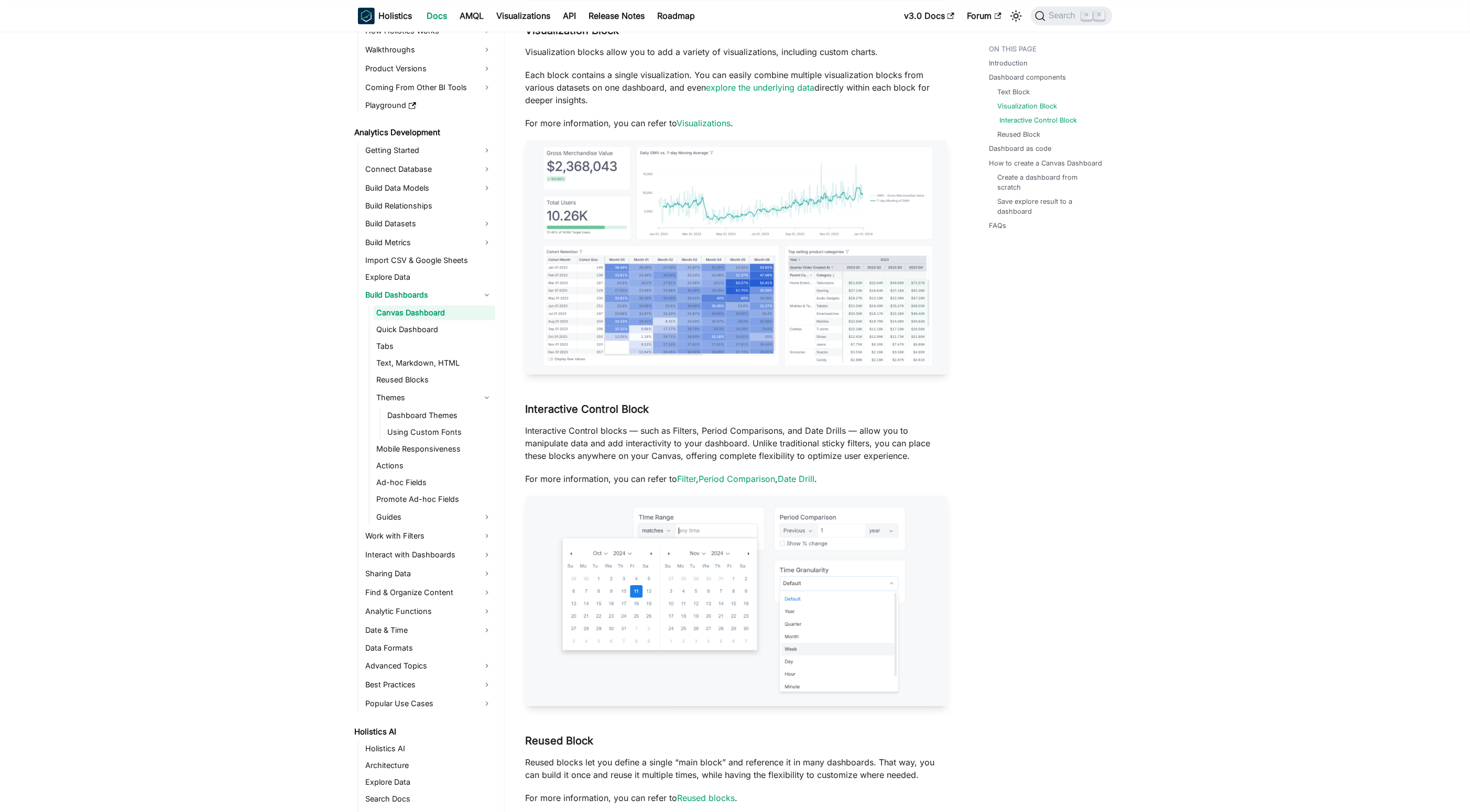
click at [1022, 119] on link "Interactive Control Block" at bounding box center [1038, 120] width 77 height 10
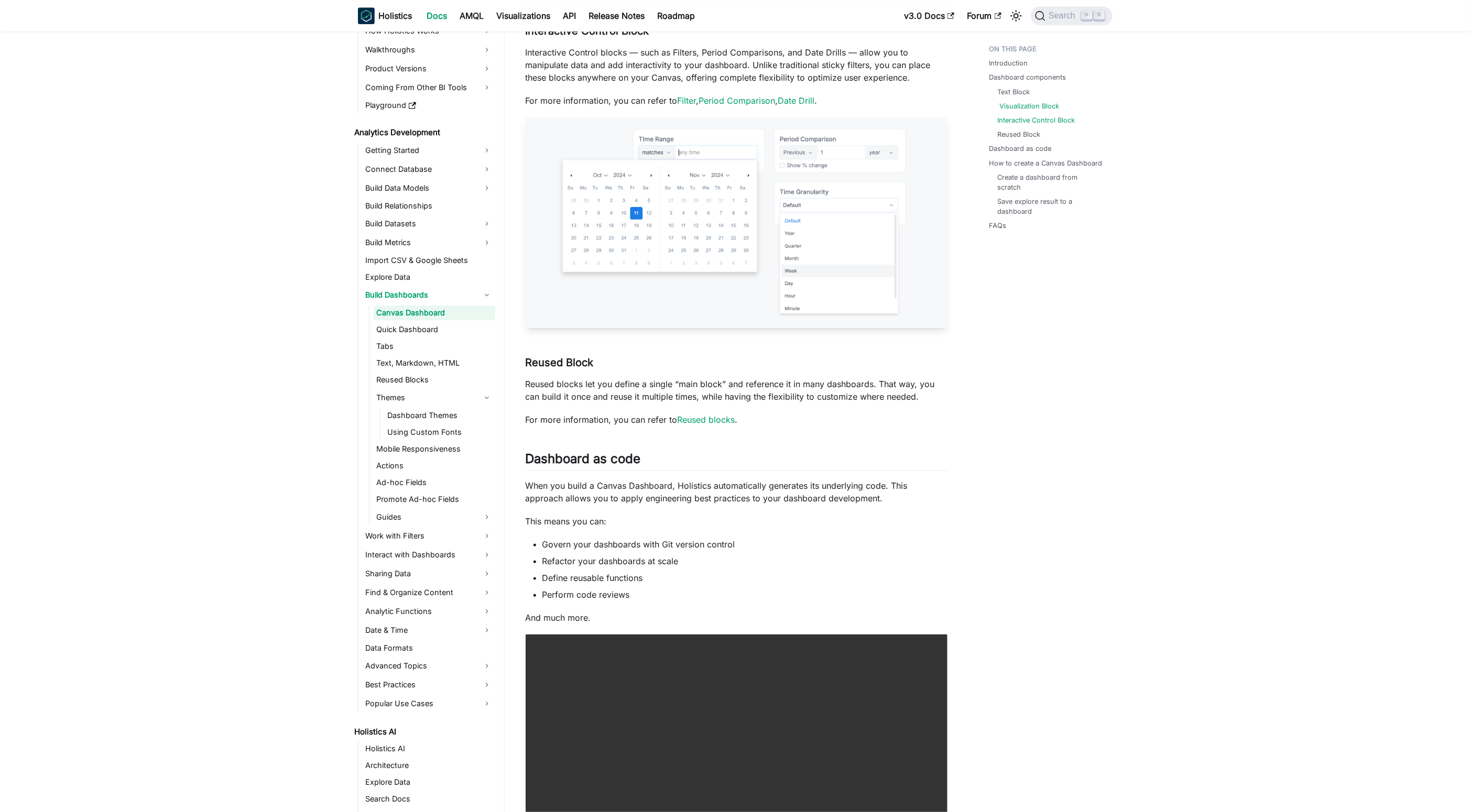
click at [1018, 105] on link "Visualization Block" at bounding box center [1029, 106] width 60 height 10
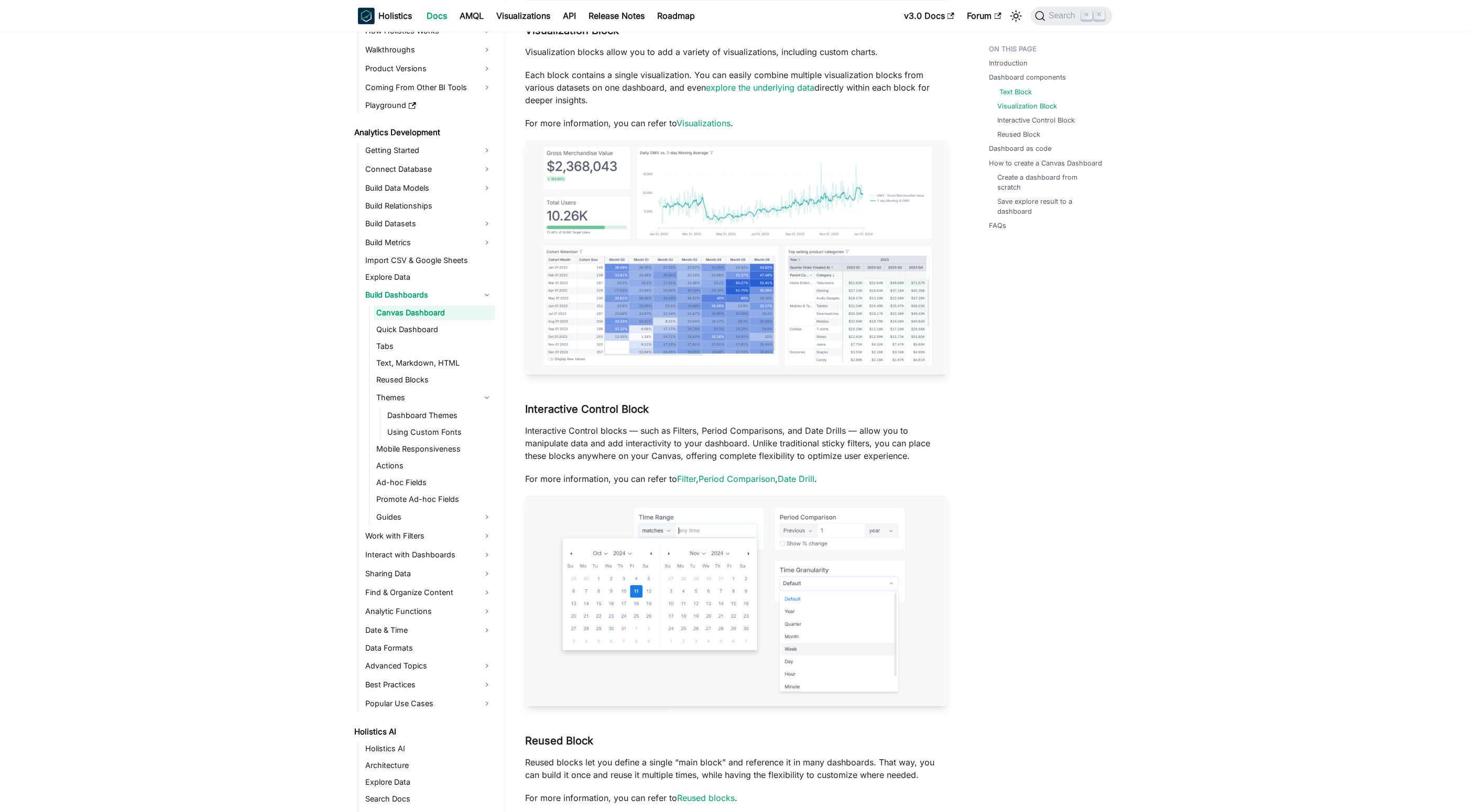
click at [1014, 90] on link "Text Block" at bounding box center [1015, 92] width 32 height 10
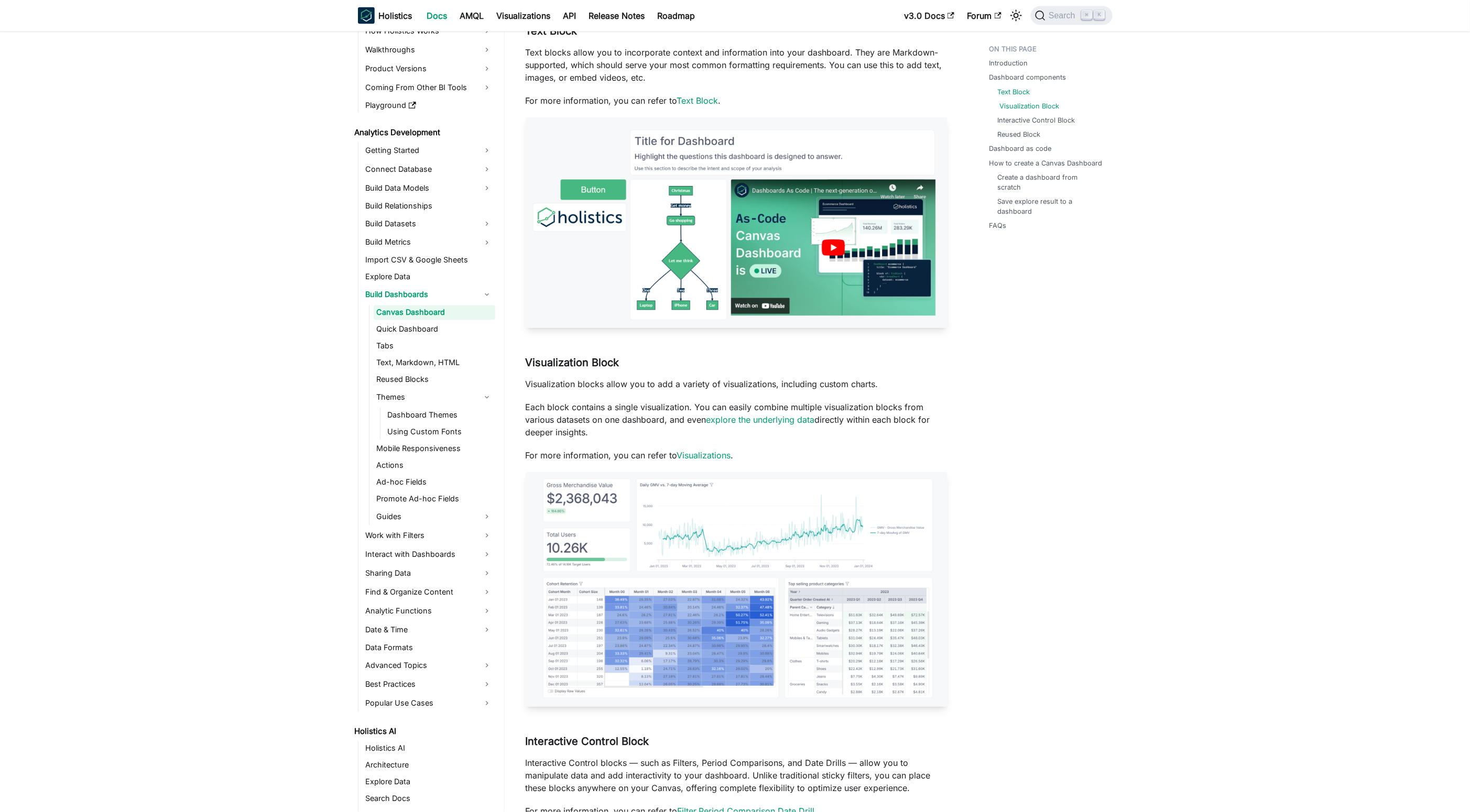
click at [1022, 110] on link "Visualization Block" at bounding box center [1029, 106] width 60 height 10
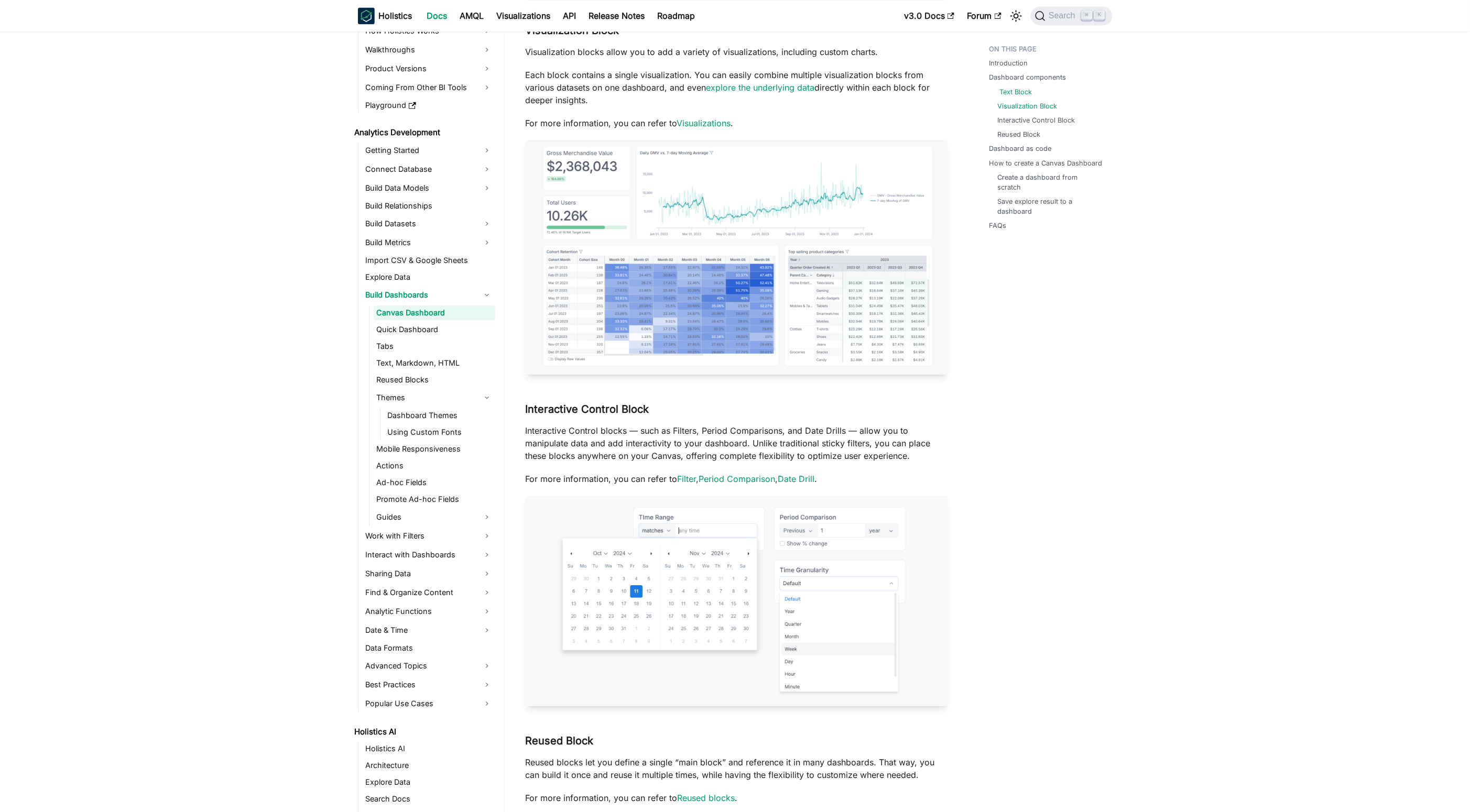
click at [1017, 92] on link "Text Block" at bounding box center [1015, 92] width 32 height 10
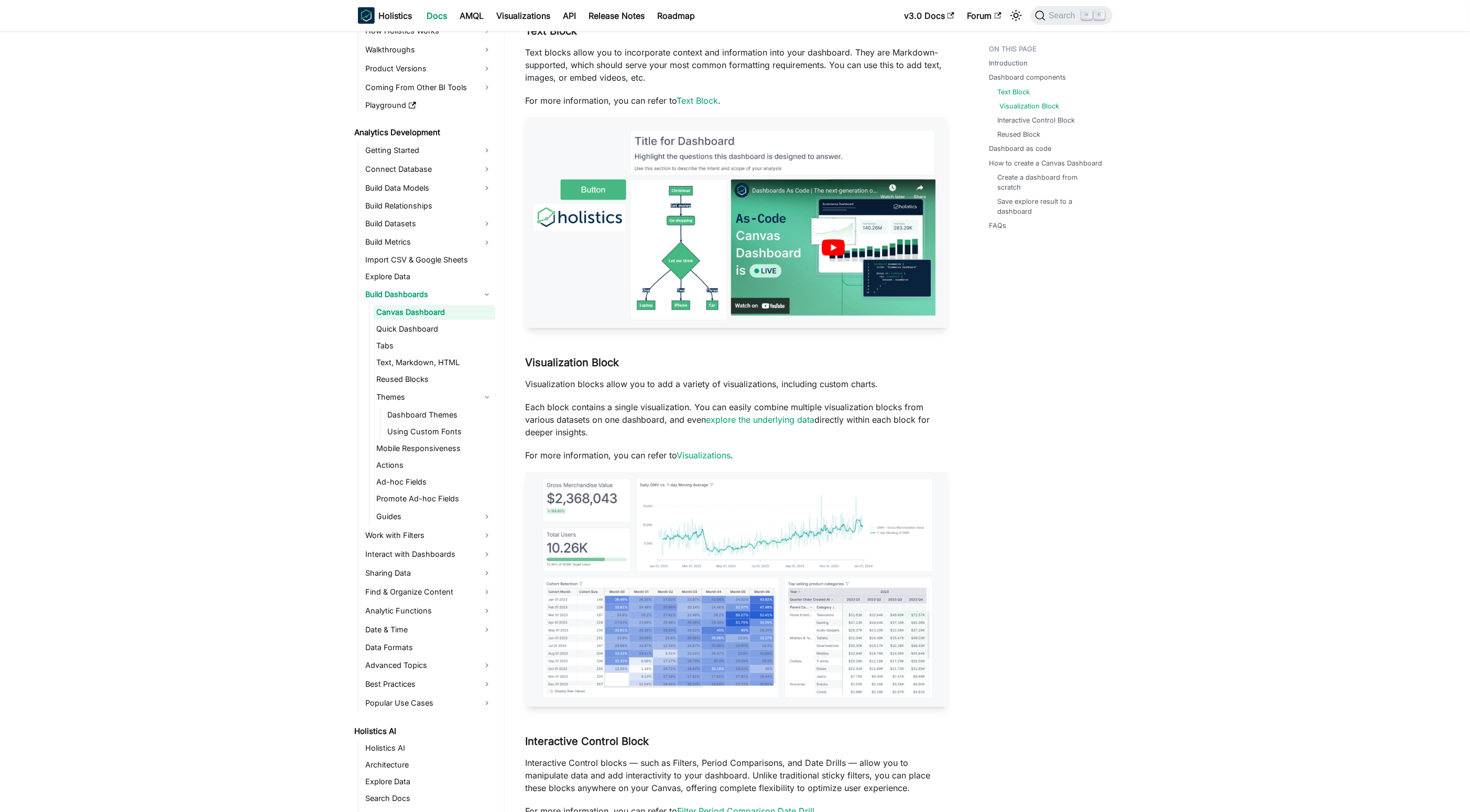
click at [1020, 110] on link "Visualization Block" at bounding box center [1029, 106] width 60 height 10
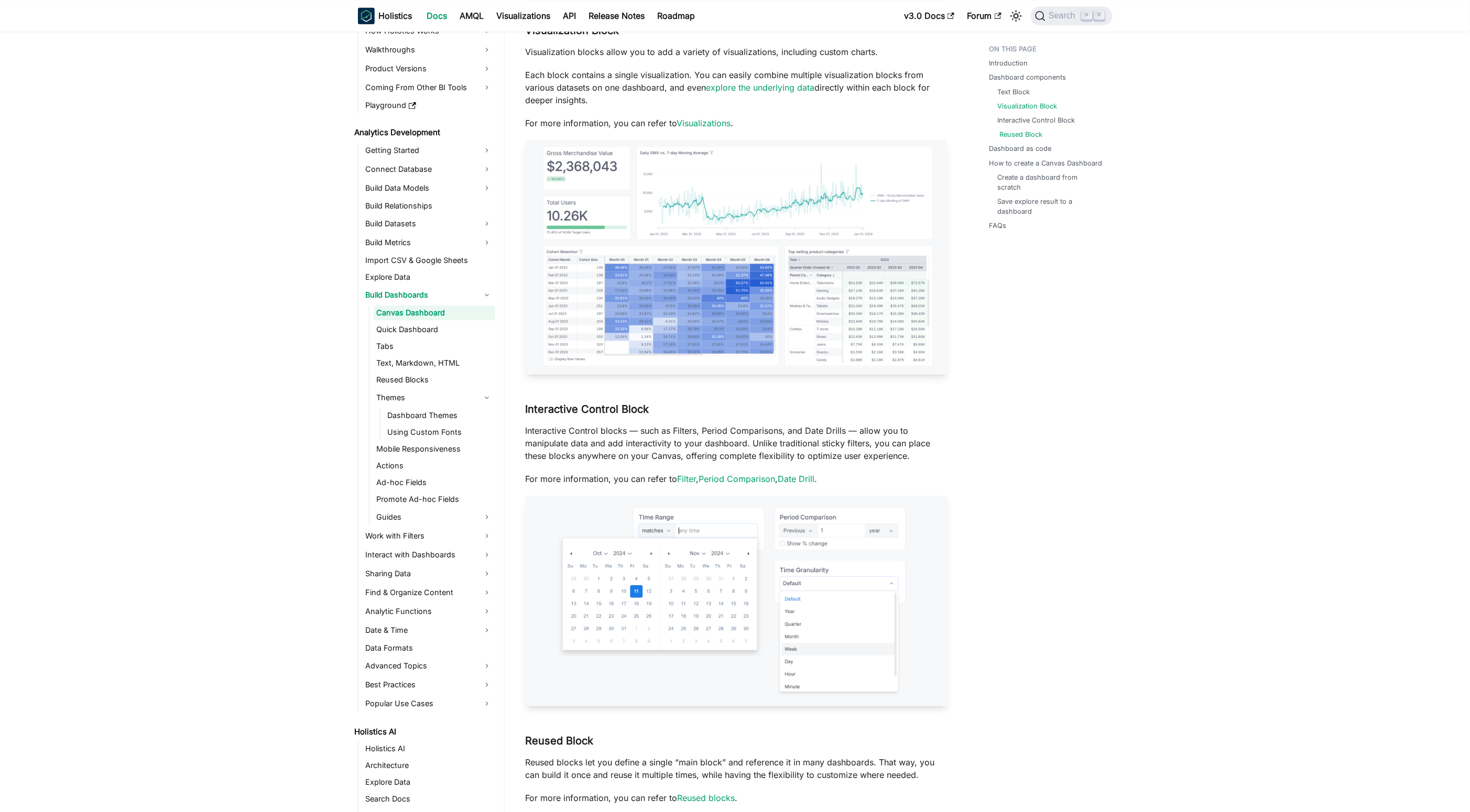
click at [1019, 130] on link "Reused Block" at bounding box center [1021, 134] width 43 height 10
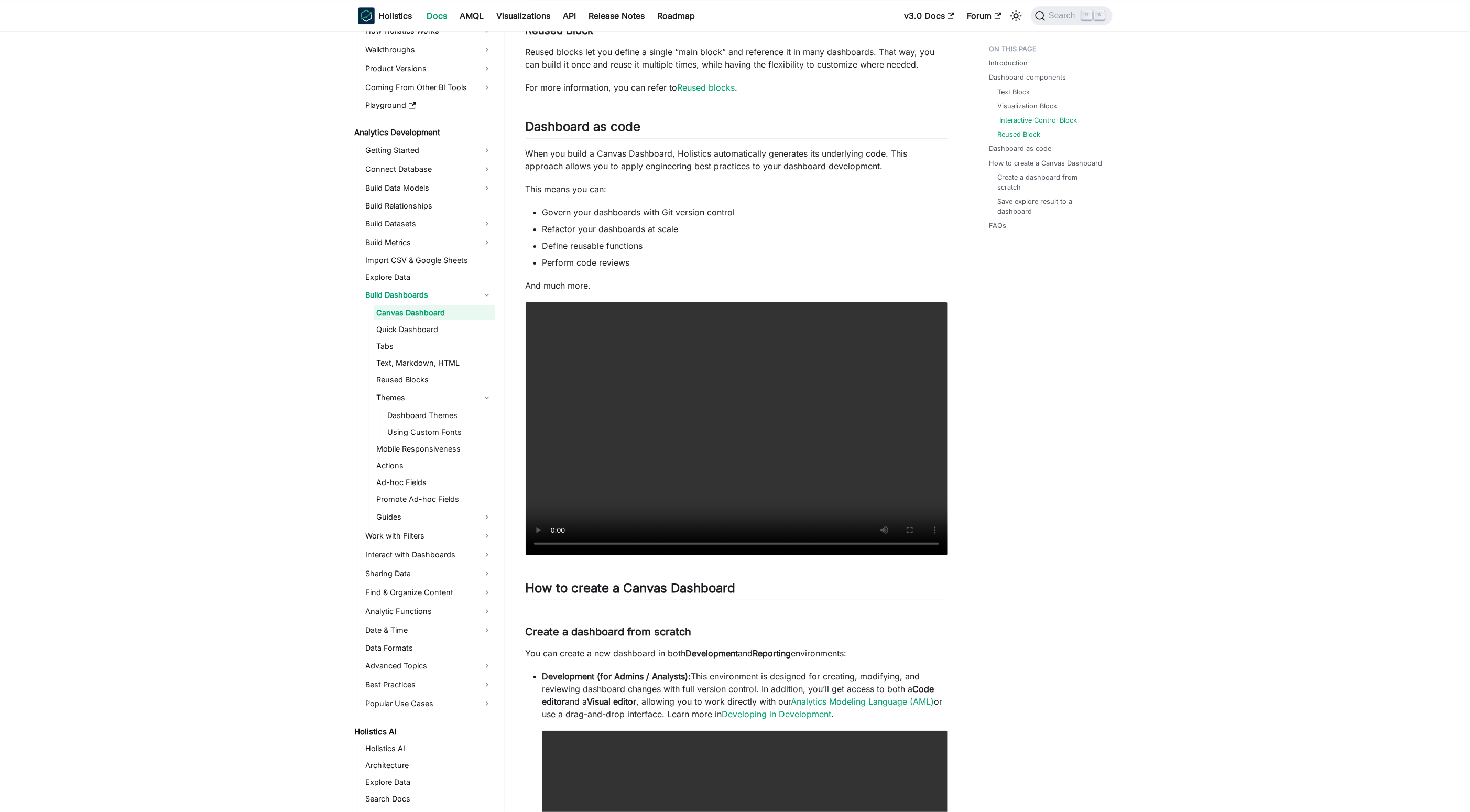
click at [1006, 117] on link "Interactive Control Block" at bounding box center [1038, 120] width 77 height 10
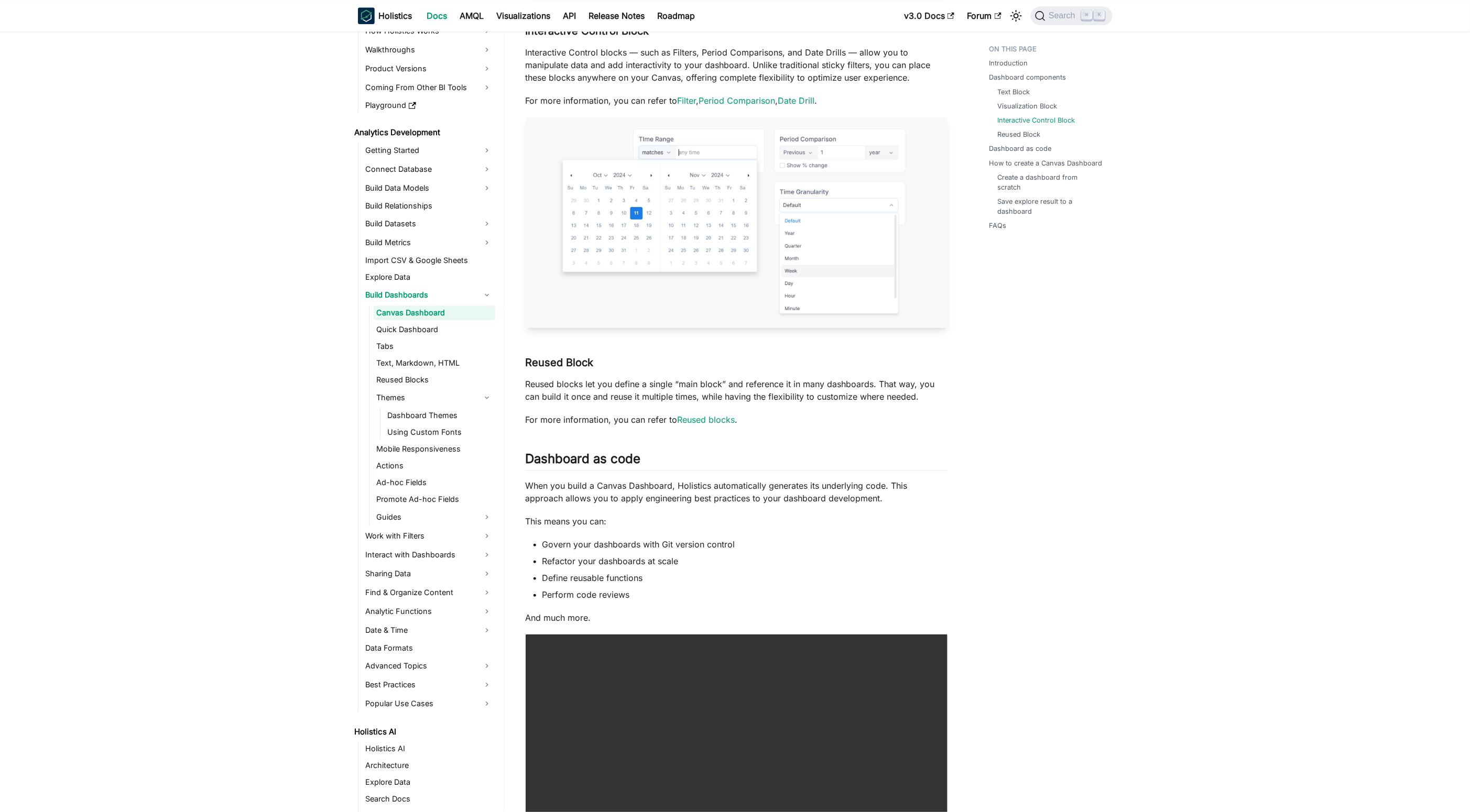
click at [1012, 100] on ul "Text Block Visualization Block Interactive Control Block Reused Block" at bounding box center [1048, 113] width 117 height 53
click at [1014, 95] on link "Text Block" at bounding box center [1015, 92] width 32 height 10
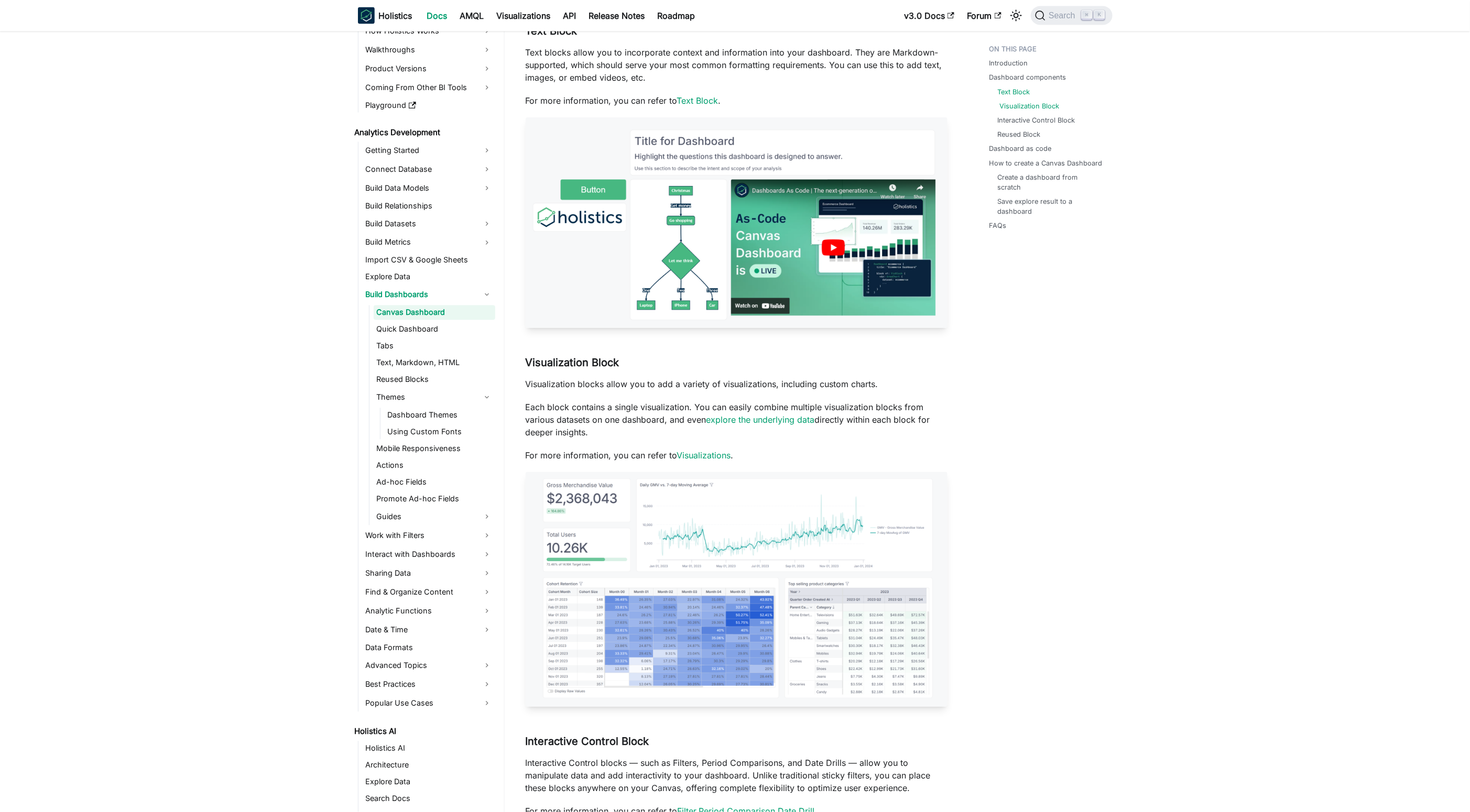
click at [1022, 105] on link "Visualization Block" at bounding box center [1029, 106] width 60 height 10
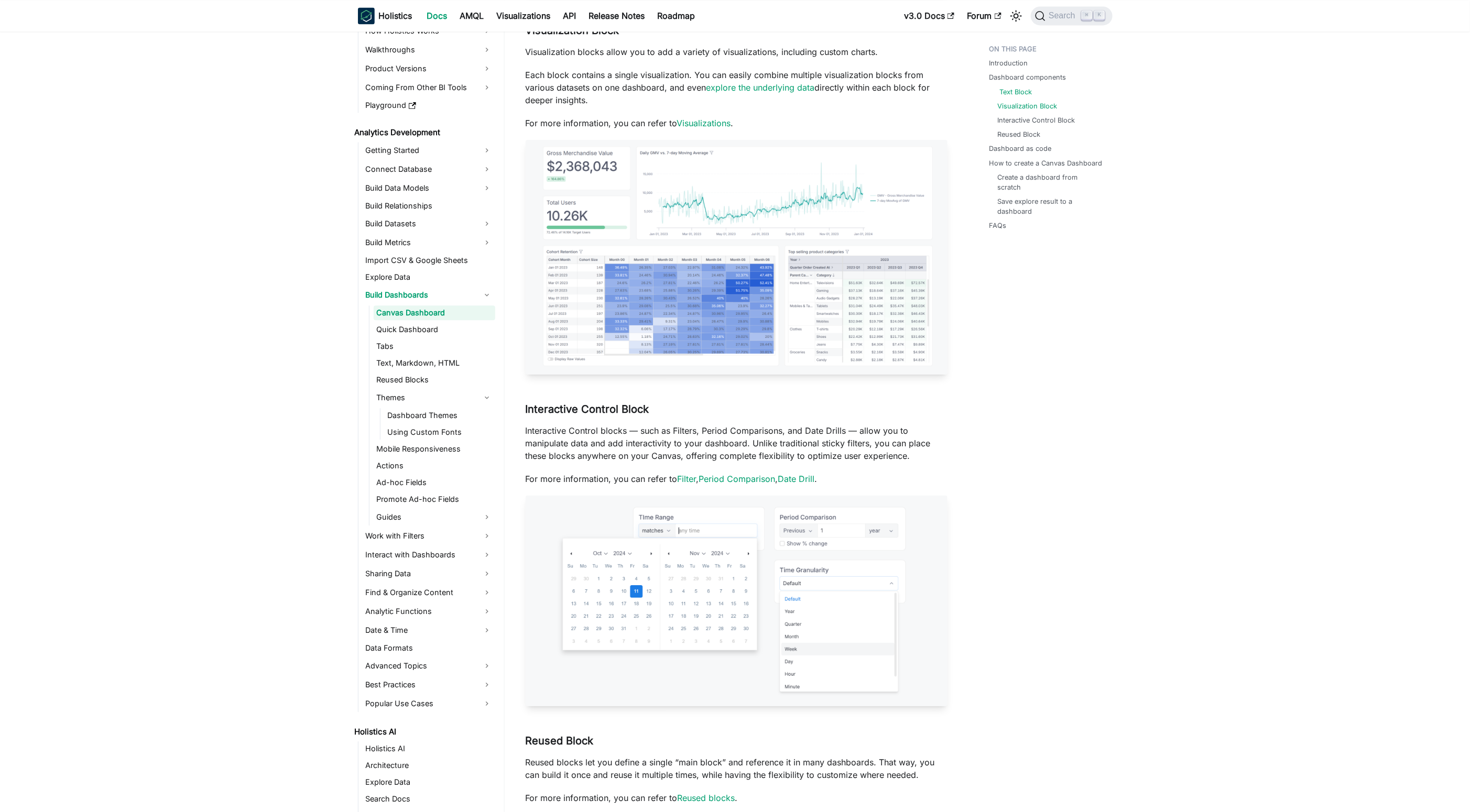
click at [1020, 91] on link "Text Block" at bounding box center [1015, 92] width 32 height 10
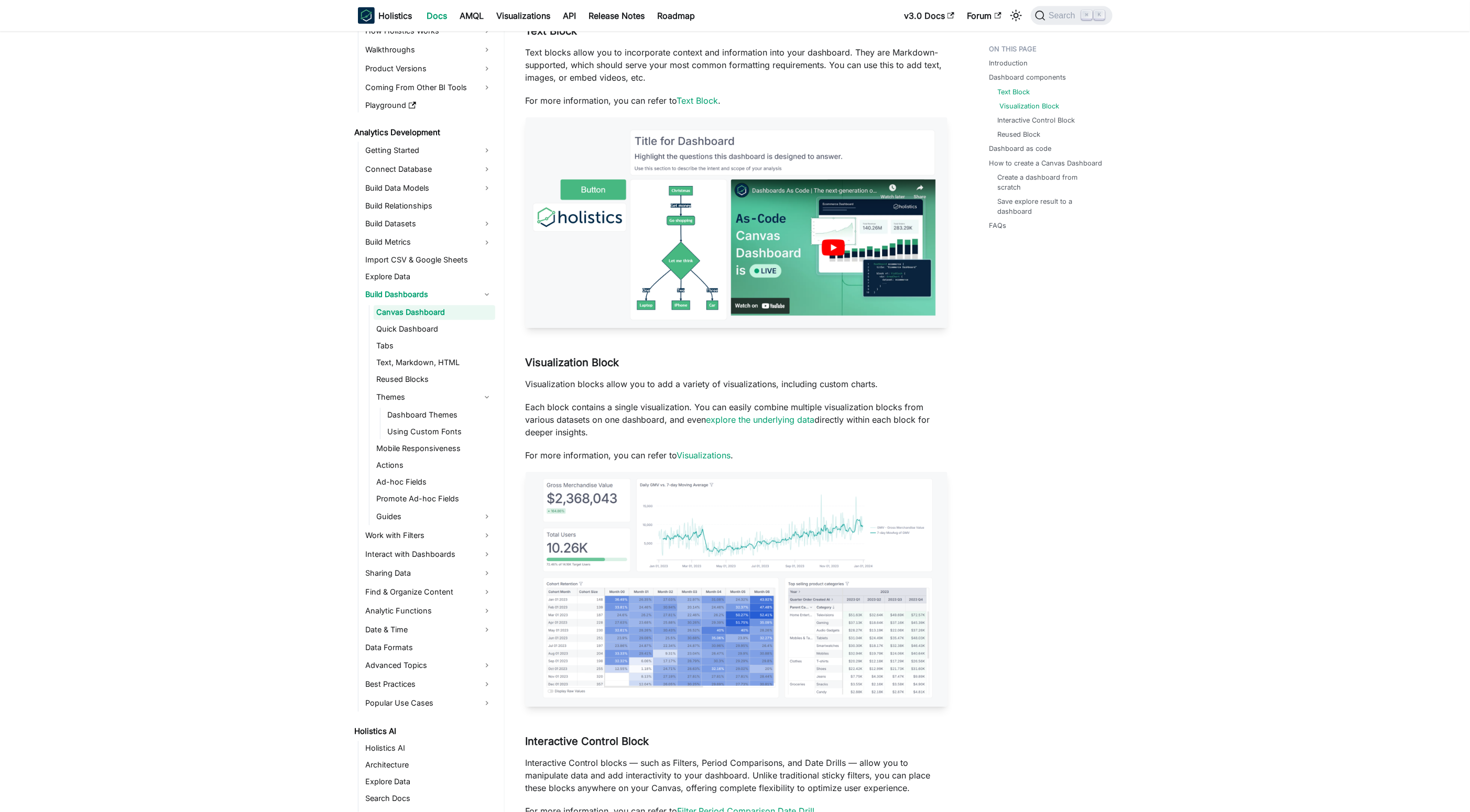
click at [1027, 110] on link "Visualization Block" at bounding box center [1029, 106] width 60 height 10
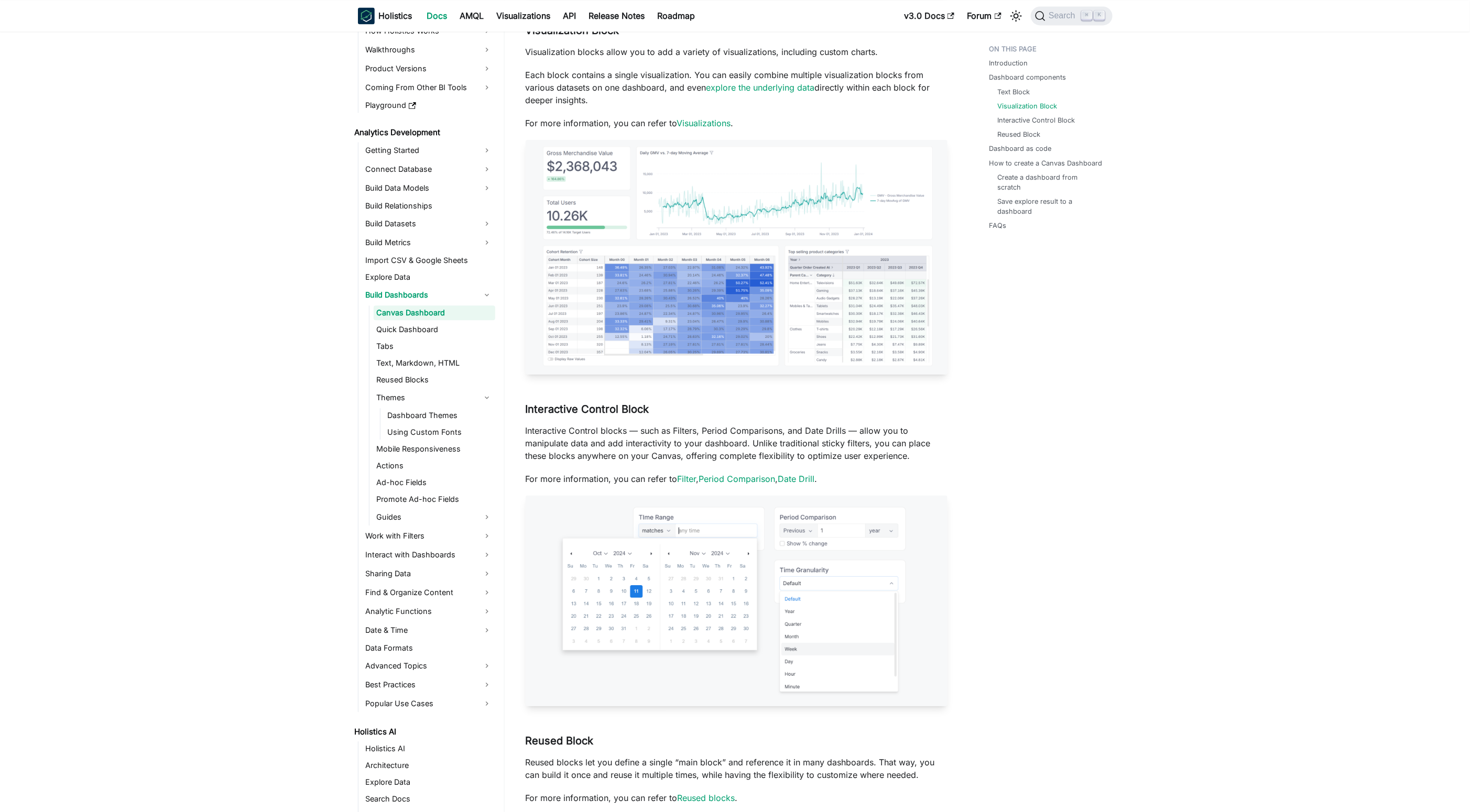
click at [1082, 69] on ul "Introduction Dashboard components Text Block Visualization Block Interactive Co…" at bounding box center [1046, 139] width 129 height 200
click at [619, 82] on p "Each block contains a single visualization. You can easily combine multiple vis…" at bounding box center [737, 88] width 422 height 38
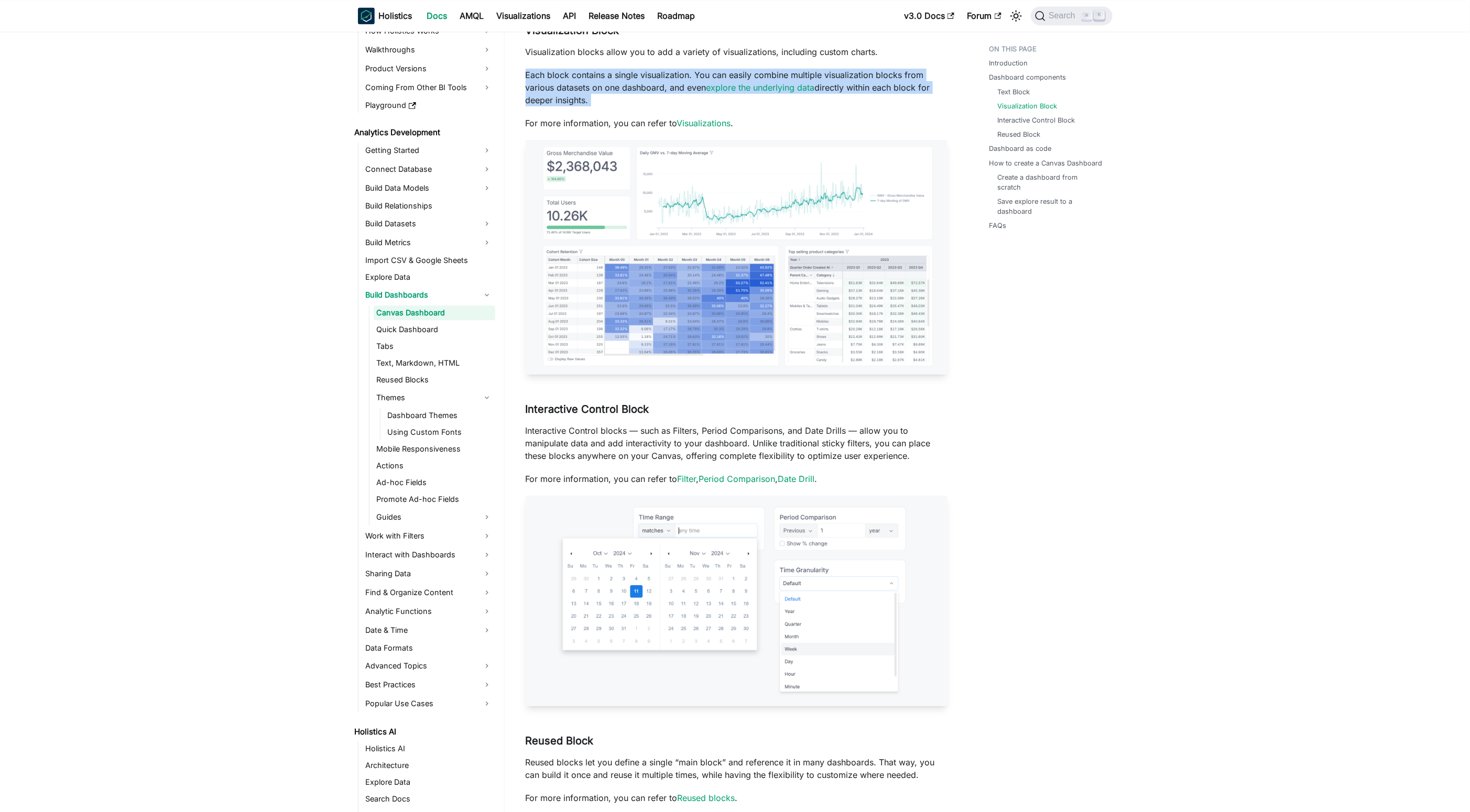
click at [619, 82] on p "Each block contains a single visualization. You can easily combine multiple vis…" at bounding box center [737, 88] width 422 height 38
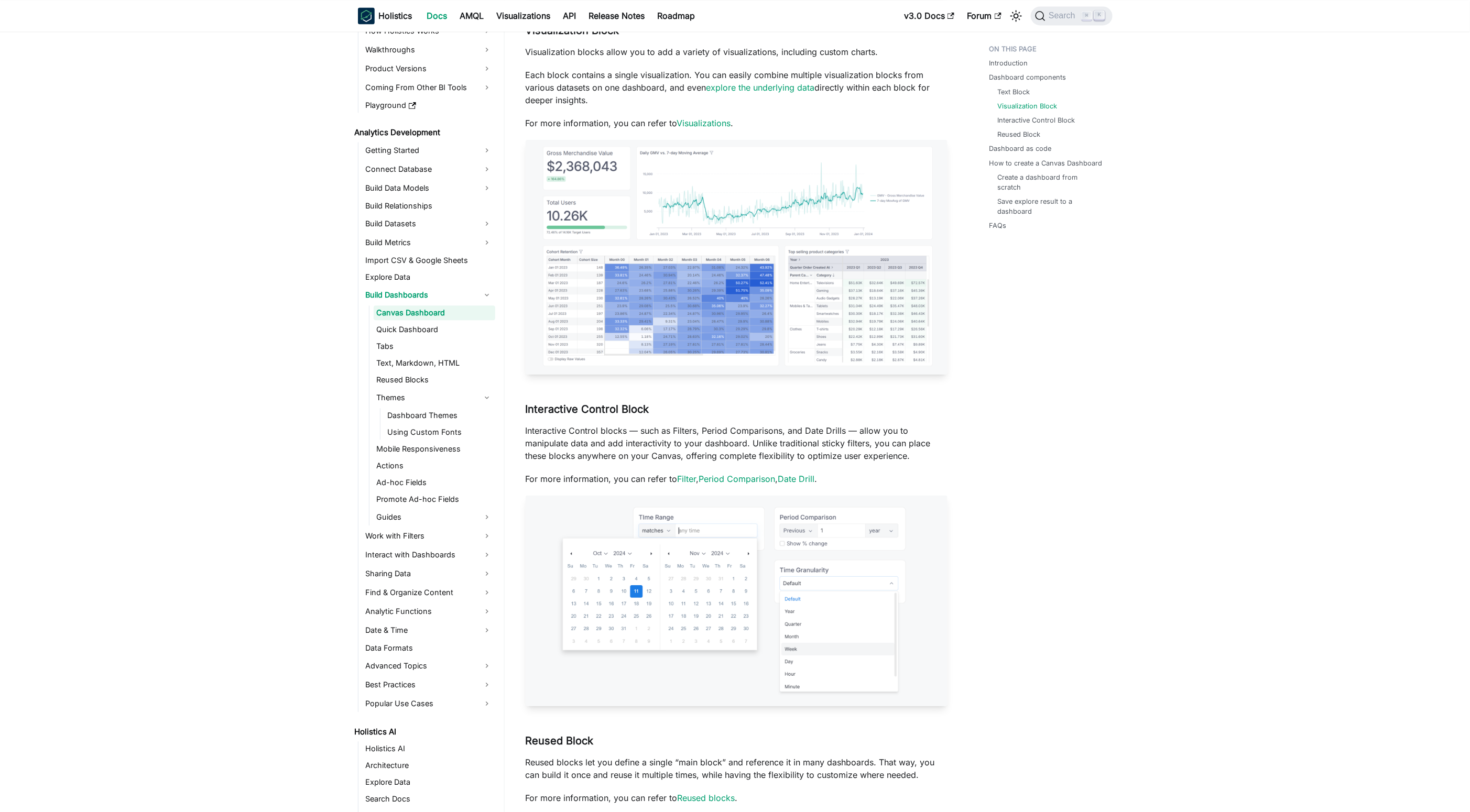
click at [631, 91] on p "Each block contains a single visualization. You can easily combine multiple vis…" at bounding box center [737, 88] width 422 height 38
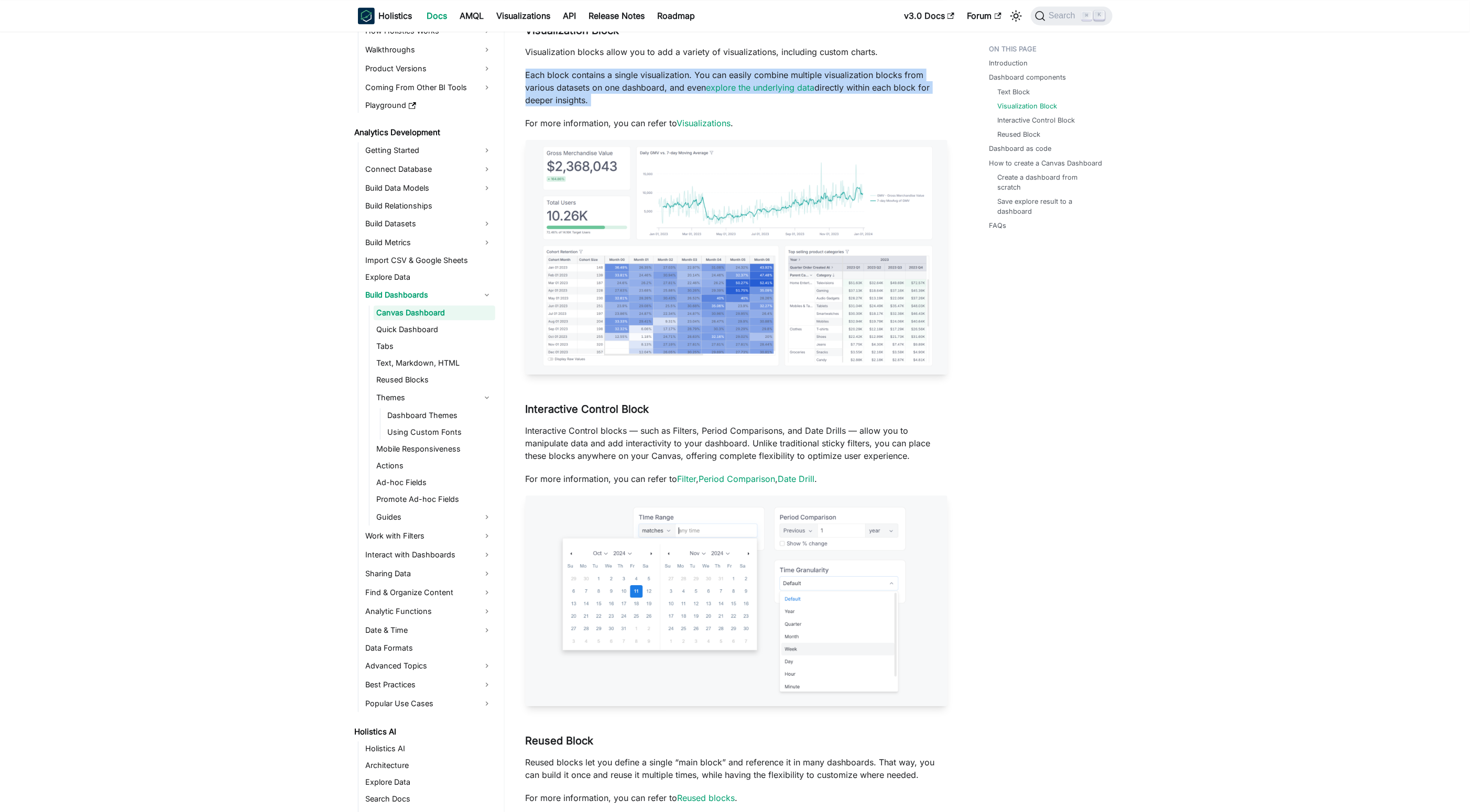
click at [631, 91] on p "Each block contains a single visualization. You can easily combine multiple vis…" at bounding box center [737, 88] width 422 height 38
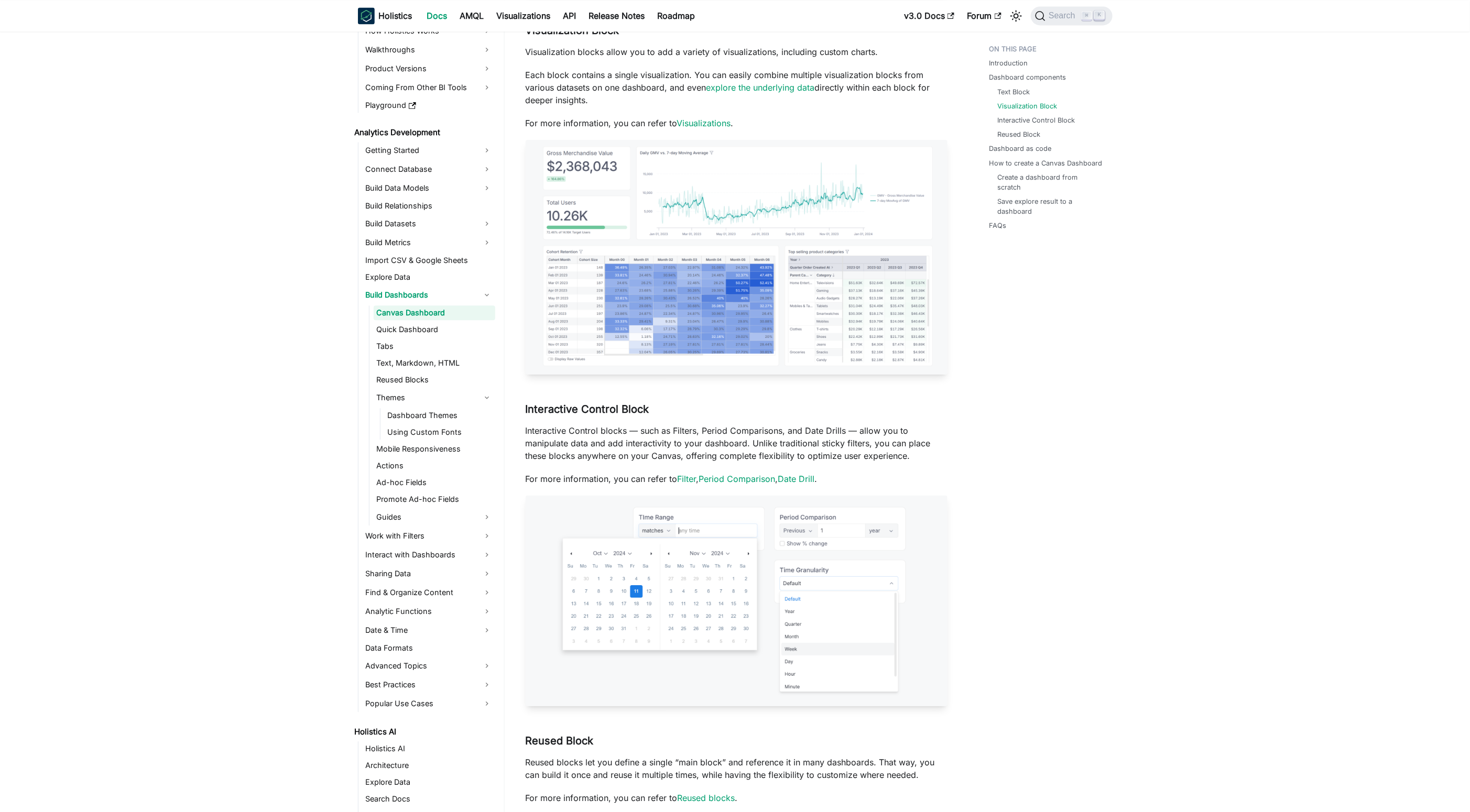
click at [641, 94] on p "Each block contains a single visualization. You can easily combine multiple vis…" at bounding box center [737, 88] width 422 height 38
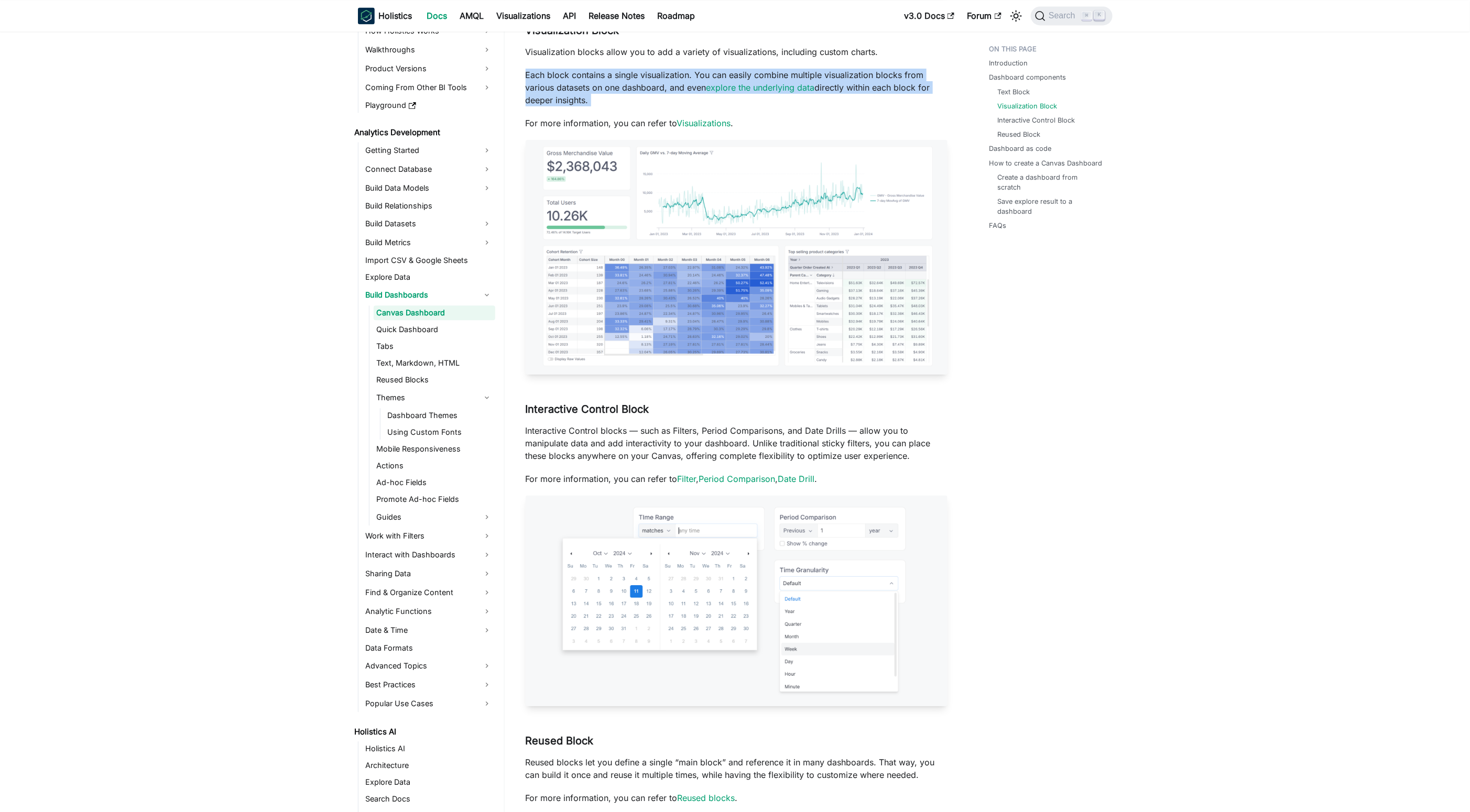
click at [641, 94] on p "Each block contains a single visualization. You can easily combine multiple vis…" at bounding box center [737, 88] width 422 height 38
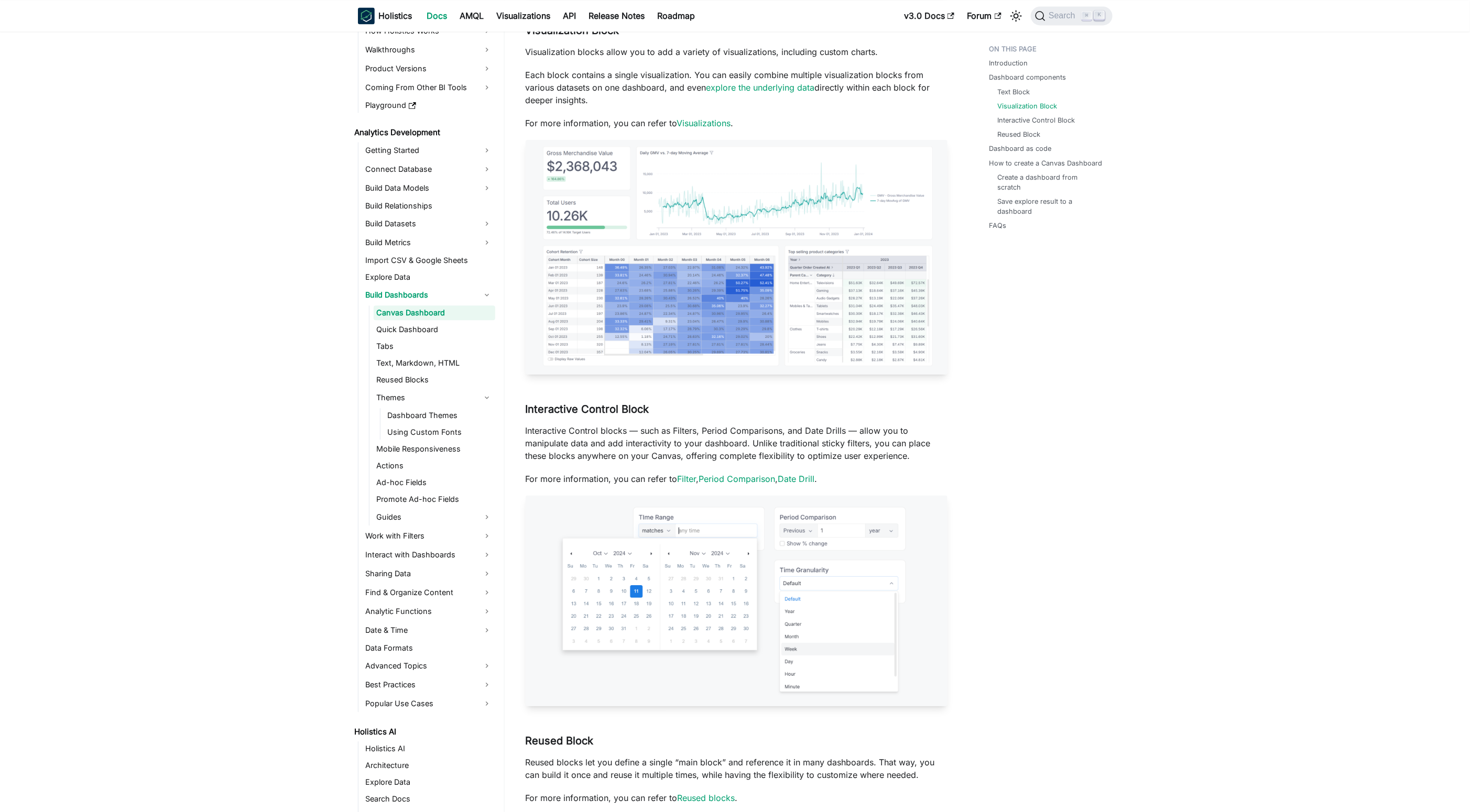
click at [646, 104] on p "Each block contains a single visualization. You can easily combine multiple vis…" at bounding box center [737, 88] width 422 height 38
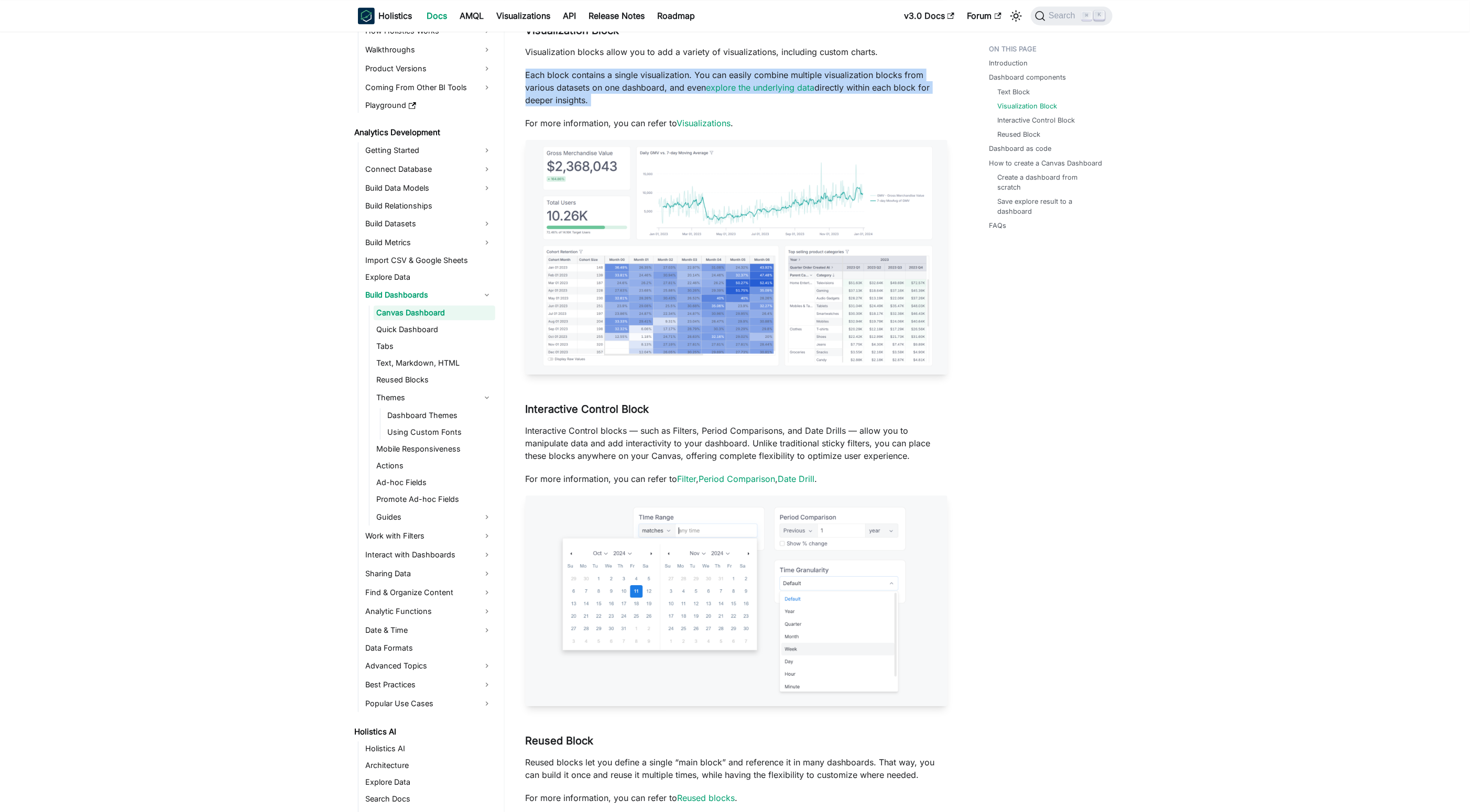
click at [646, 104] on p "Each block contains a single visualization. You can easily combine multiple vis…" at bounding box center [737, 88] width 422 height 38
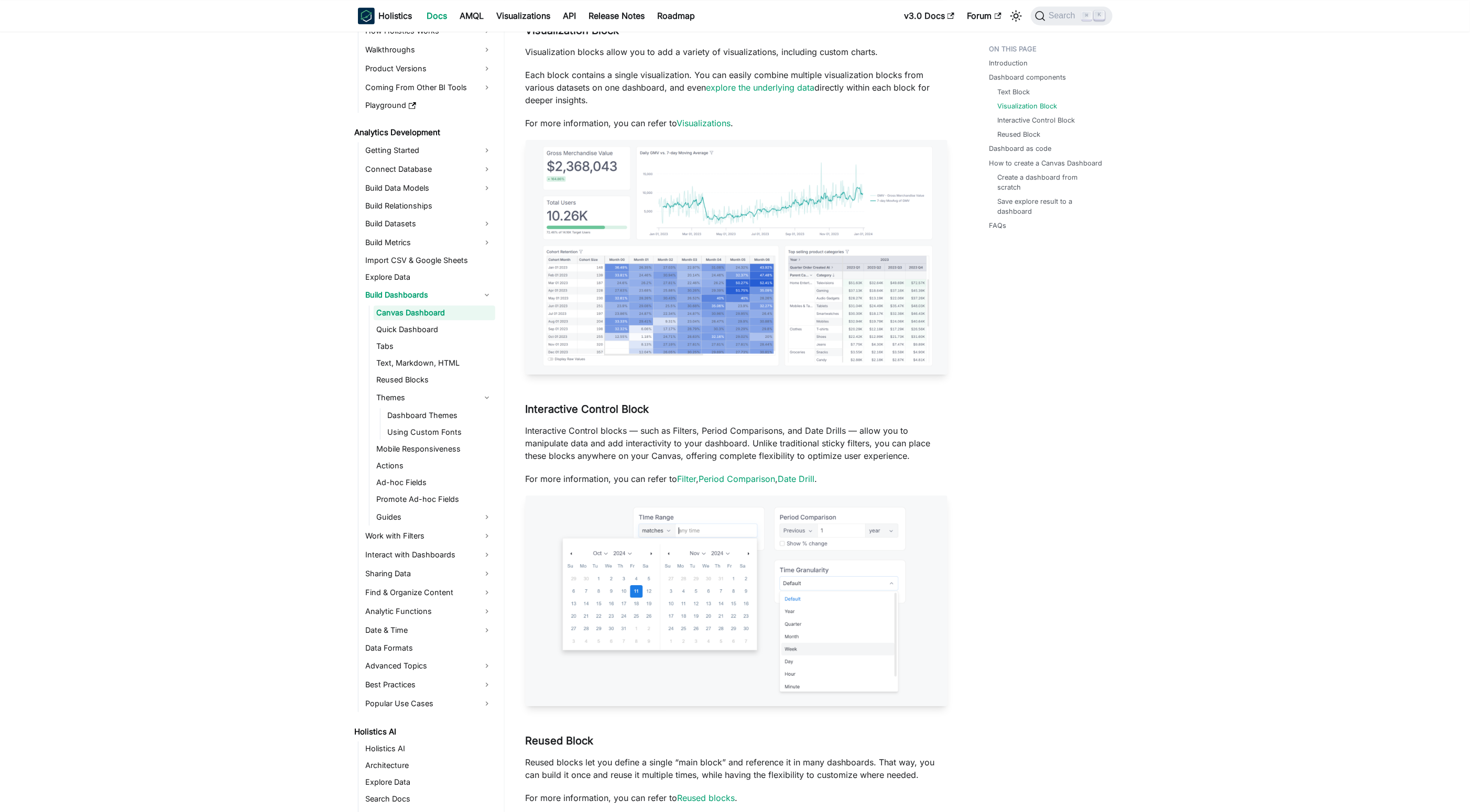
click at [627, 102] on p "Each block contains a single visualization. You can easily combine multiple vis…" at bounding box center [737, 88] width 422 height 38
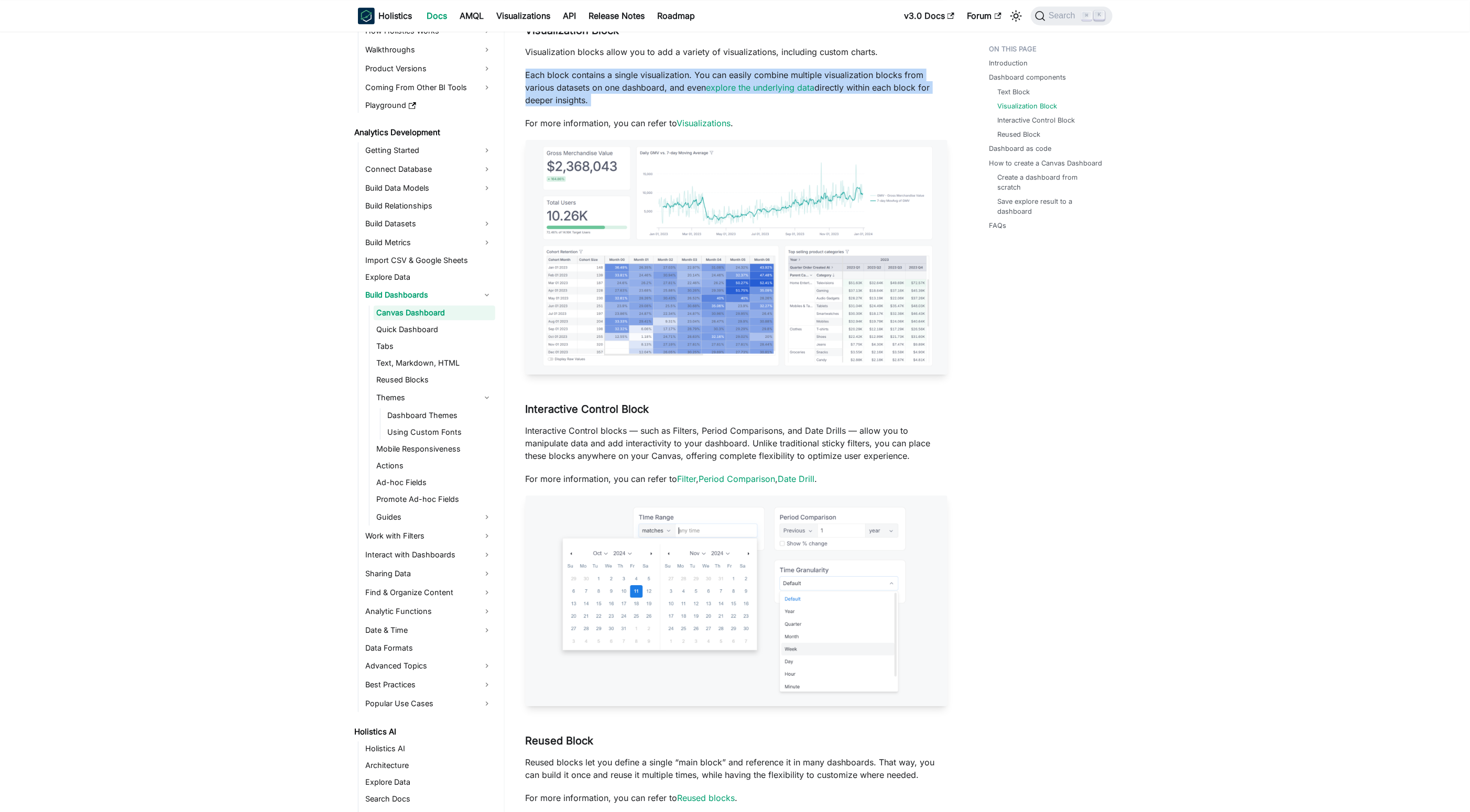
click at [627, 102] on p "Each block contains a single visualization. You can easily combine multiple vis…" at bounding box center [737, 88] width 422 height 38
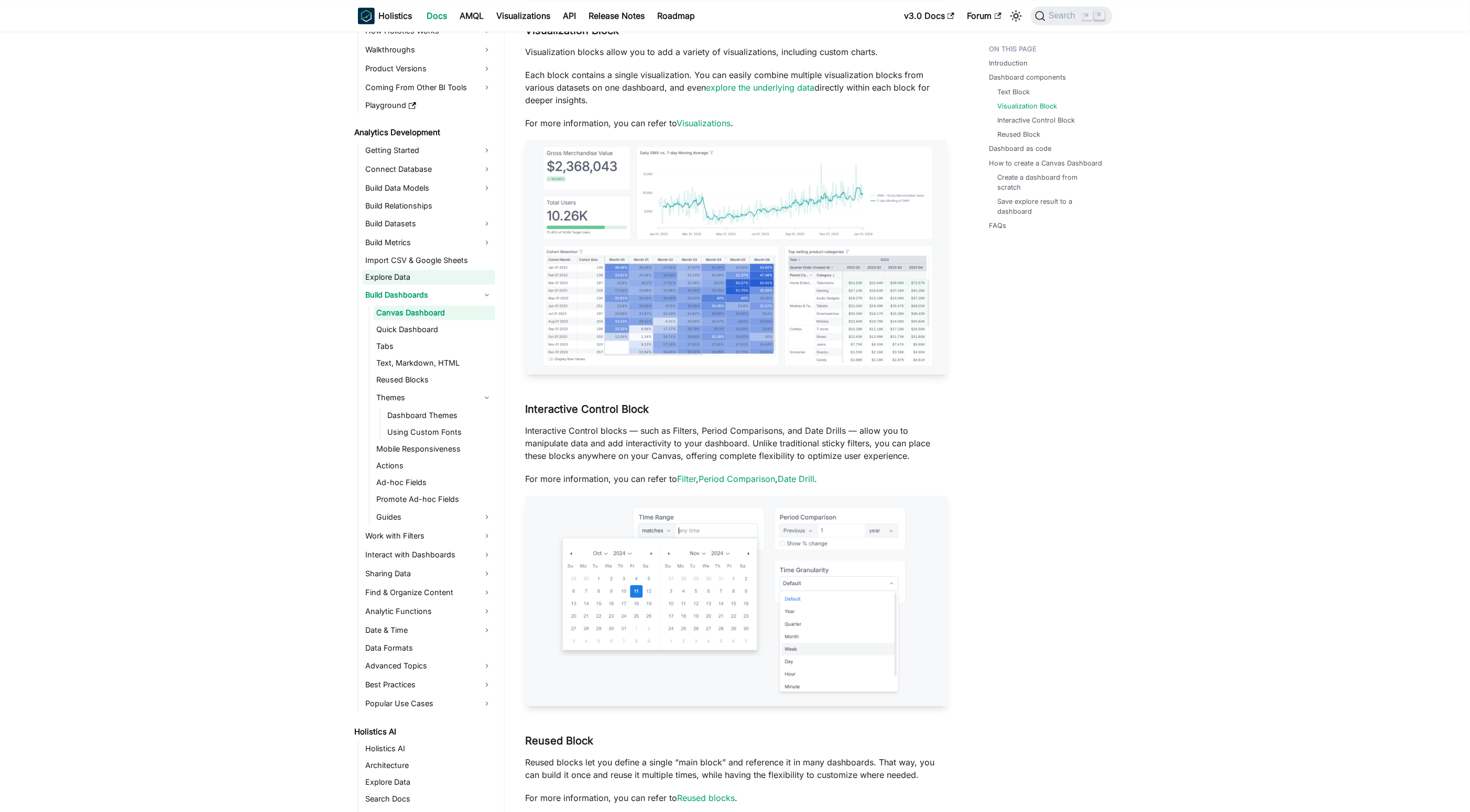
click at [380, 271] on link "Explore Data" at bounding box center [429, 277] width 133 height 15
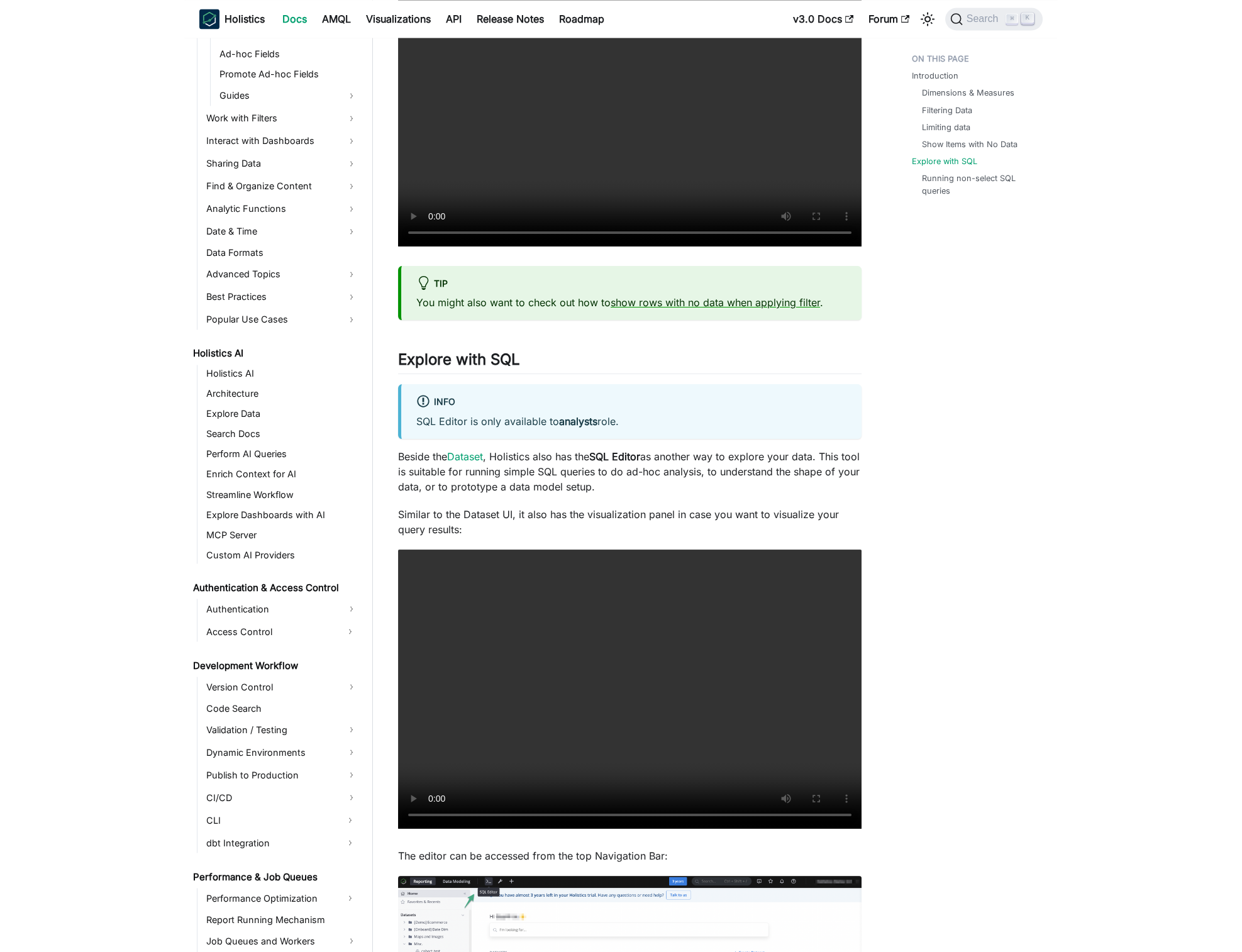
scroll to position [3493, 0]
